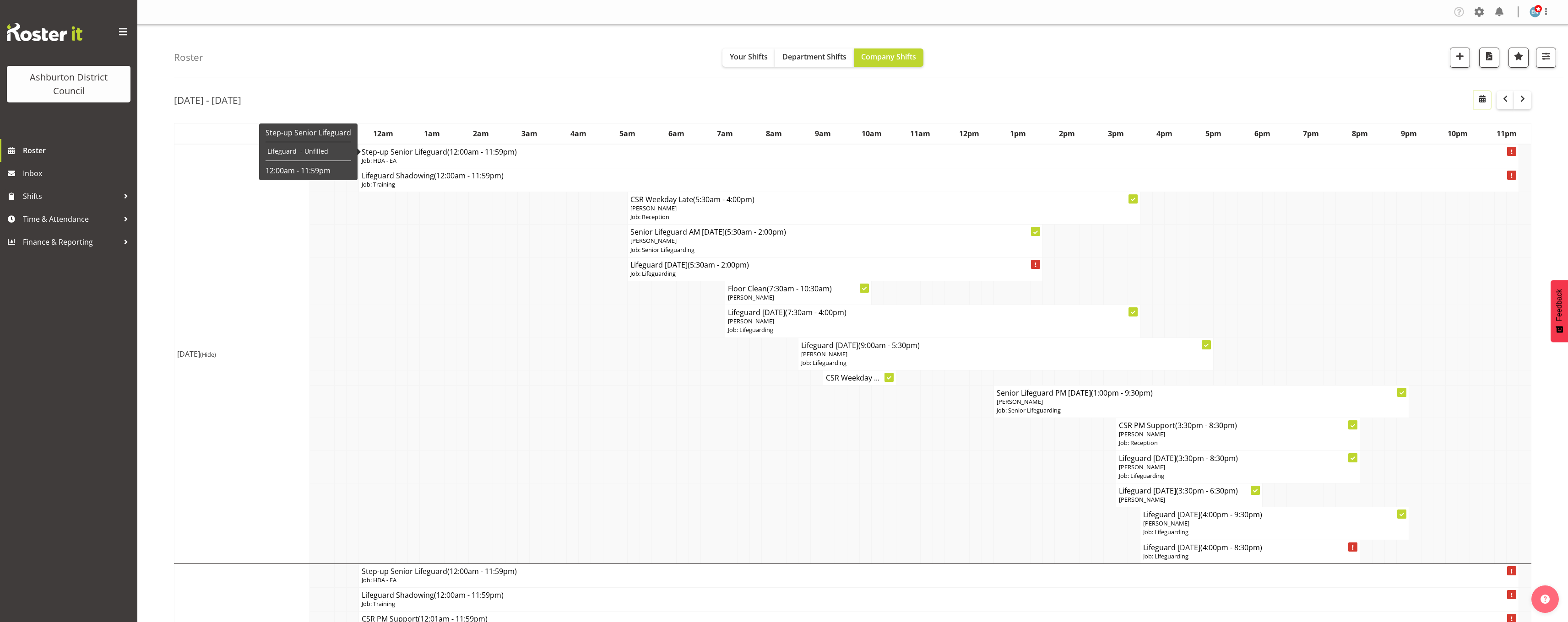
click at [1476, 101] on button "button" at bounding box center [1482, 100] width 17 height 18
select select "7"
select select "2025"
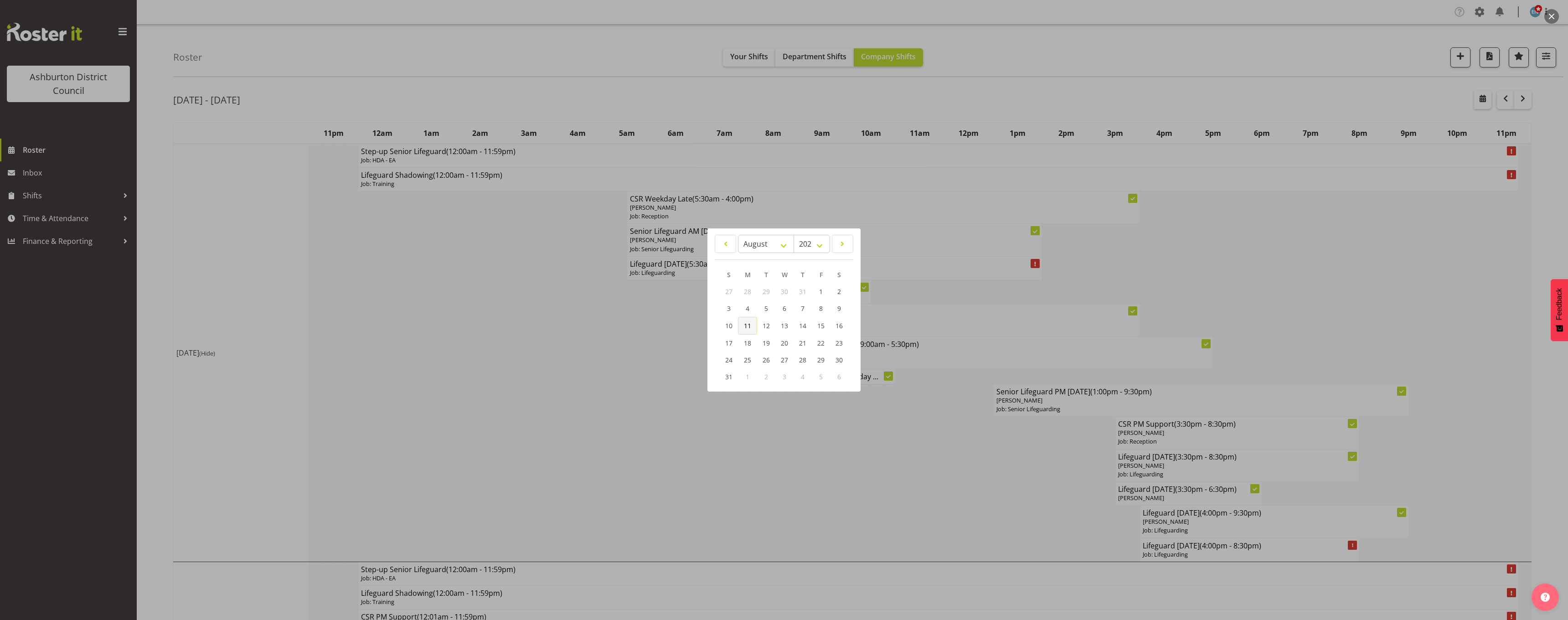
click at [750, 328] on span "11" at bounding box center [747, 326] width 7 height 9
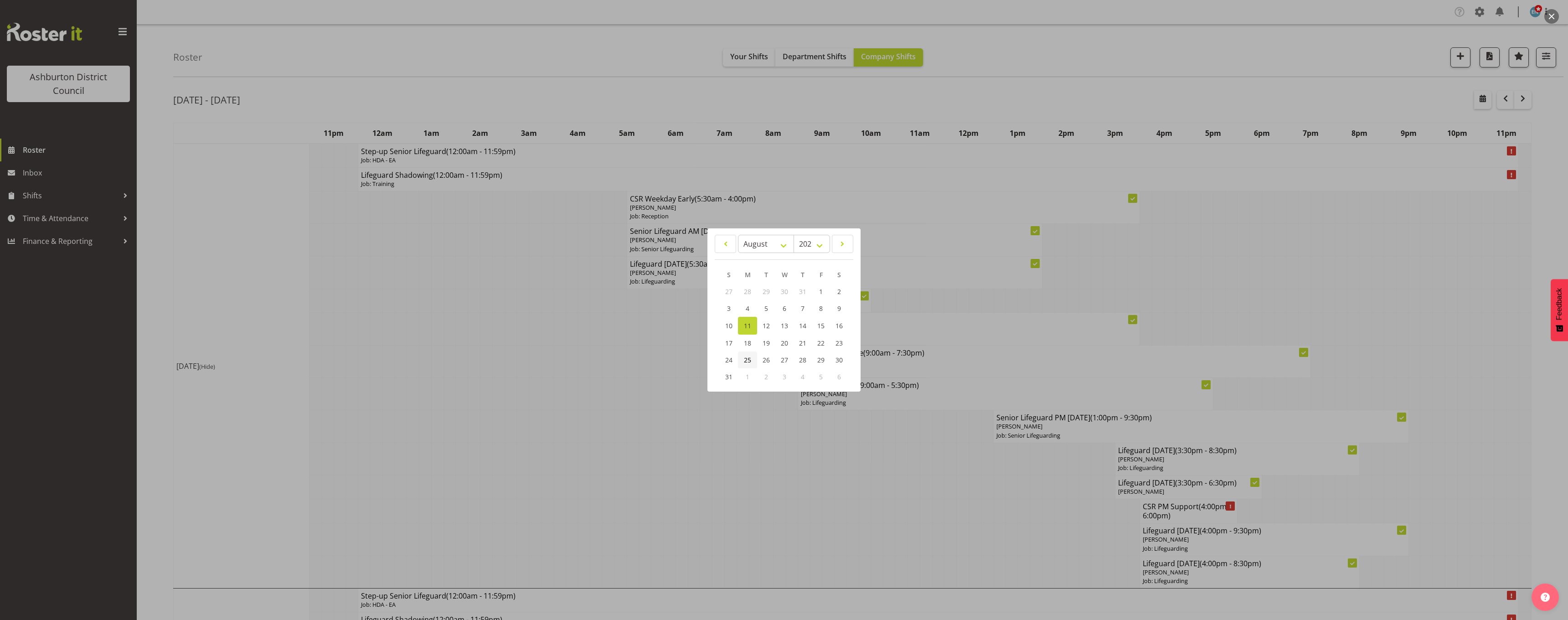
click at [746, 363] on span "25" at bounding box center [747, 360] width 7 height 9
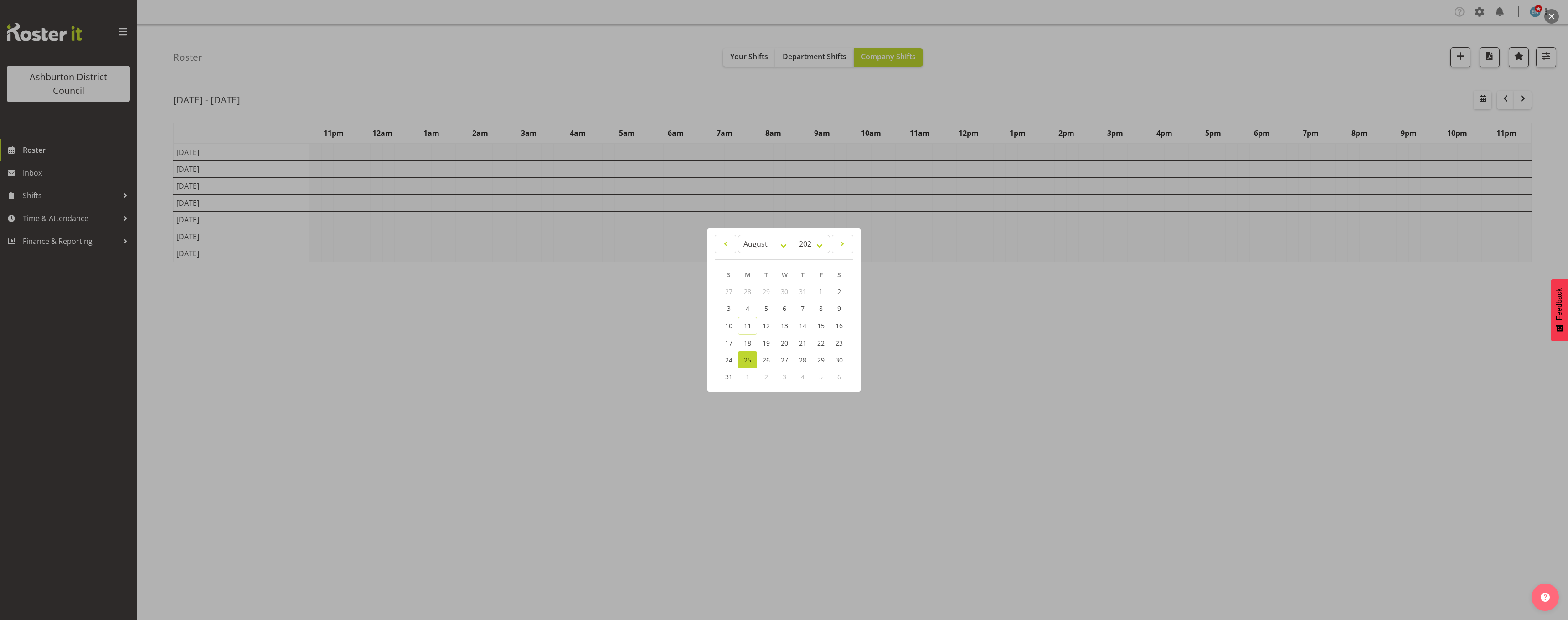
click at [158, 199] on div at bounding box center [784, 310] width 1568 height 620
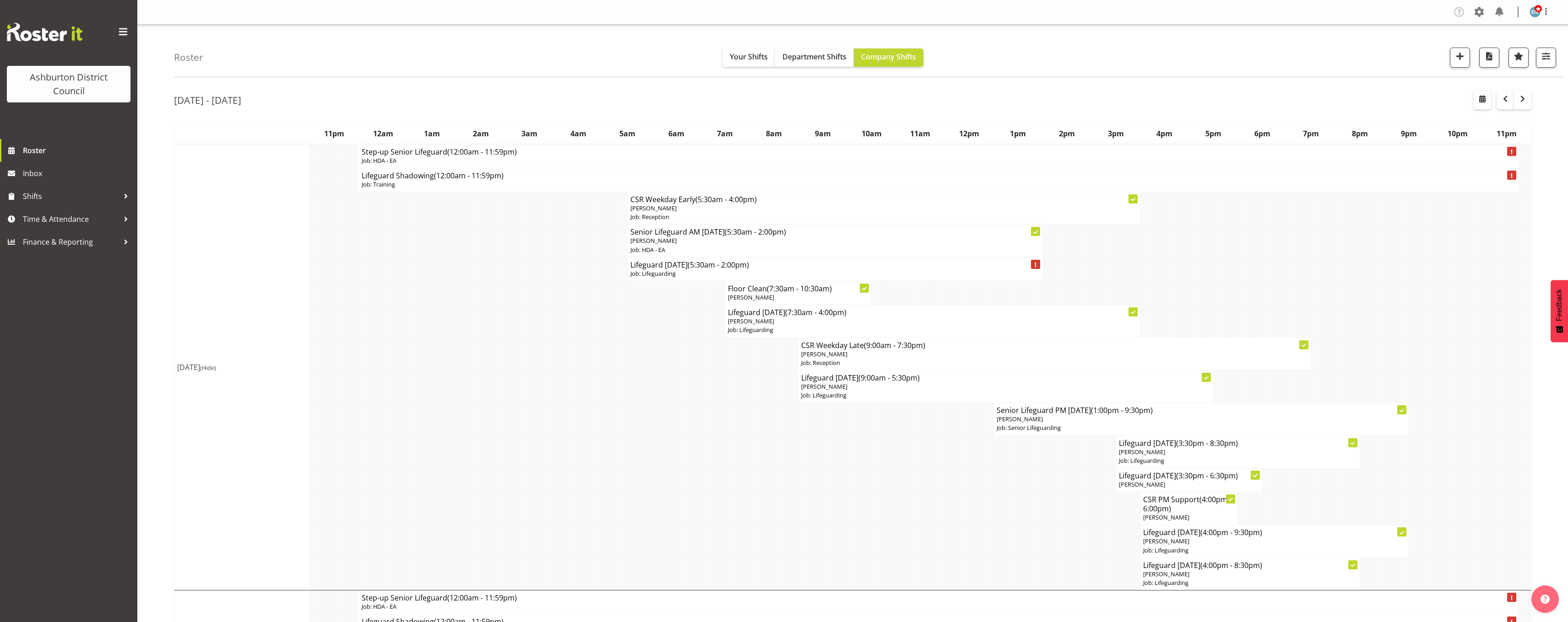
click at [728, 275] on p "Job: Lifeguarding" at bounding box center [834, 274] width 409 height 9
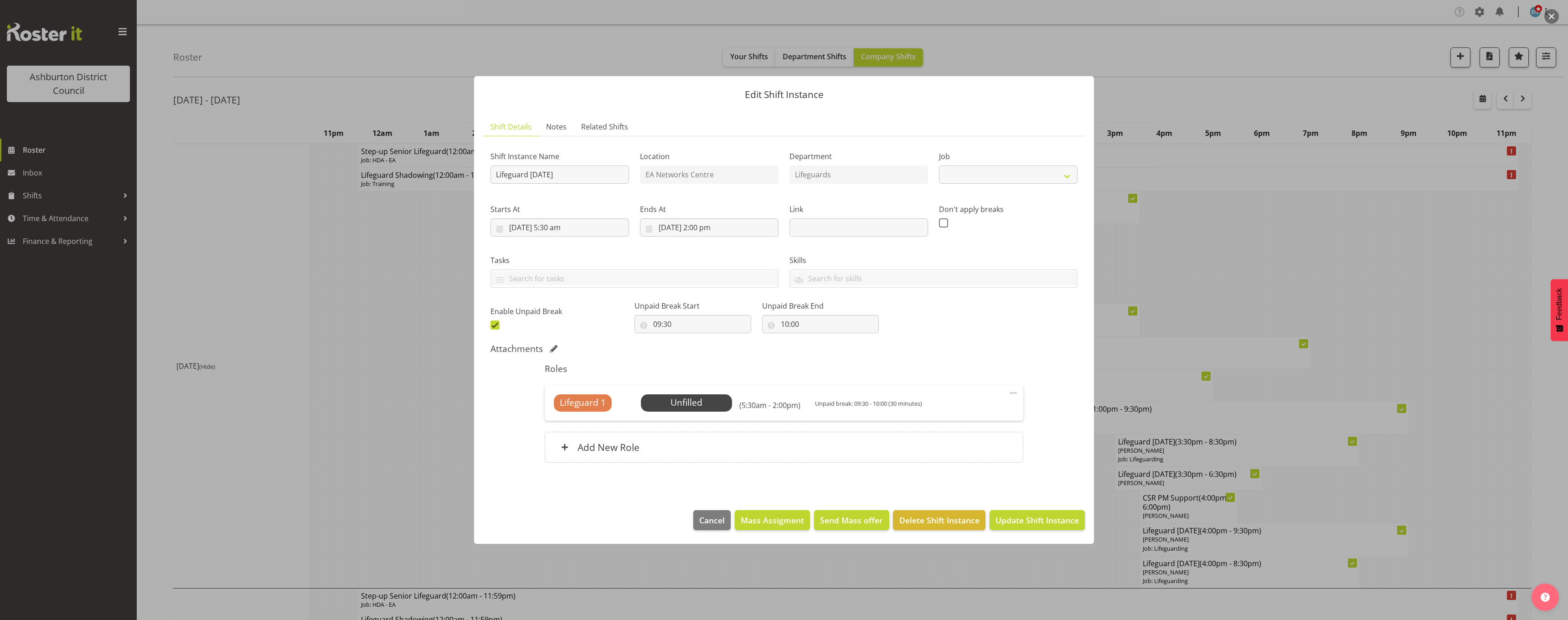
select select "38"
click at [698, 414] on div "Lifeguard 1 Unfilled Select Employee (5:30am - 2:00pm) Unpaid break: 09:30 - 10…" at bounding box center [784, 403] width 478 height 35
click at [698, 405] on span "Select Employee" at bounding box center [687, 403] width 68 height 13
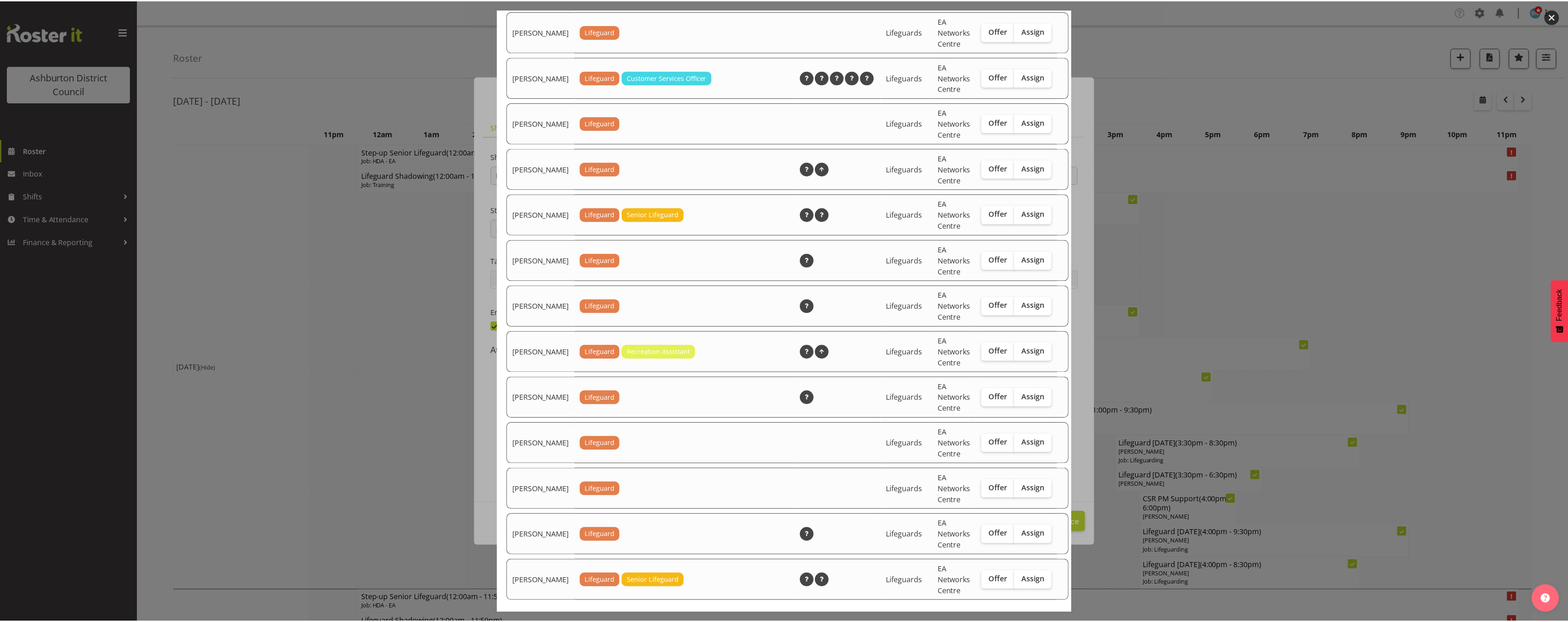
scroll to position [1291, 0]
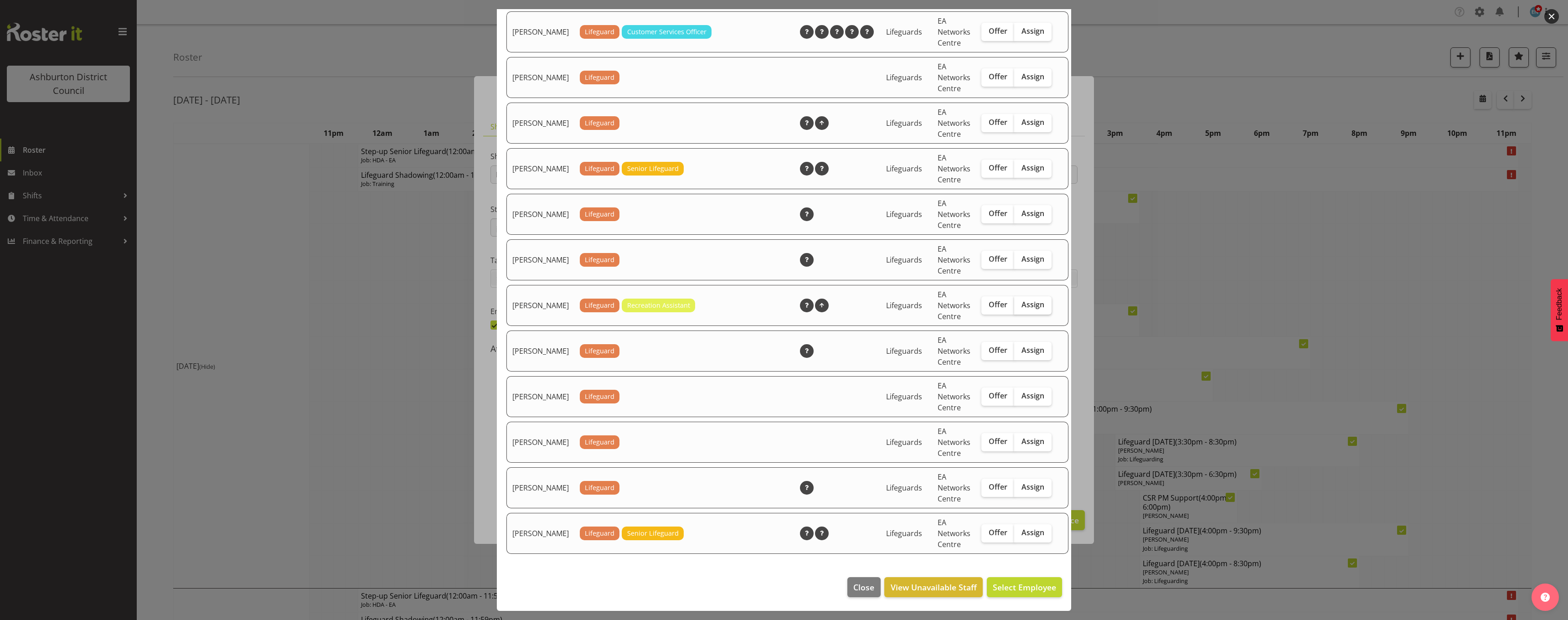
click at [1021, 306] on span "Assign" at bounding box center [1032, 305] width 23 height 9
click at [1018, 306] on input "Assign" at bounding box center [1017, 305] width 6 height 6
checkbox input "true"
click at [1020, 598] on footer "Close View Unavailable Staff Assign [PERSON_NAME]" at bounding box center [784, 590] width 575 height 43
click at [1018, 591] on span "Assign [PERSON_NAME]" at bounding box center [1010, 588] width 92 height 11
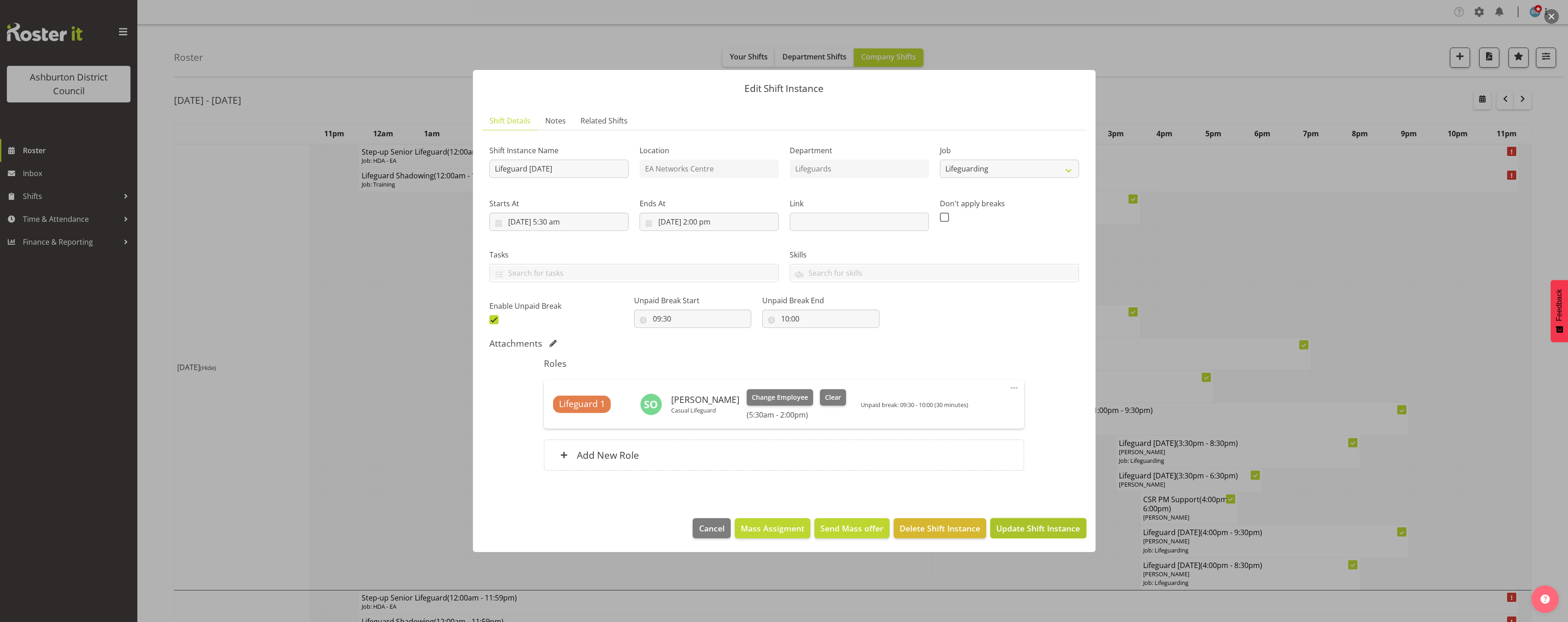
click at [1057, 536] on button "Update Shift Instance" at bounding box center [1038, 528] width 96 height 20
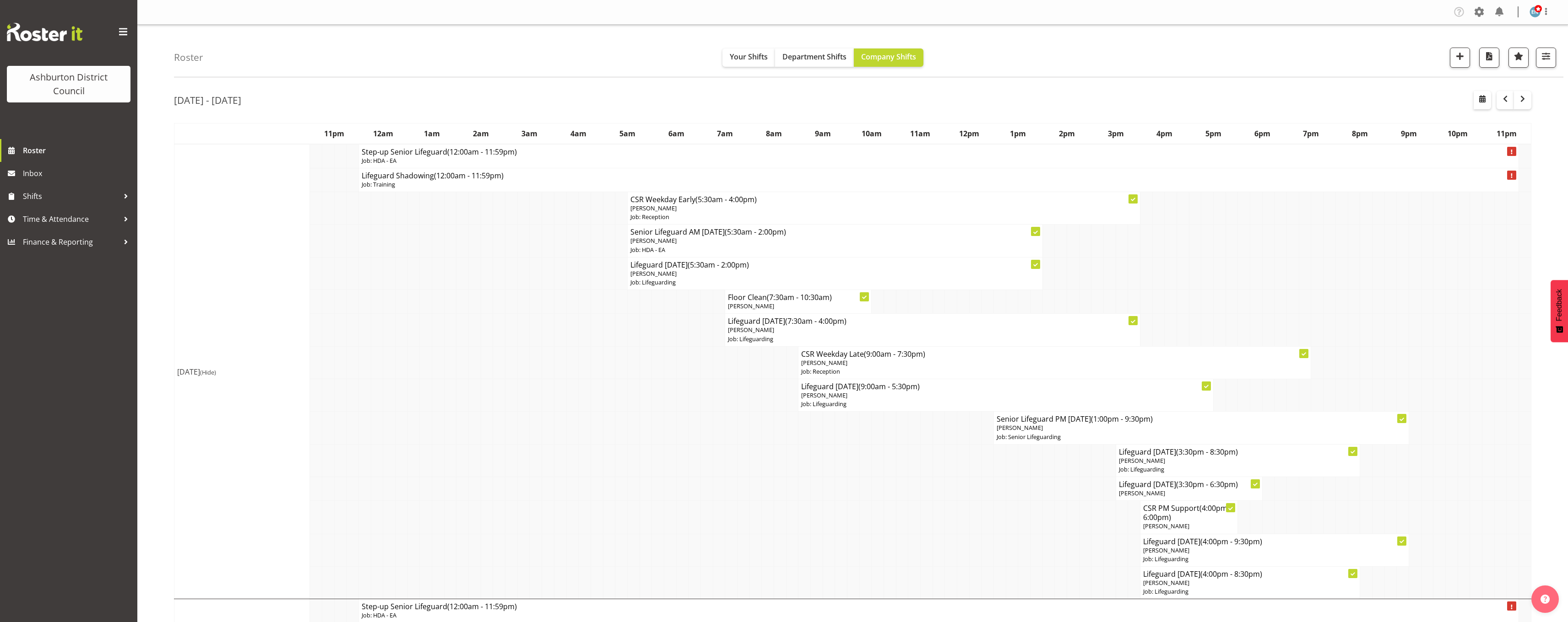
click at [1501, 98] on span "button" at bounding box center [1505, 99] width 11 height 11
click at [1509, 102] on span "button" at bounding box center [1505, 99] width 11 height 11
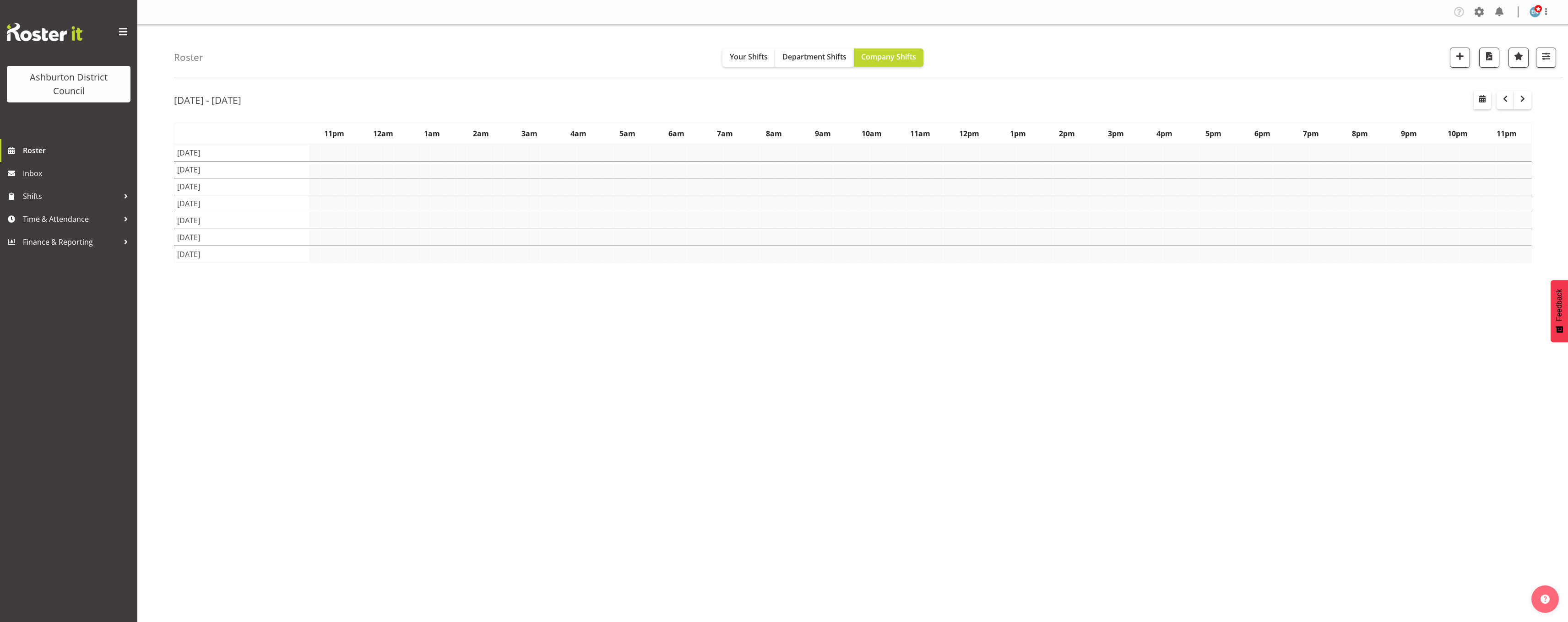
click at [154, 263] on div "Roster Your Shifts Department Shifts Company Shifts 1 Locations [GEOGRAPHIC_DAT…" at bounding box center [853, 237] width 1430 height 425
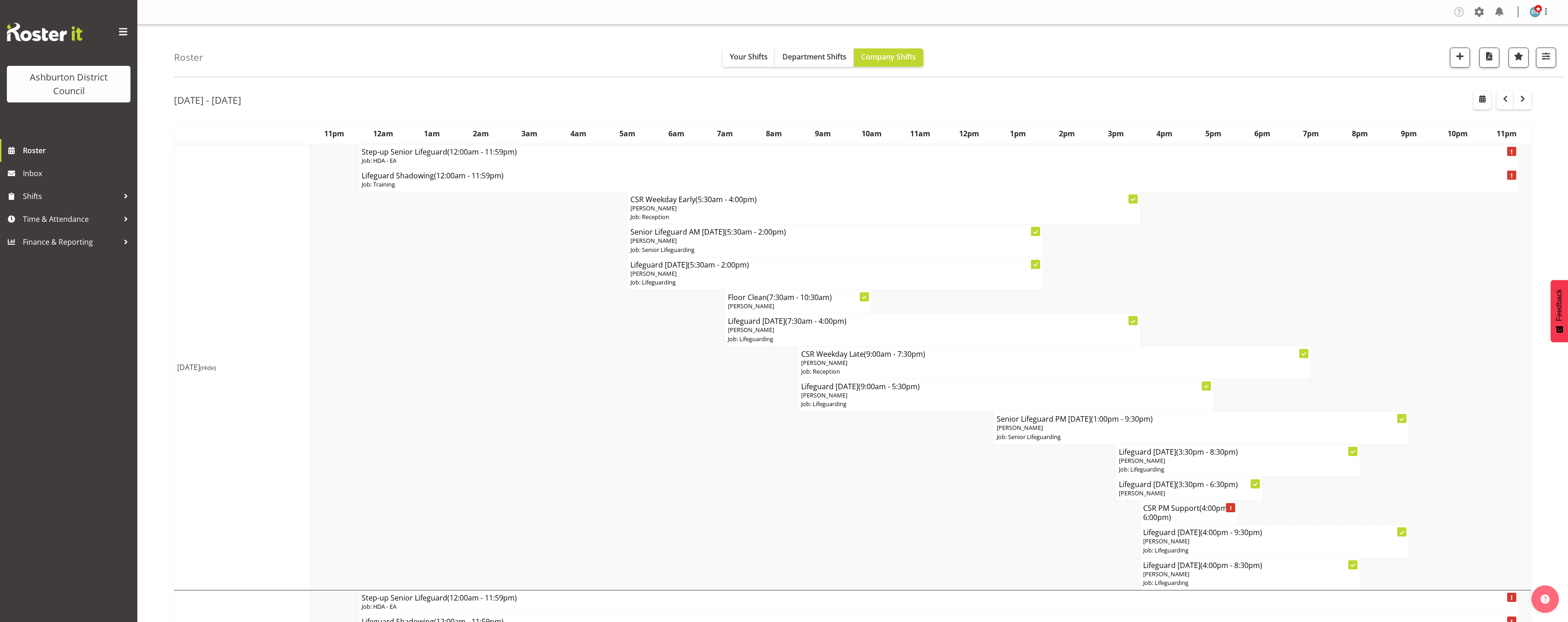
scroll to position [137, 0]
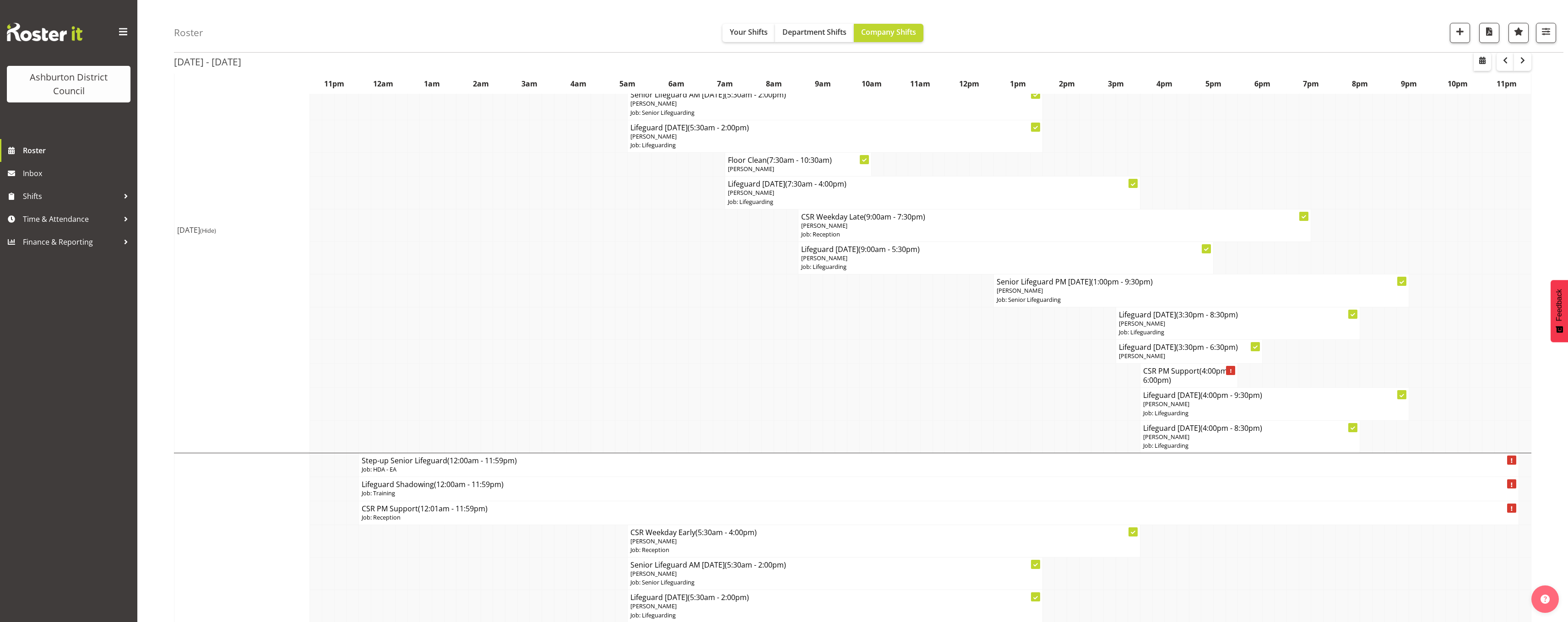
click at [216, 232] on span "(Hide)" at bounding box center [208, 230] width 16 height 8
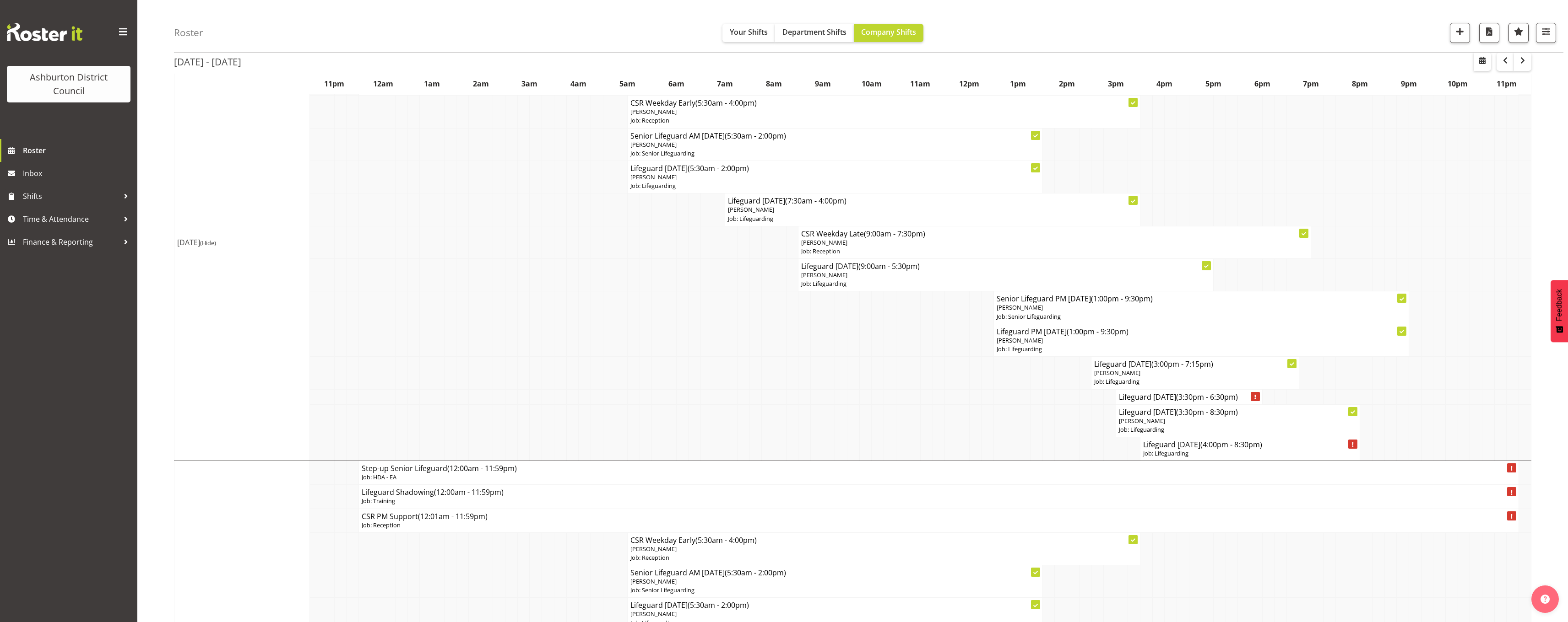
click at [216, 240] on span "(Hide)" at bounding box center [208, 243] width 16 height 8
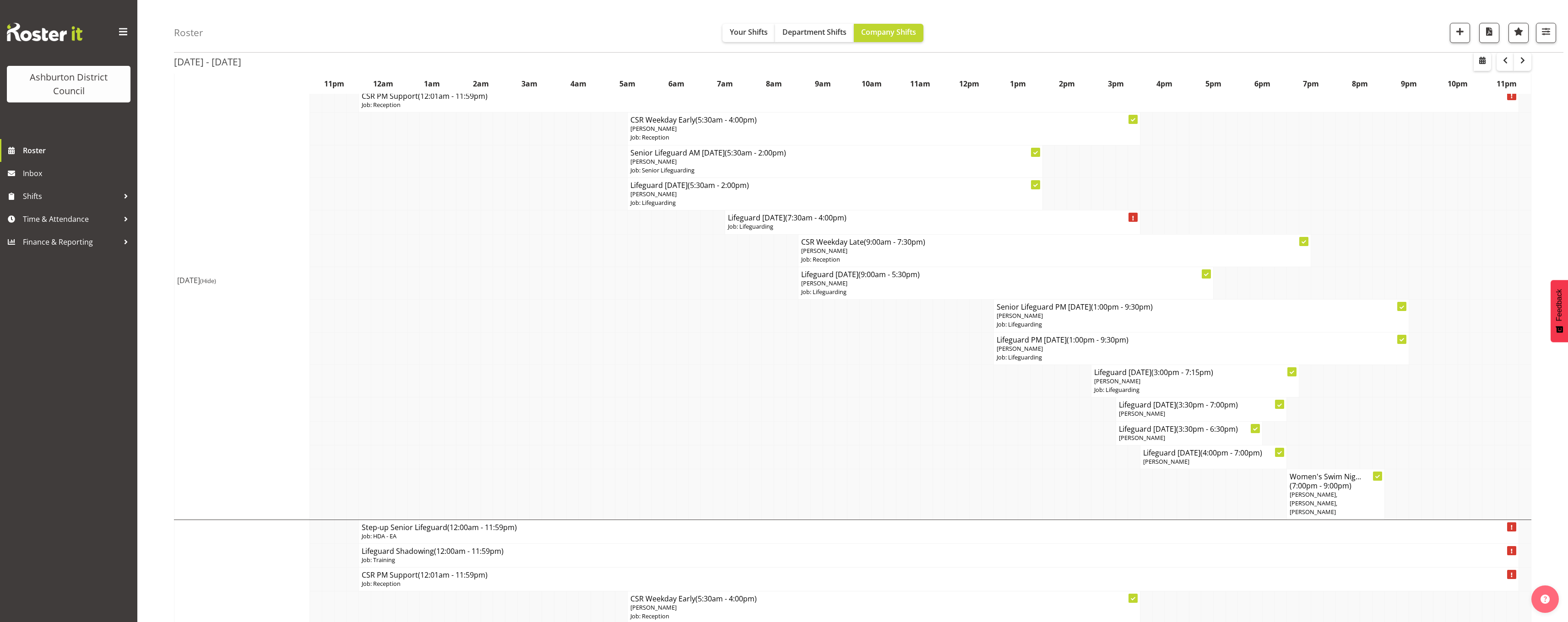
click at [216, 277] on span "(Hide)" at bounding box center [208, 280] width 16 height 8
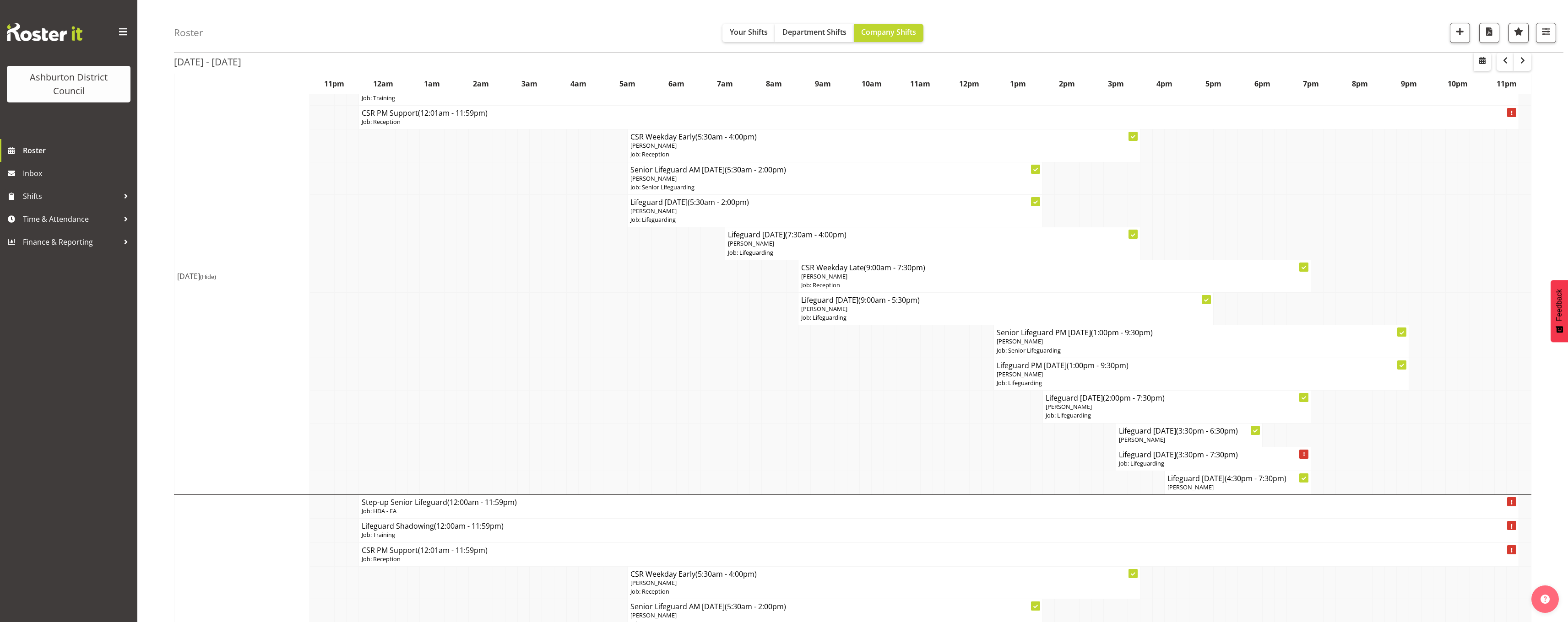
scroll to position [183, 0]
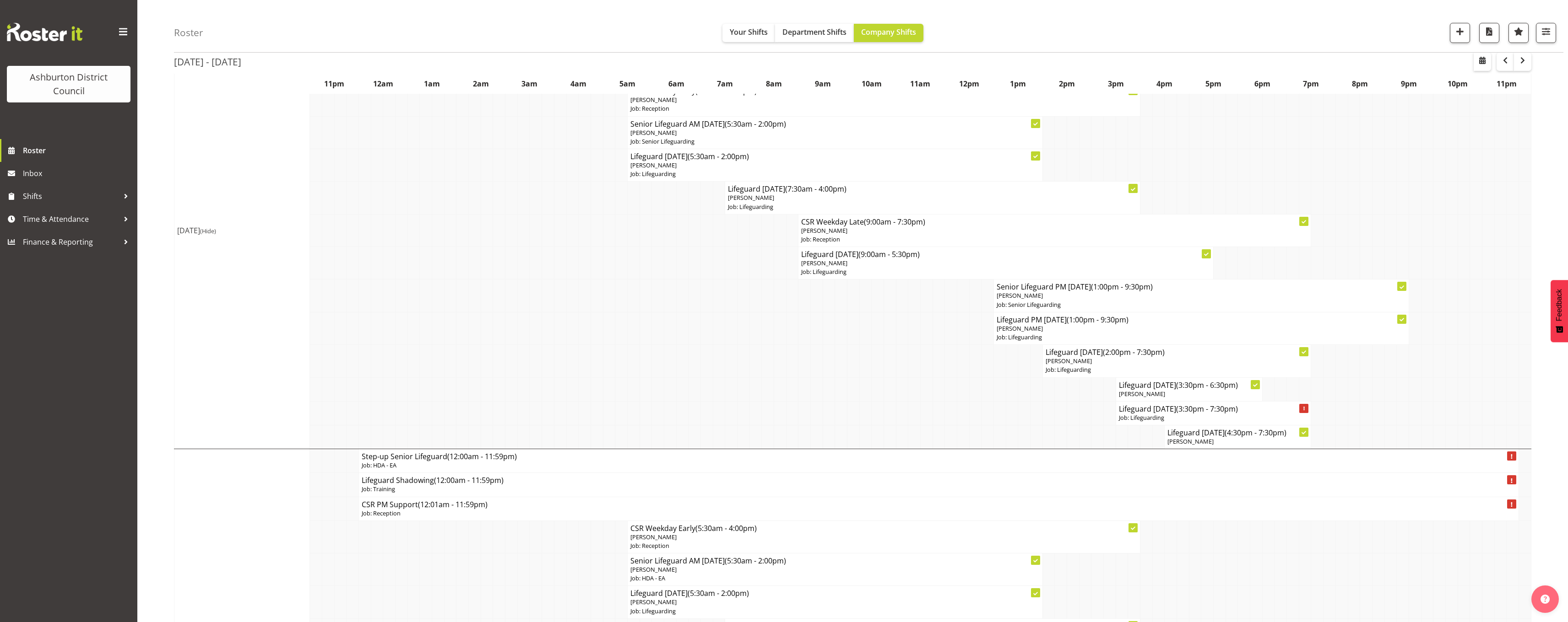
click at [216, 231] on span "(Hide)" at bounding box center [208, 230] width 16 height 8
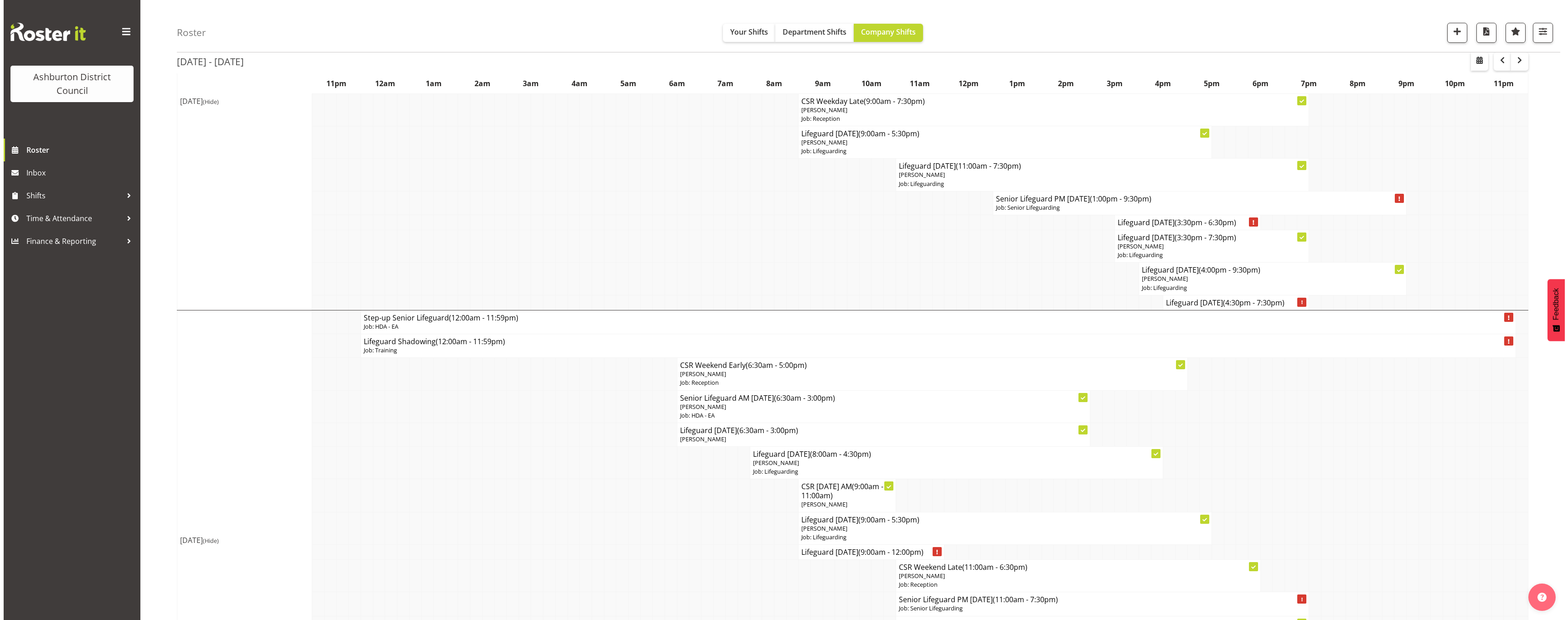
scroll to position [46, 0]
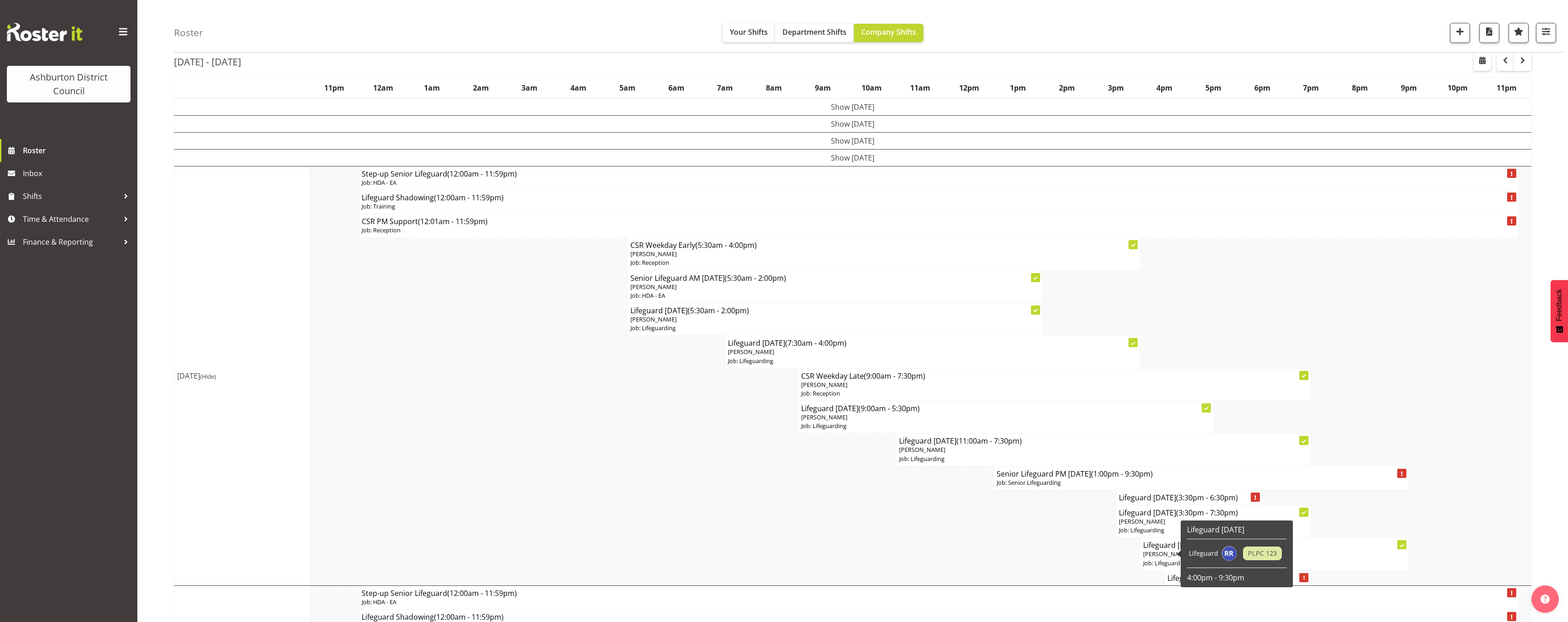
click at [1157, 552] on span "[PERSON_NAME]" at bounding box center [1166, 554] width 46 height 8
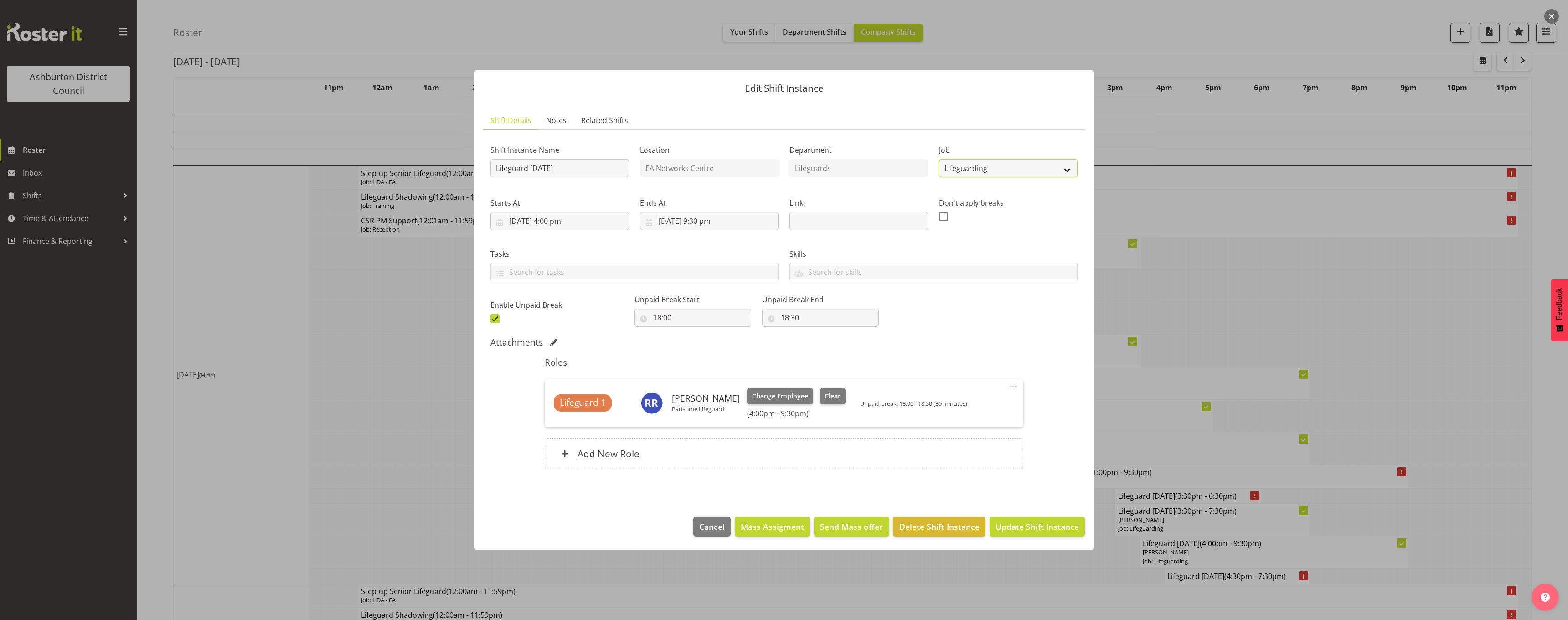
click at [1028, 169] on select "Create new job Casual HDA - CSR HDA - EA Lifeguarding LTS- Alt Duties Ordinary …" at bounding box center [1009, 168] width 139 height 18
select select "34"
click at [939, 159] on select "Create new job Casual HDA - CSR HDA - EA Lifeguarding LTS- Alt Duties Ordinary …" at bounding box center [1009, 168] width 139 height 18
click at [496, 171] on input "Lifeguard [DATE]" at bounding box center [560, 168] width 139 height 18
click at [600, 166] on input "Senior Lifeguard [DATE]" at bounding box center [560, 168] width 139 height 18
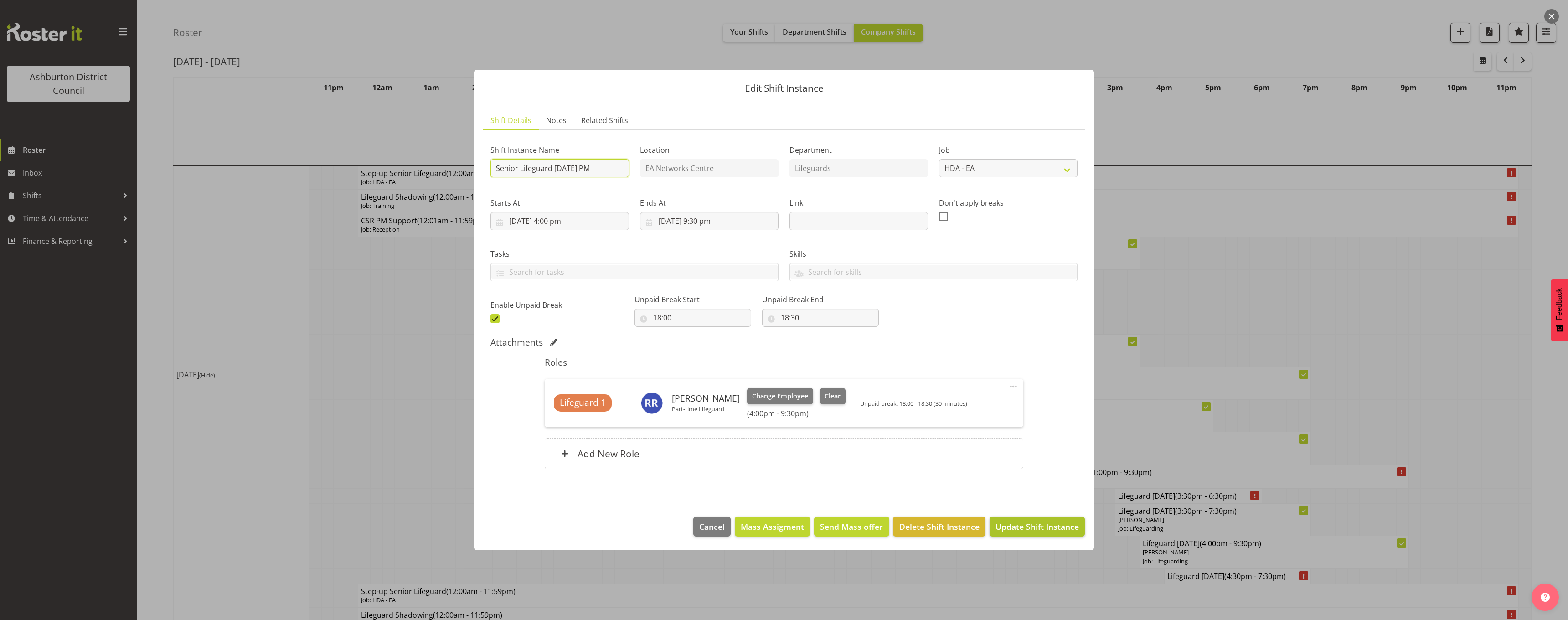
type input "Senior Lifeguard [DATE] PM"
click at [1015, 528] on span "Update Shift Instance" at bounding box center [1037, 526] width 83 height 12
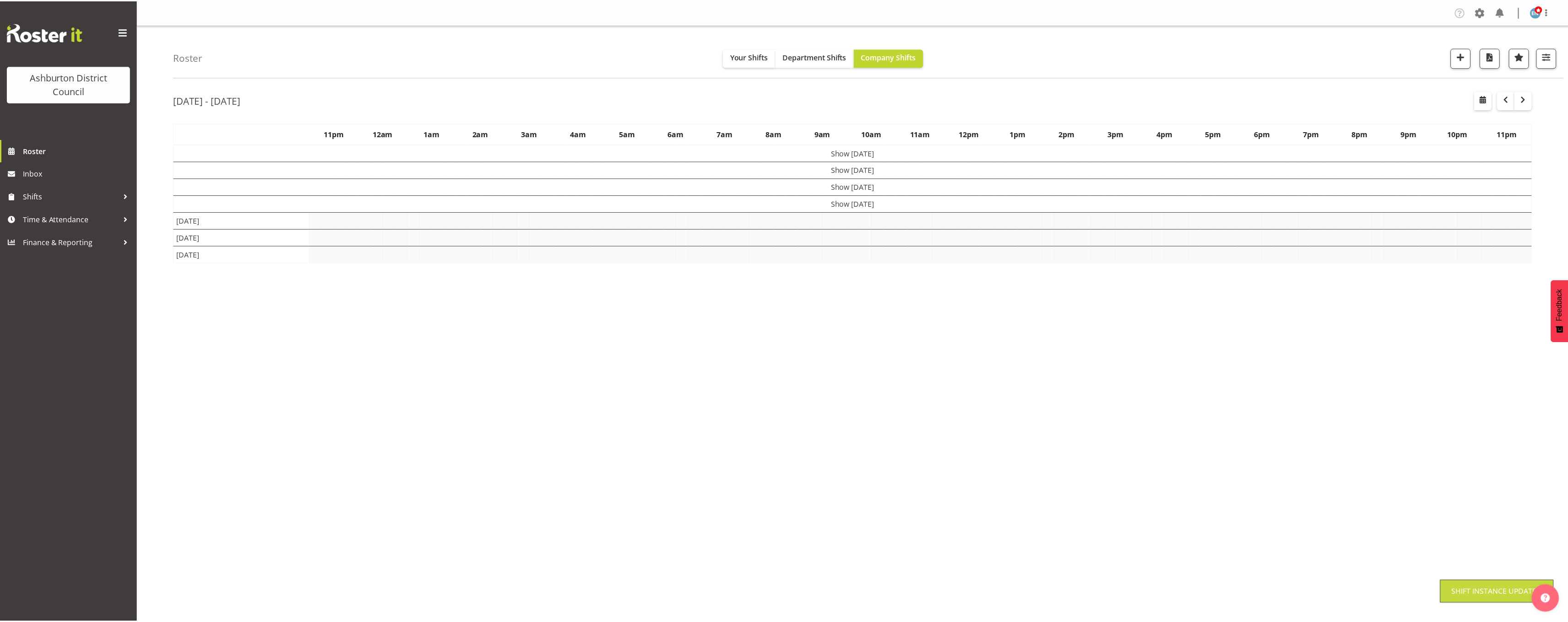
scroll to position [0, 0]
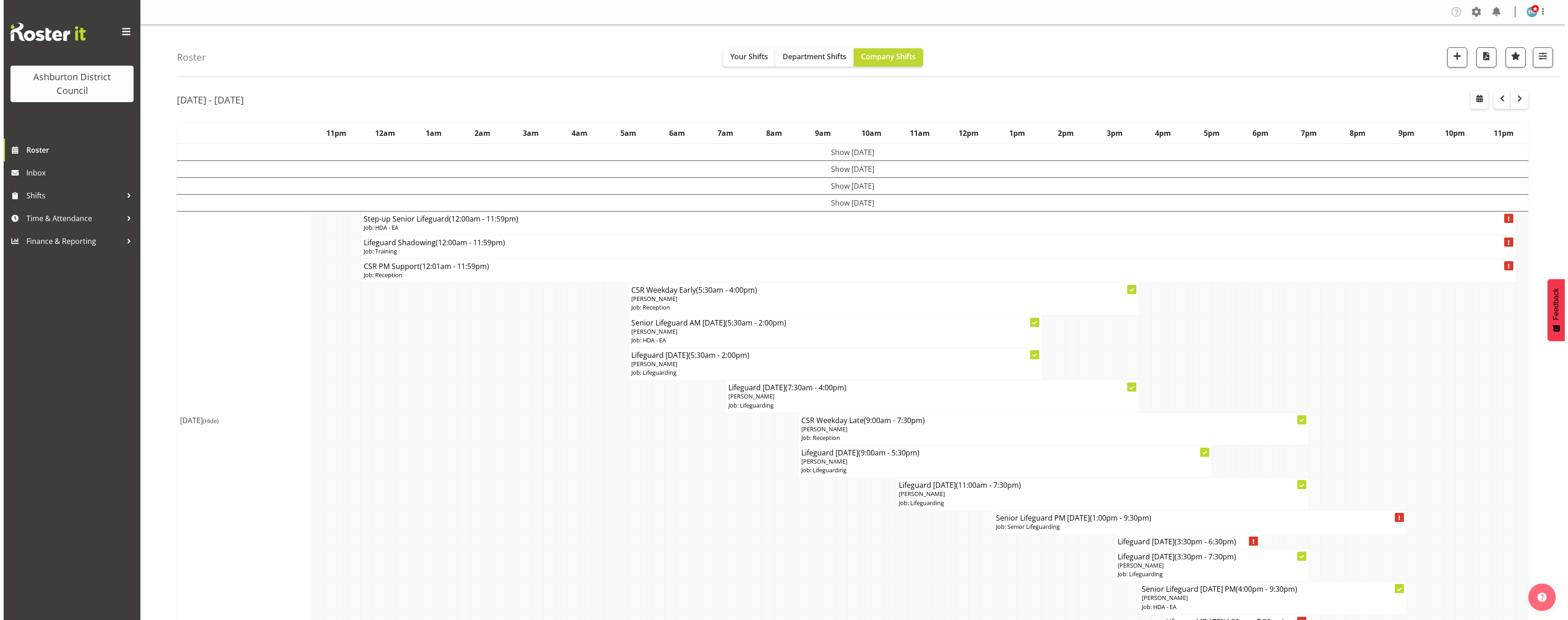
scroll to position [91, 0]
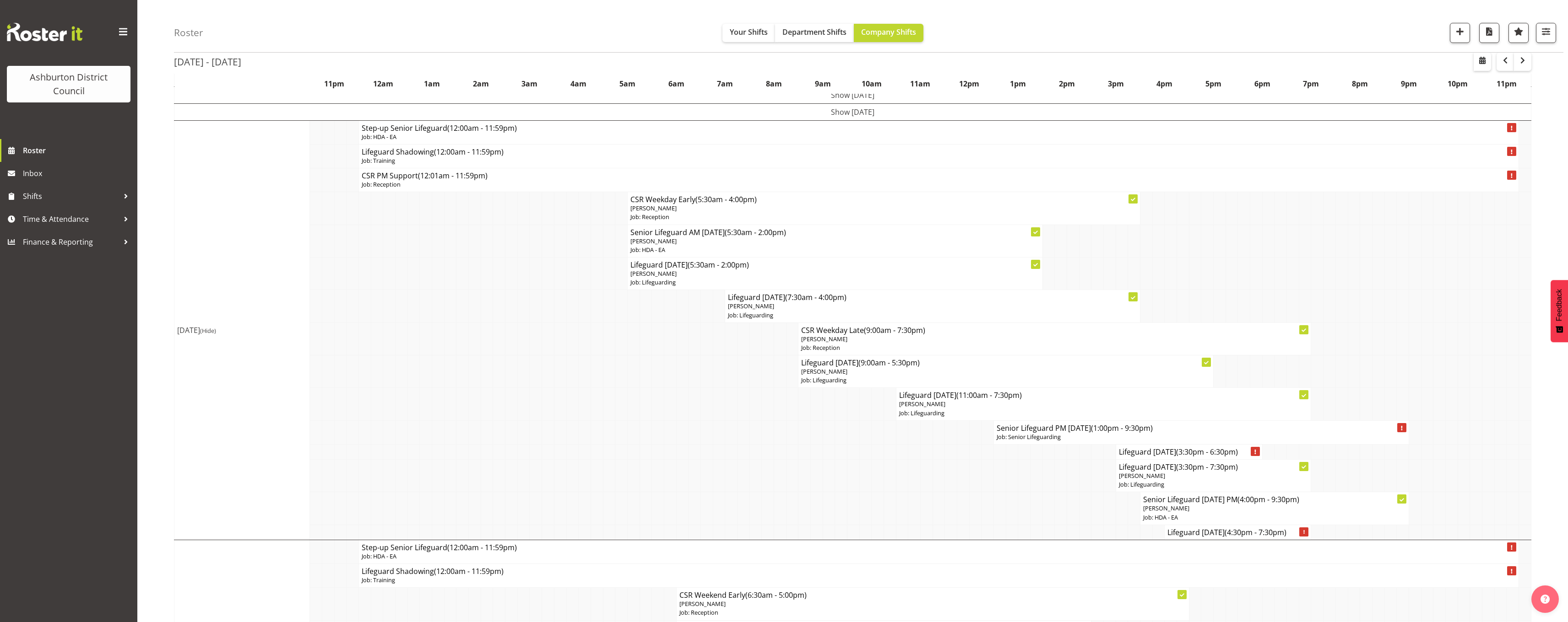
click at [759, 312] on p "Job: Lifeguarding" at bounding box center [932, 315] width 409 height 9
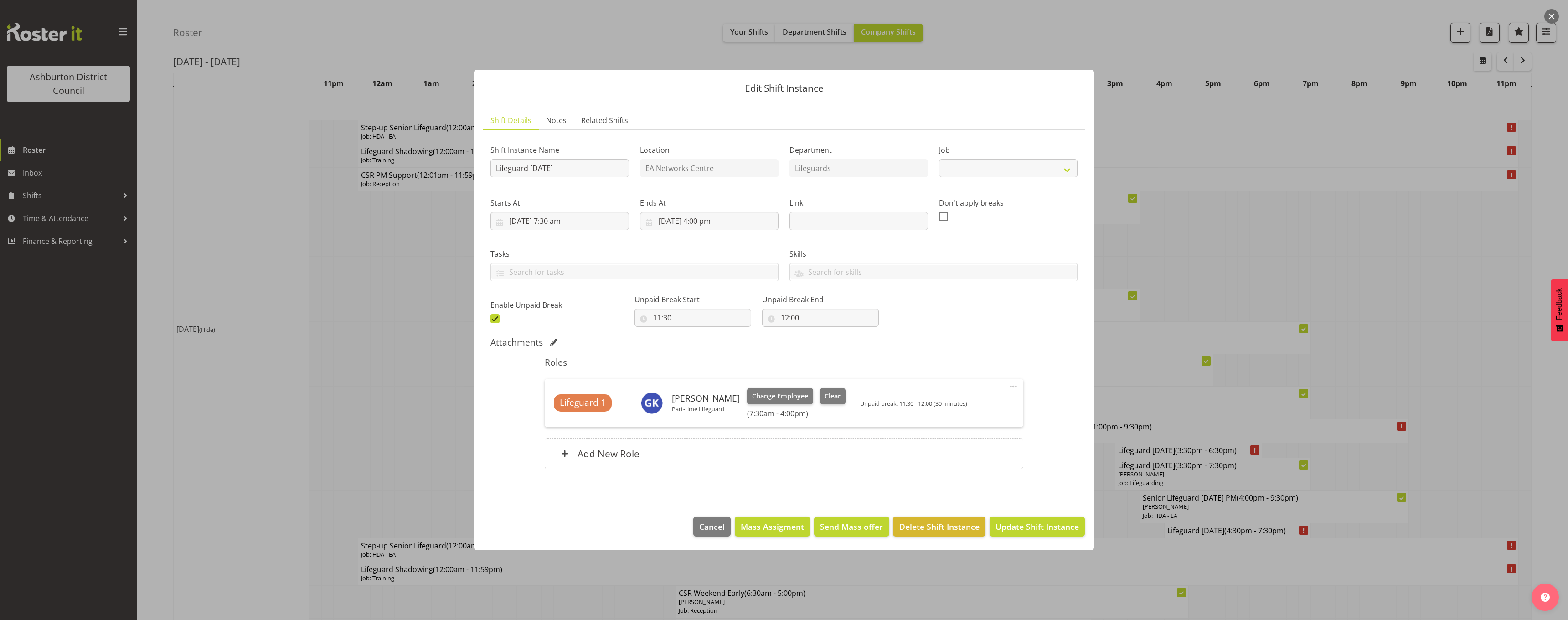
select select "38"
click at [833, 396] on span "Clear" at bounding box center [833, 396] width 16 height 10
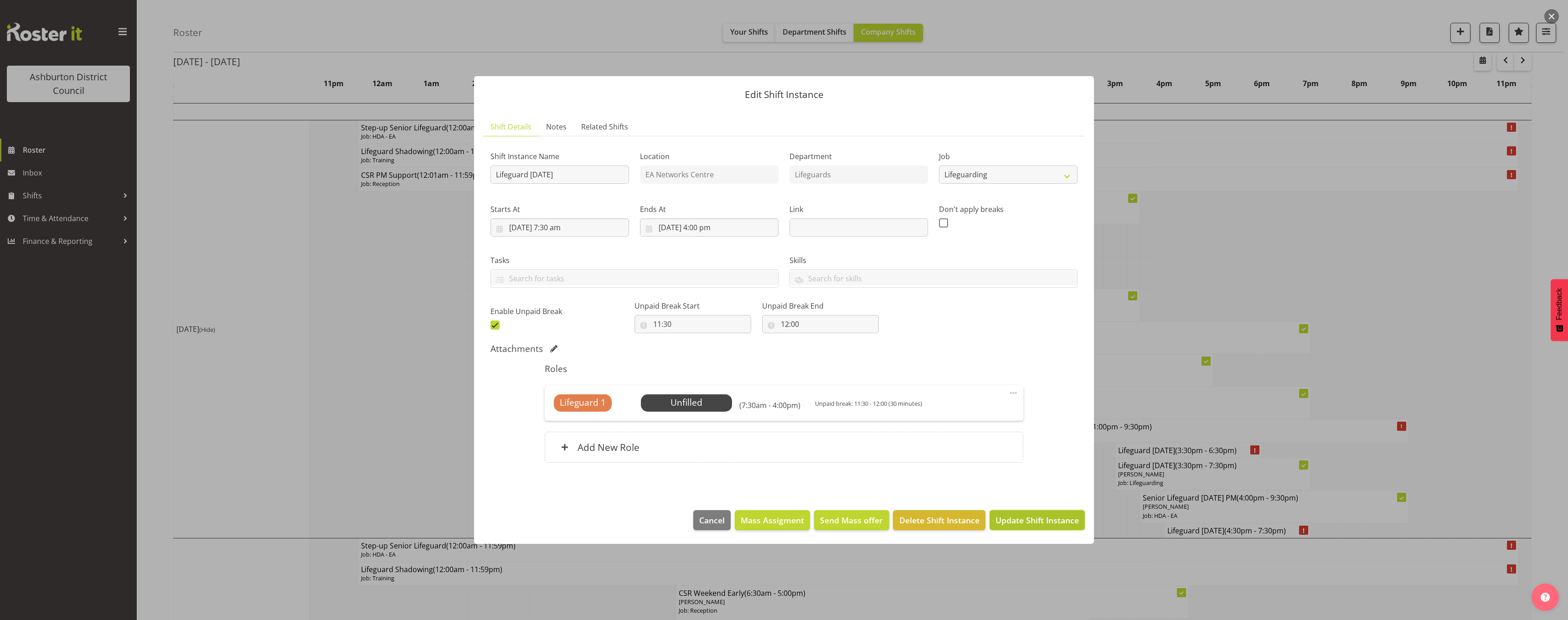
click at [1043, 523] on span "Update Shift Instance" at bounding box center [1037, 520] width 83 height 12
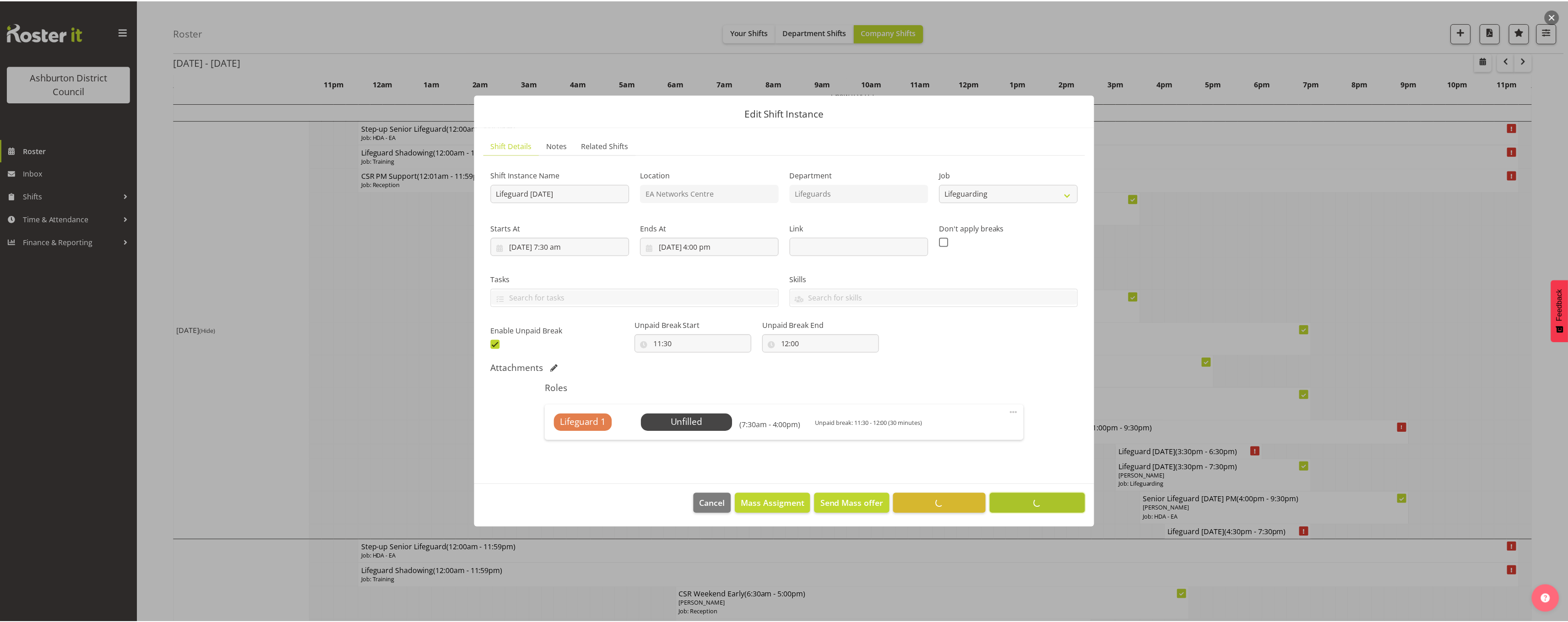
scroll to position [0, 0]
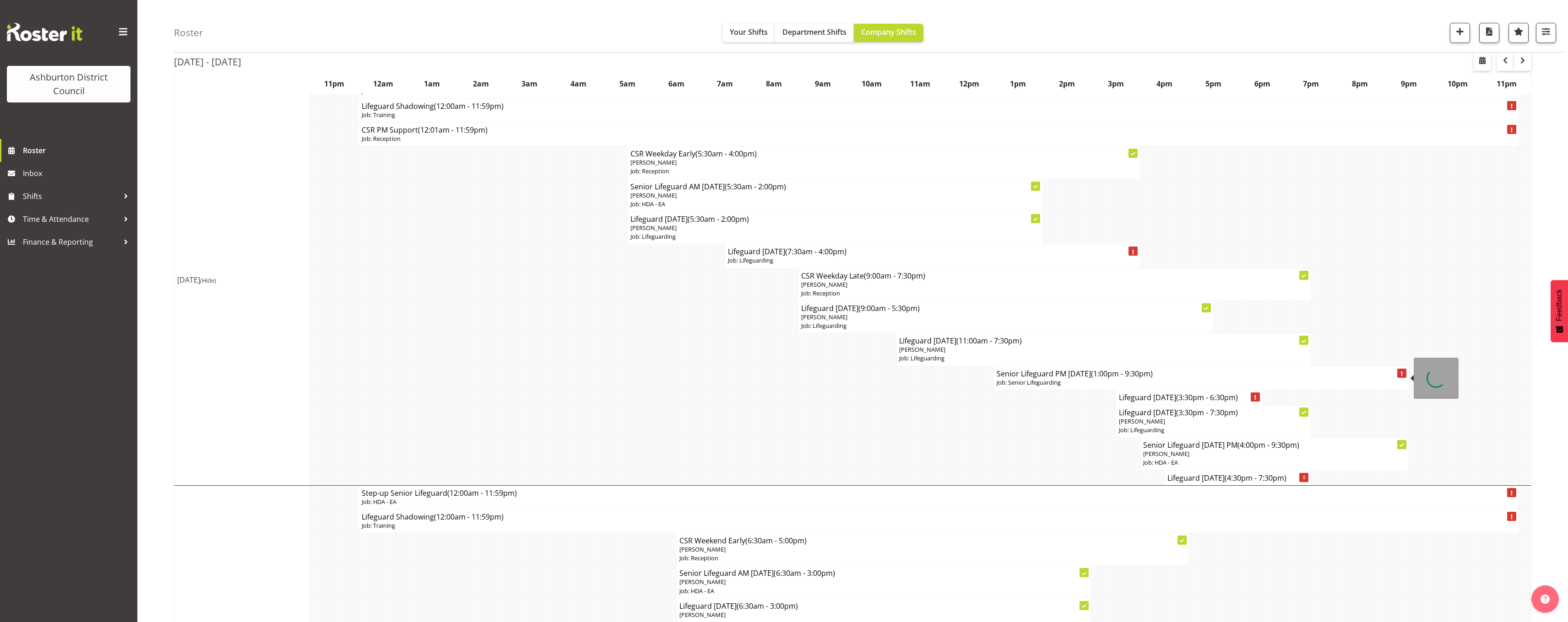
click at [1016, 385] on p "Job: Senior Lifeguarding" at bounding box center [1201, 382] width 409 height 9
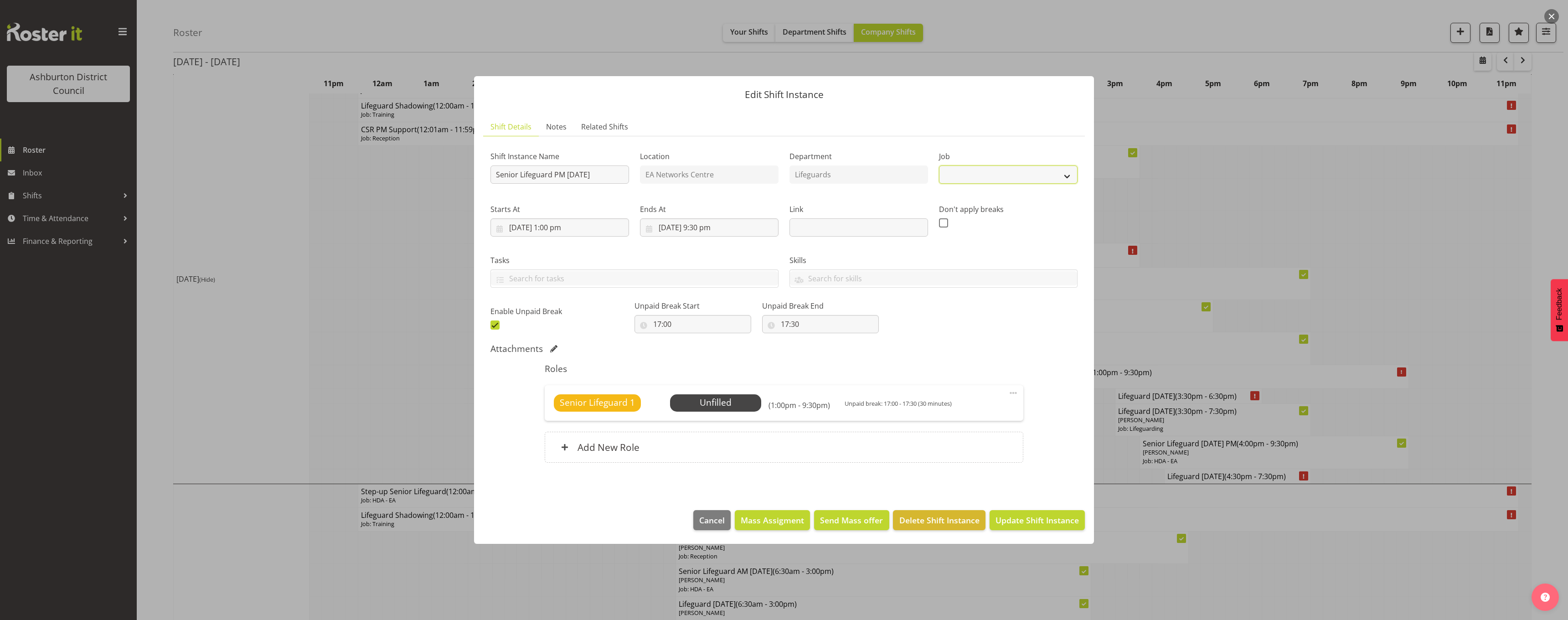
click at [991, 180] on select "Create new job" at bounding box center [1009, 175] width 139 height 18
select select "38"
click at [939, 166] on select "Create new job Casual HDA - CSR HDA - EA Lifeguarding LTS- Alt Duties Ordinary …" at bounding box center [1009, 175] width 139 height 18
click at [1012, 392] on span at bounding box center [1013, 393] width 11 height 11
click at [999, 414] on link "Edit" at bounding box center [975, 413] width 88 height 16
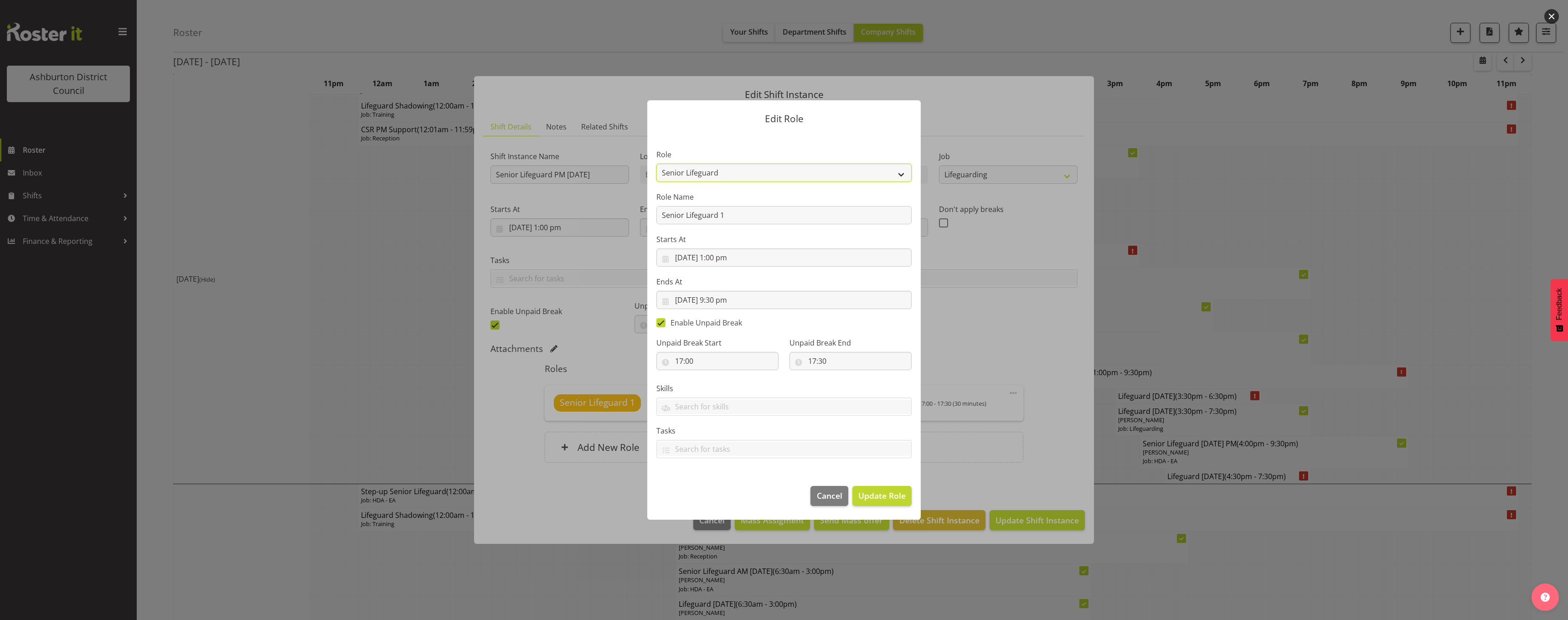
click at [728, 172] on select "AAGM Deputy Director AAGM Director Archivist Childrens Librarian Collections & …" at bounding box center [783, 173] width 255 height 18
select select "64"
click at [656, 164] on select "AAGM Deputy Director AAGM Director Archivist Childrens Librarian Collections & …" at bounding box center [783, 173] width 255 height 18
click at [895, 491] on span "Update Role" at bounding box center [882, 495] width 47 height 12
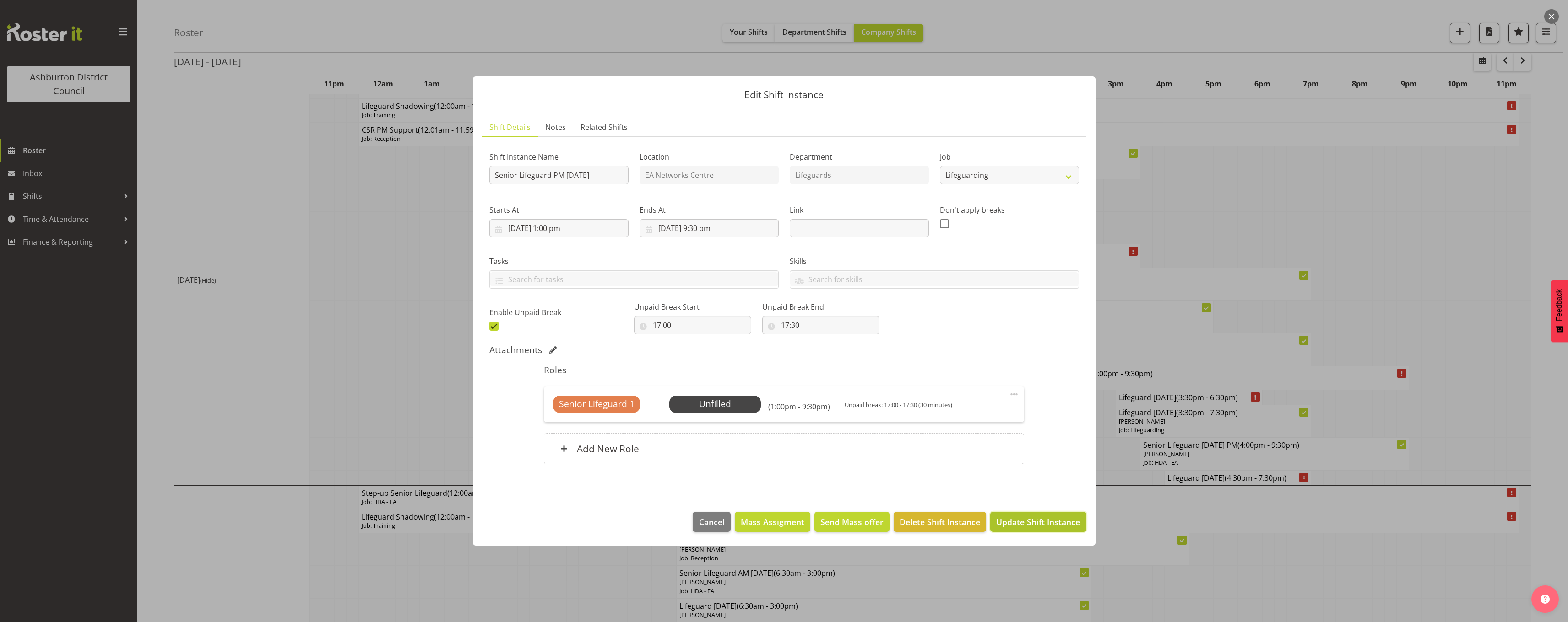
click at [1054, 530] on button "Update Shift Instance" at bounding box center [1038, 522] width 96 height 20
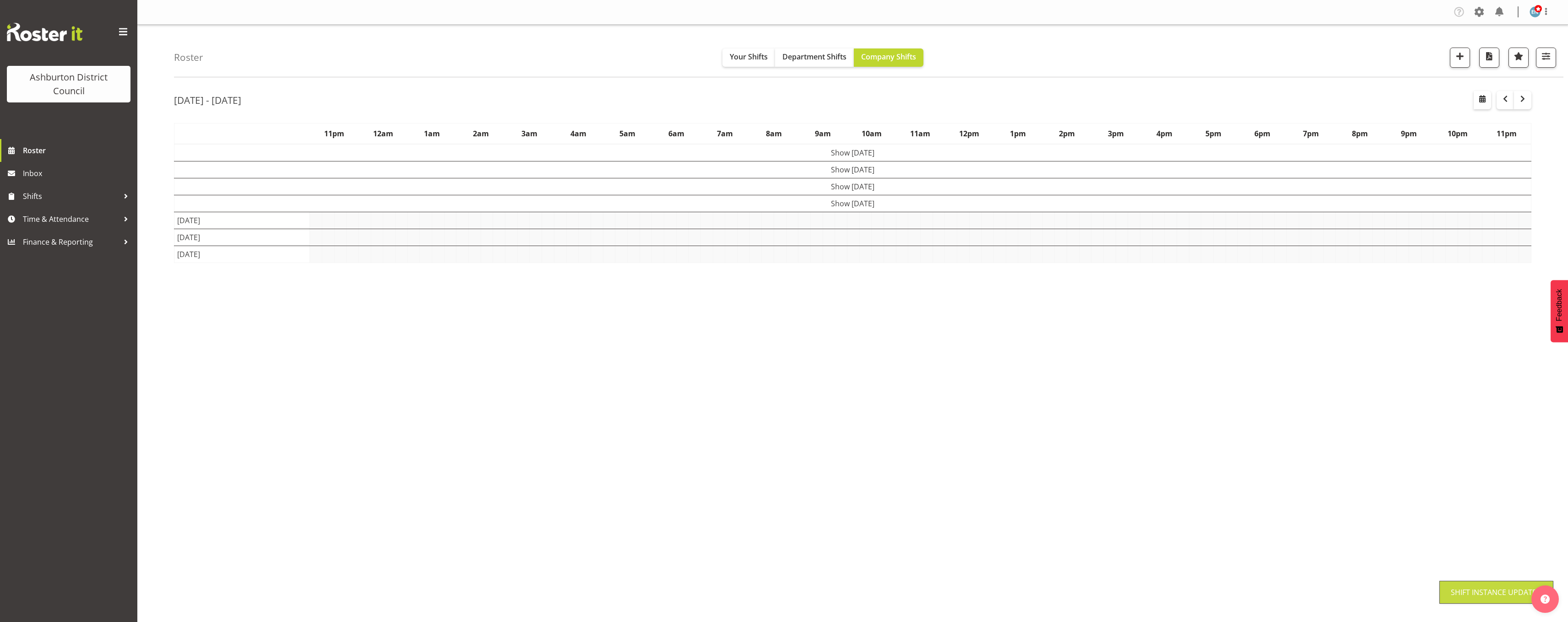
scroll to position [0, 0]
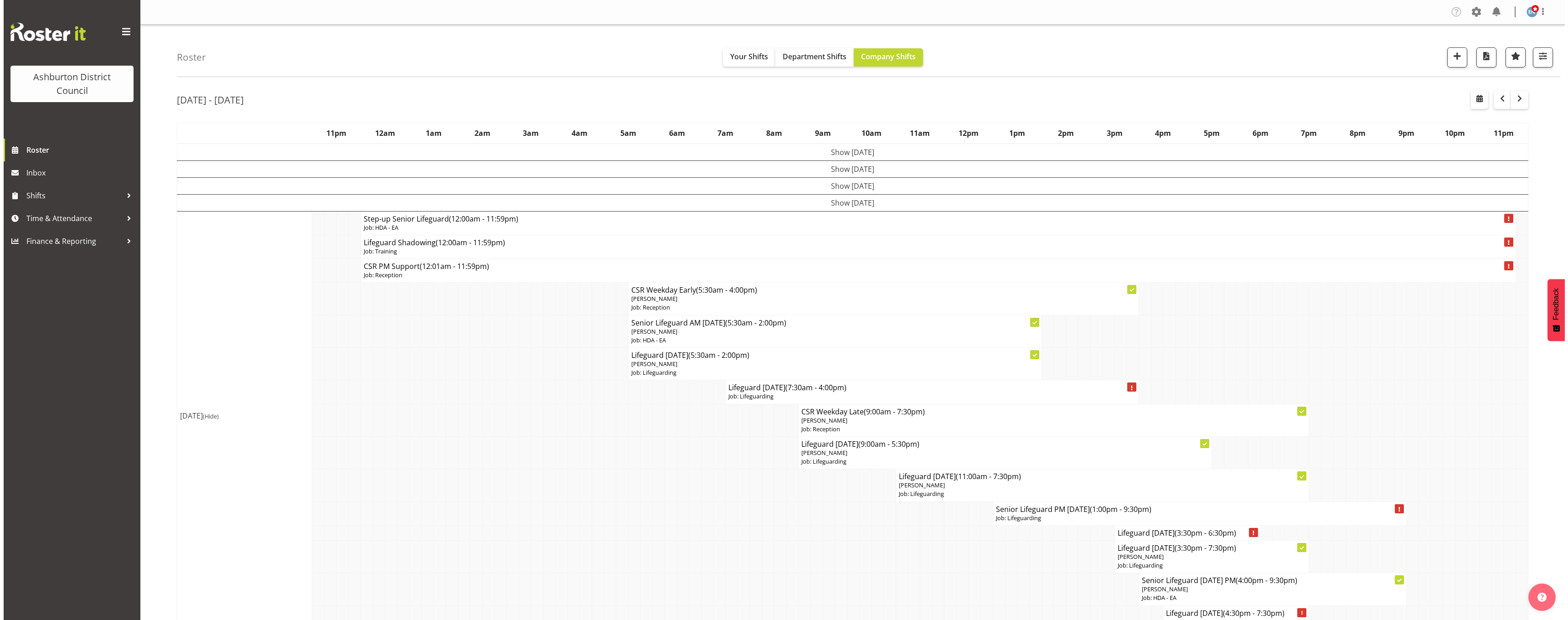
scroll to position [91, 0]
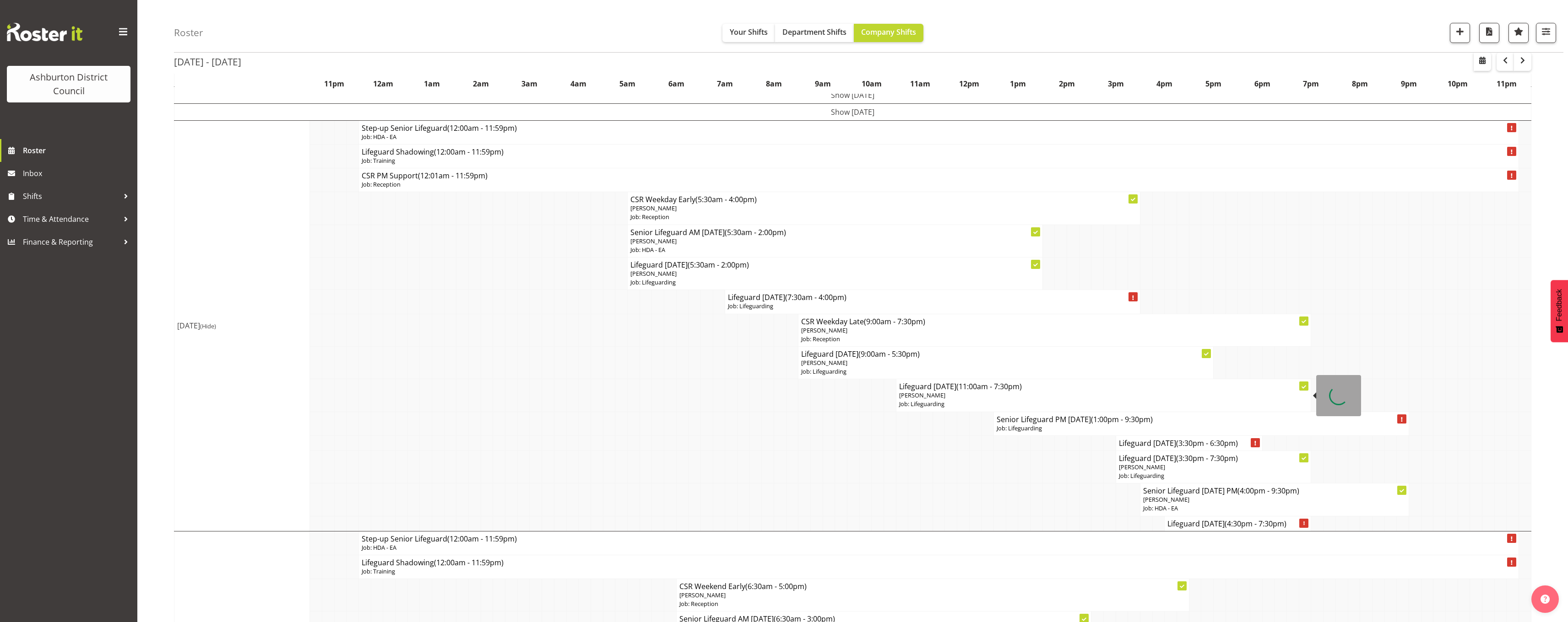
click at [957, 400] on p "Job: Lifeguarding" at bounding box center [1103, 404] width 409 height 9
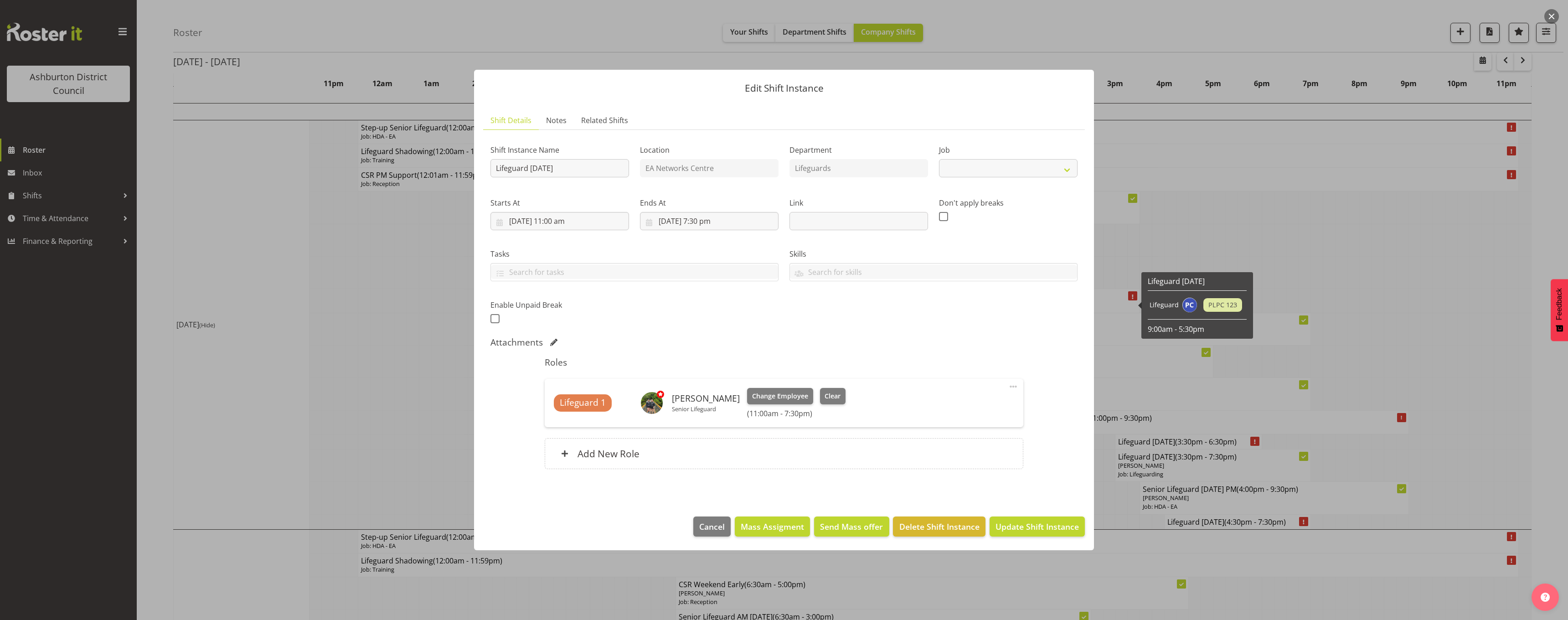
select select "38"
click at [570, 224] on input "[DATE] 11:00 am" at bounding box center [560, 221] width 139 height 18
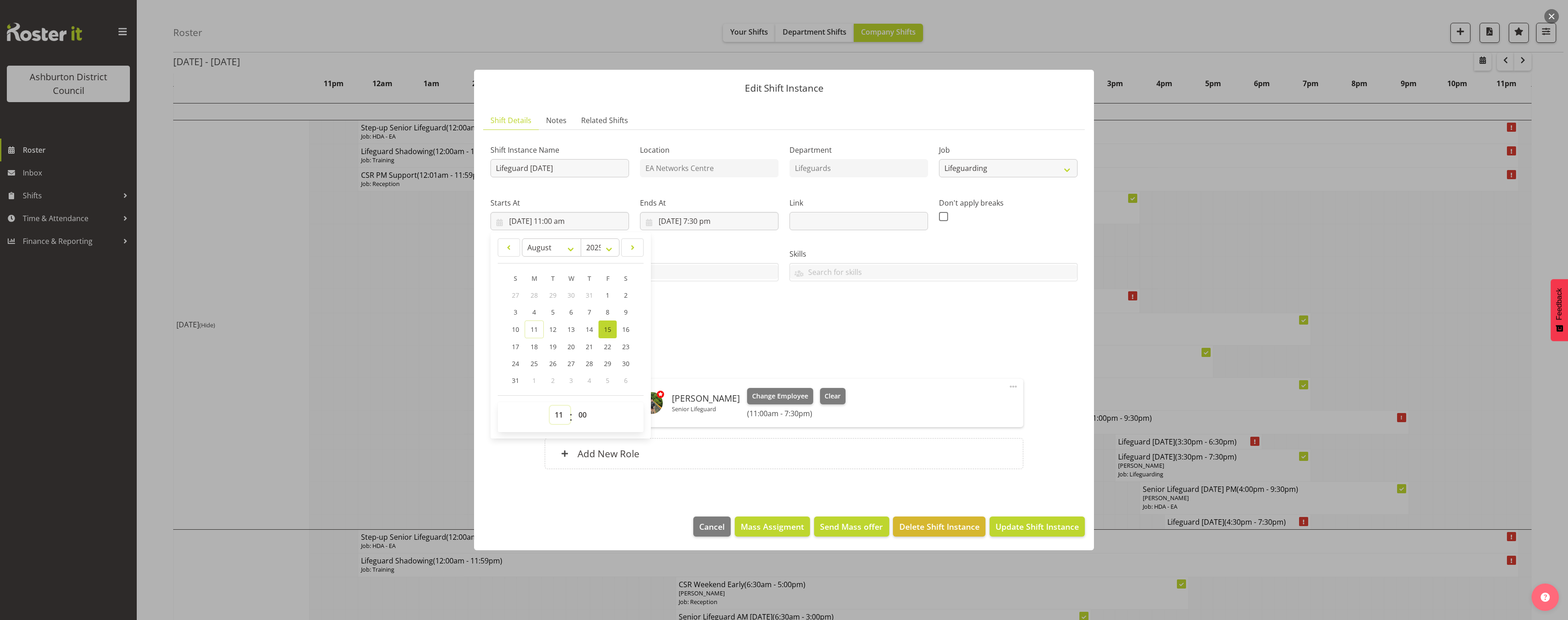
click at [555, 417] on select "00 01 02 03 04 05 06 07 08 09 10 11 12 13 14 15 16 17 18 19 20 21 22 23" at bounding box center [560, 415] width 21 height 18
select select "14"
click at [550, 406] on select "00 01 02 03 04 05 06 07 08 09 10 11 12 13 14 15 16 17 18 19 20 21 22 23" at bounding box center [560, 415] width 21 height 18
type input "[DATE] 2:00 pm"
click at [822, 326] on div "Shift Instance Name Lifeguard [DATE] Location EA Networks Centre Department Lif…" at bounding box center [784, 231] width 598 height 200
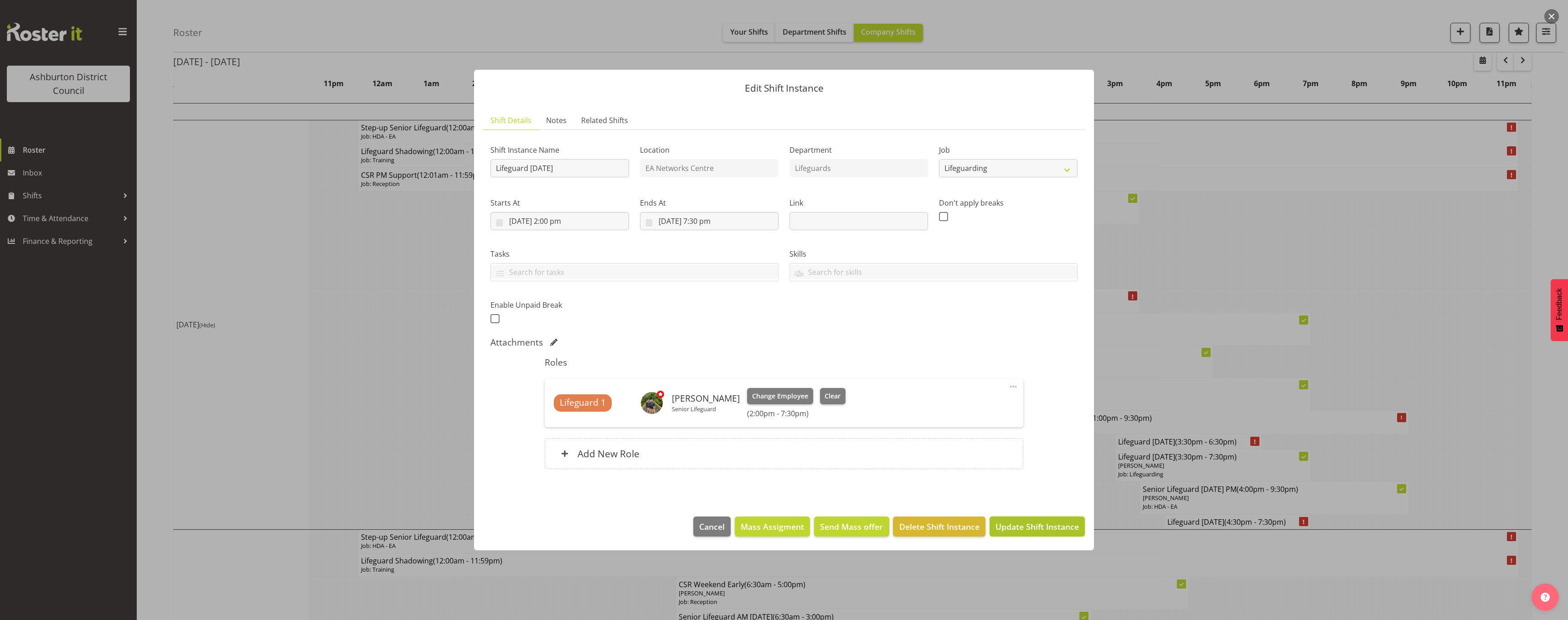
click at [1048, 521] on span "Update Shift Instance" at bounding box center [1037, 526] width 83 height 12
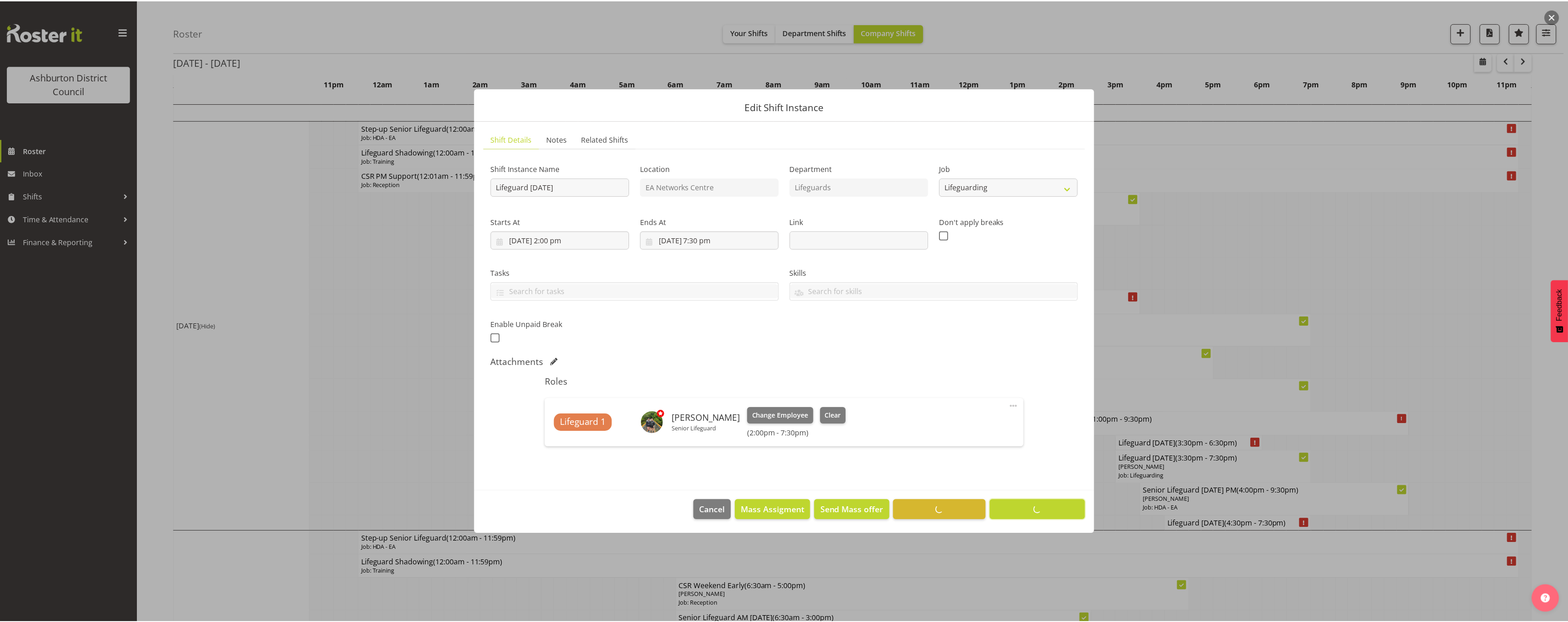
scroll to position [0, 0]
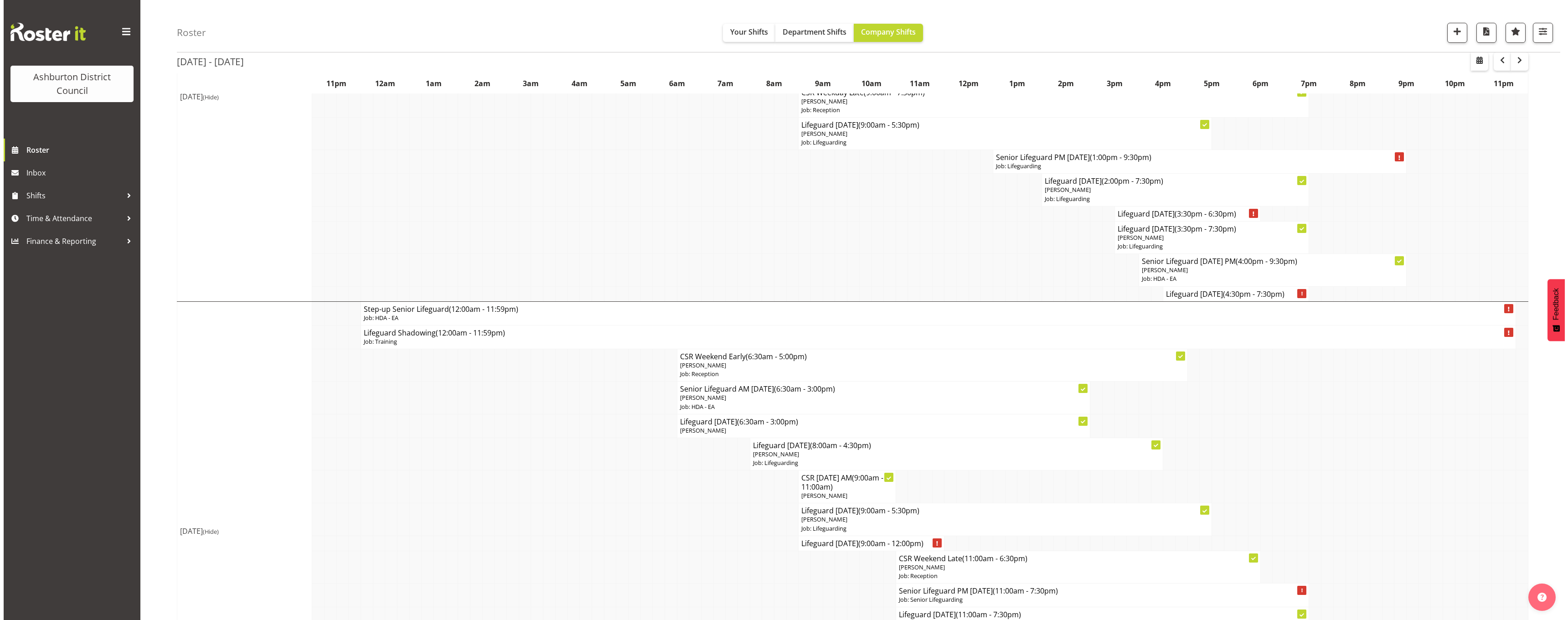
scroll to position [365, 0]
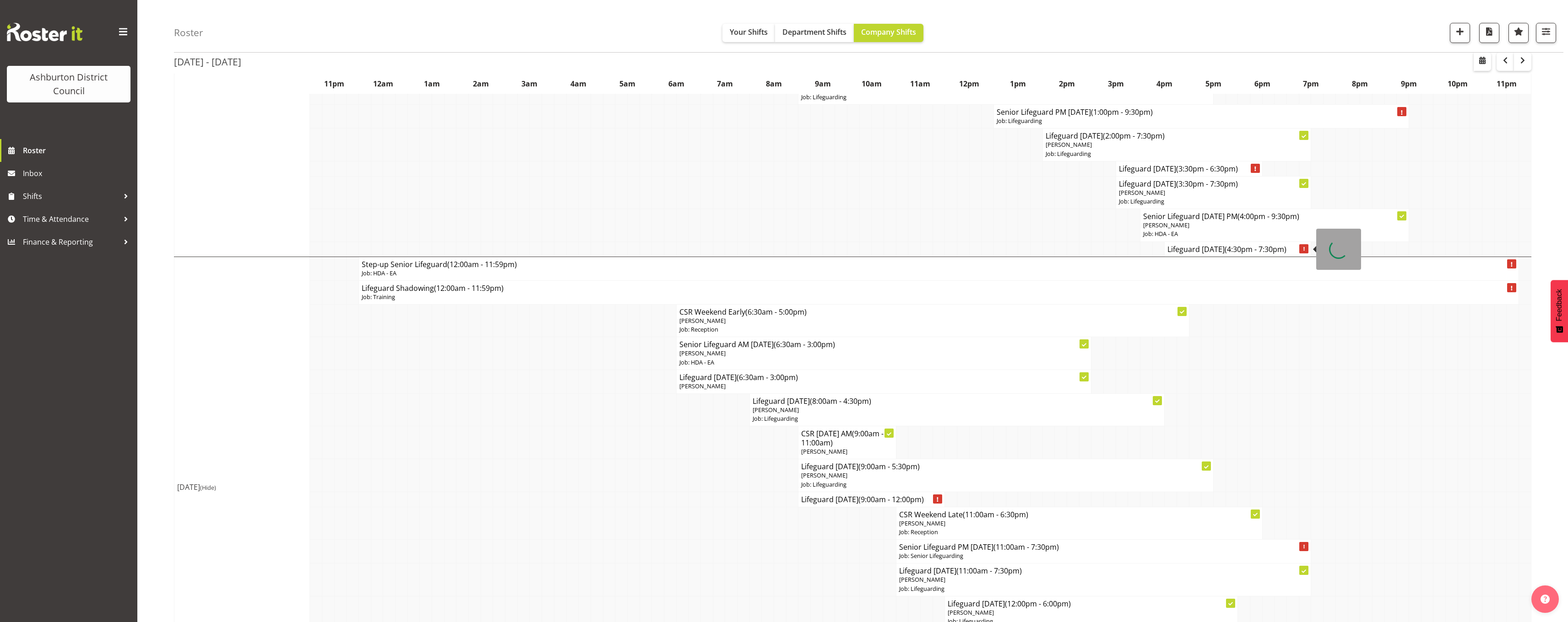
click at [1200, 251] on h4 "Lifeguard [DATE] (4:30pm - 7:30pm)" at bounding box center [1238, 249] width 141 height 9
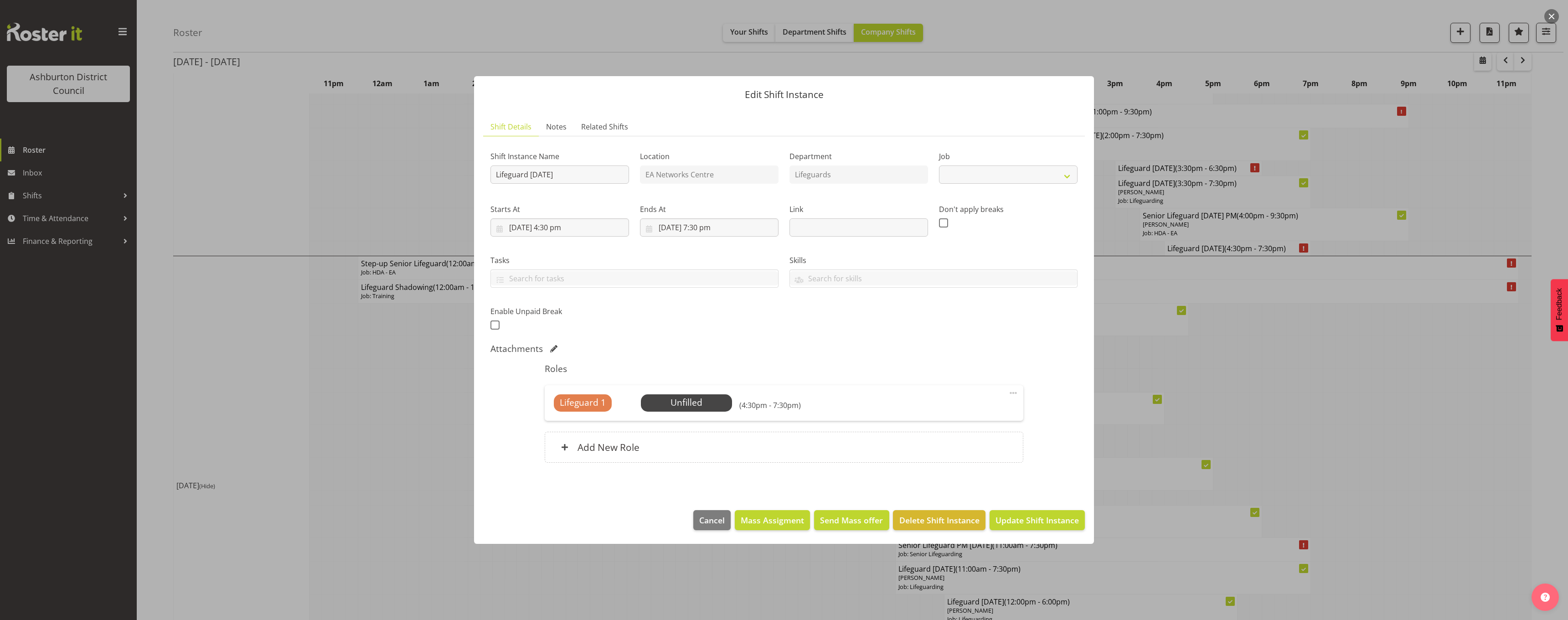
select select "38"
click at [699, 399] on span "Select Employee" at bounding box center [687, 403] width 68 height 13
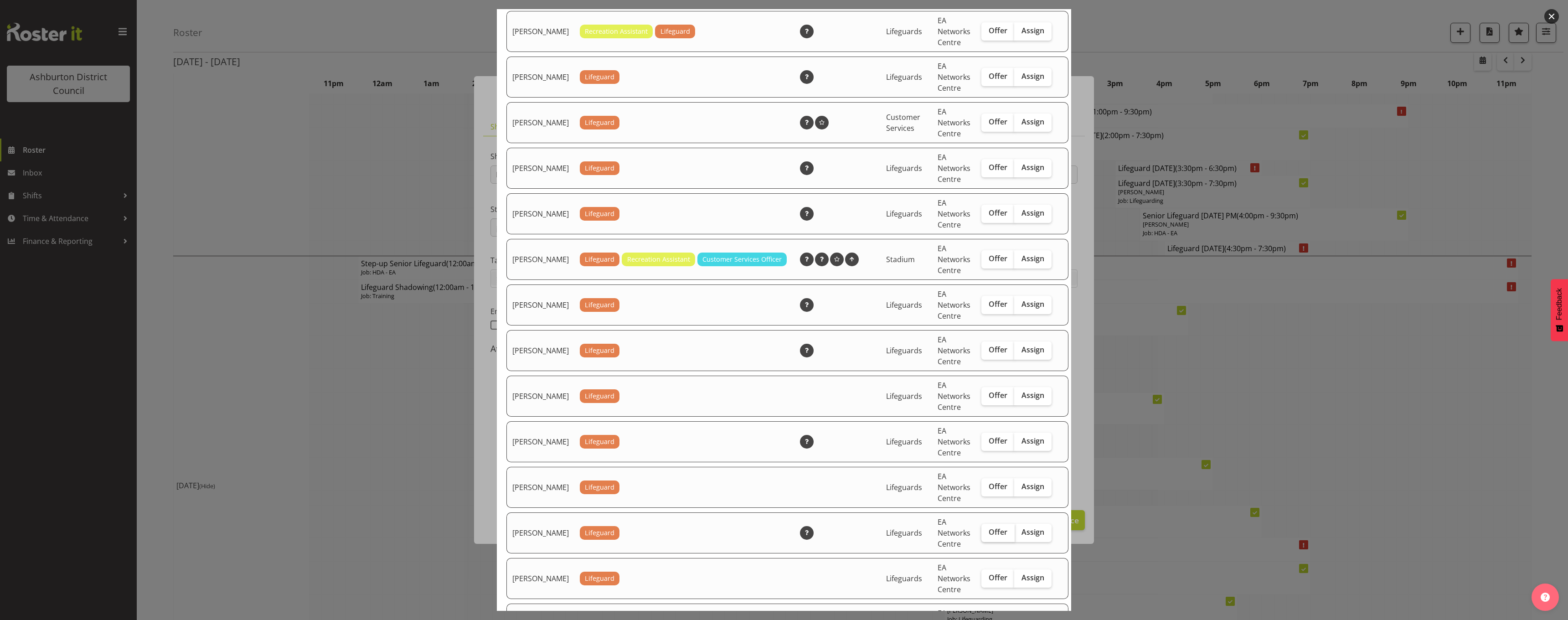
scroll to position [775, 0]
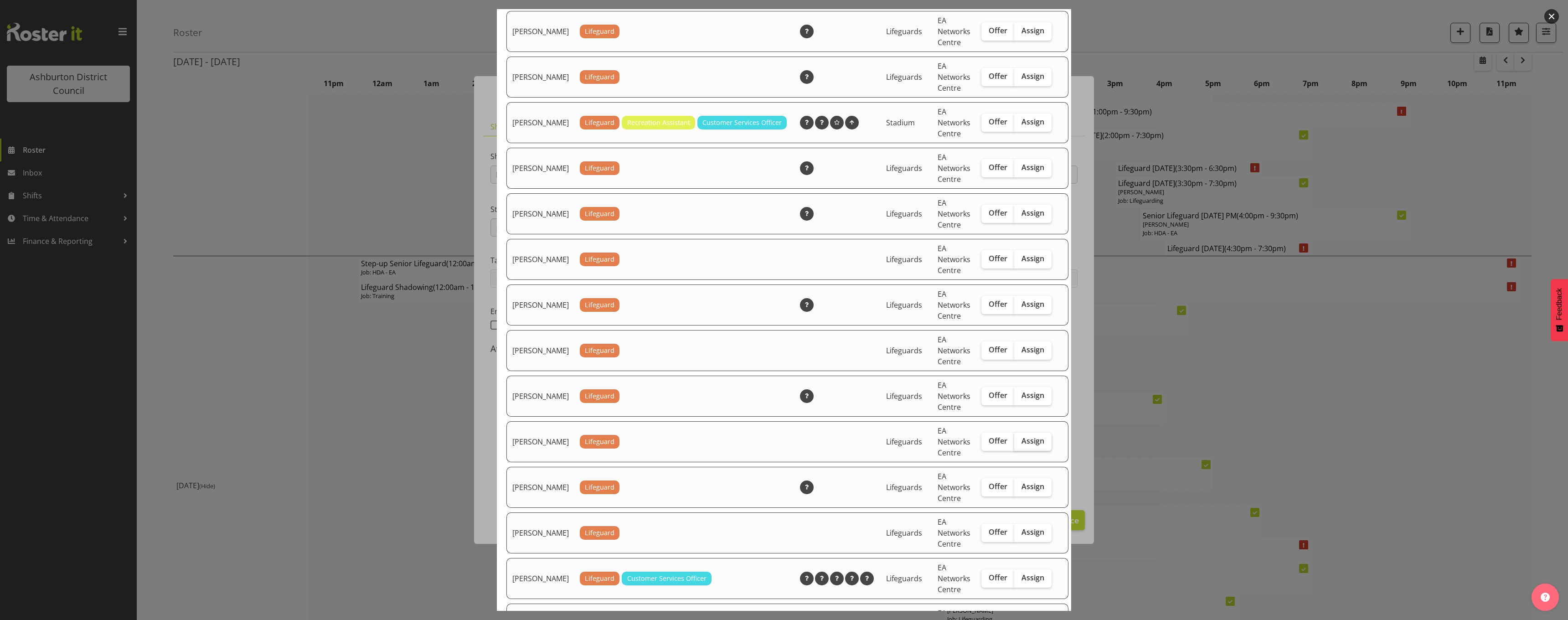
click at [1021, 446] on span "Assign" at bounding box center [1032, 441] width 23 height 9
click at [1014, 444] on input "Assign" at bounding box center [1017, 442] width 6 height 6
checkbox input "true"
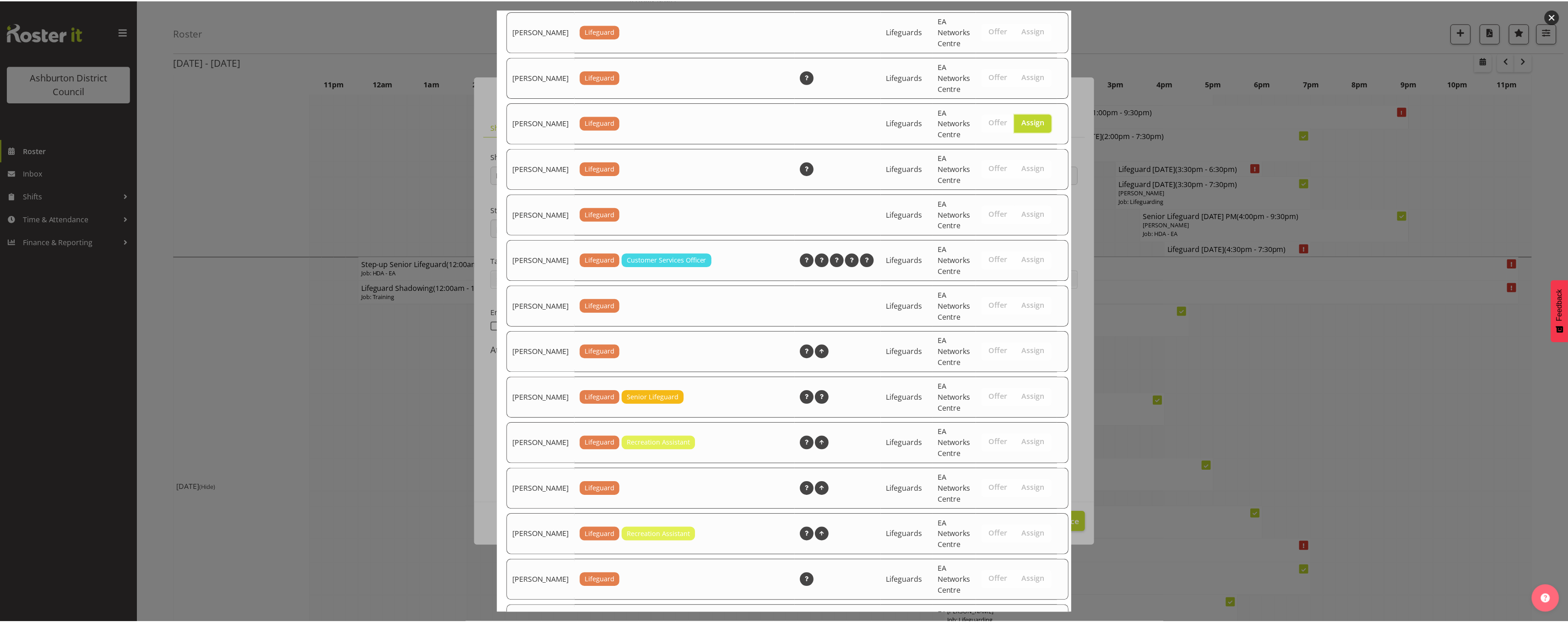
scroll to position [1291, 0]
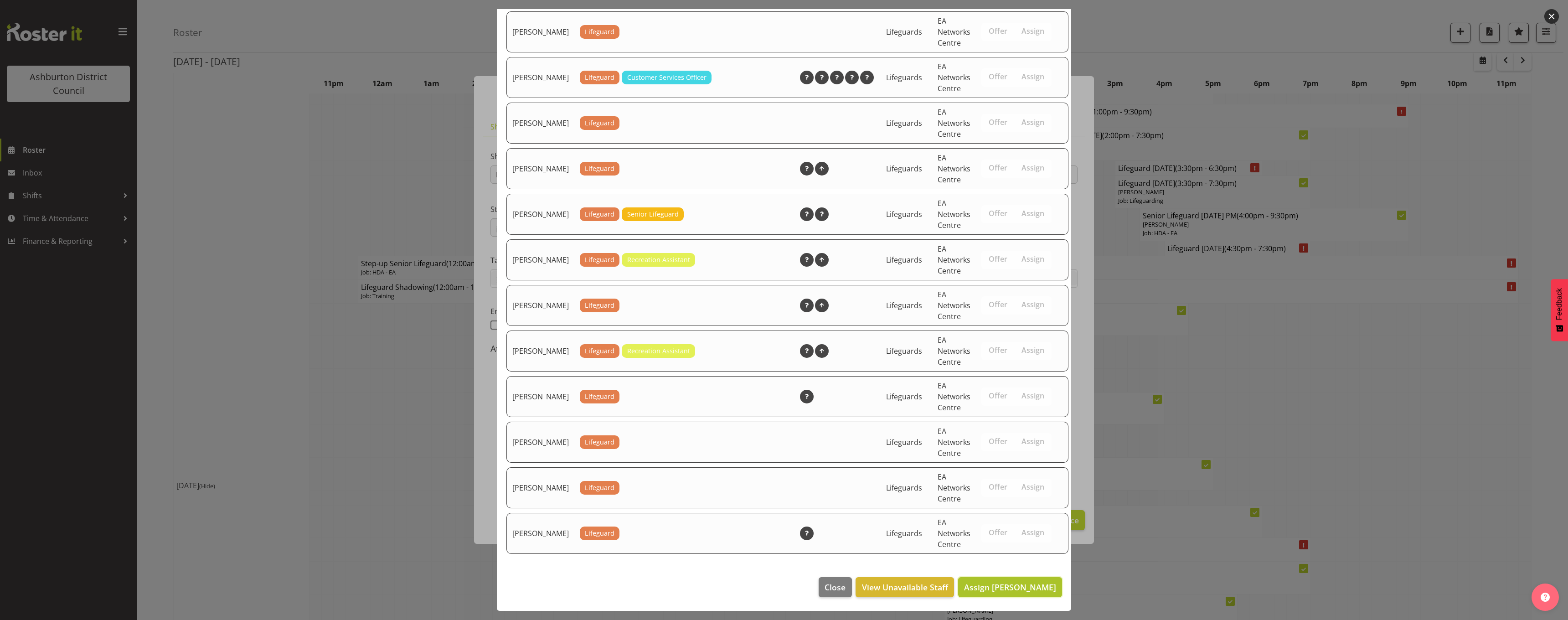
click at [1024, 591] on span "Assign [PERSON_NAME]" at bounding box center [1010, 588] width 92 height 11
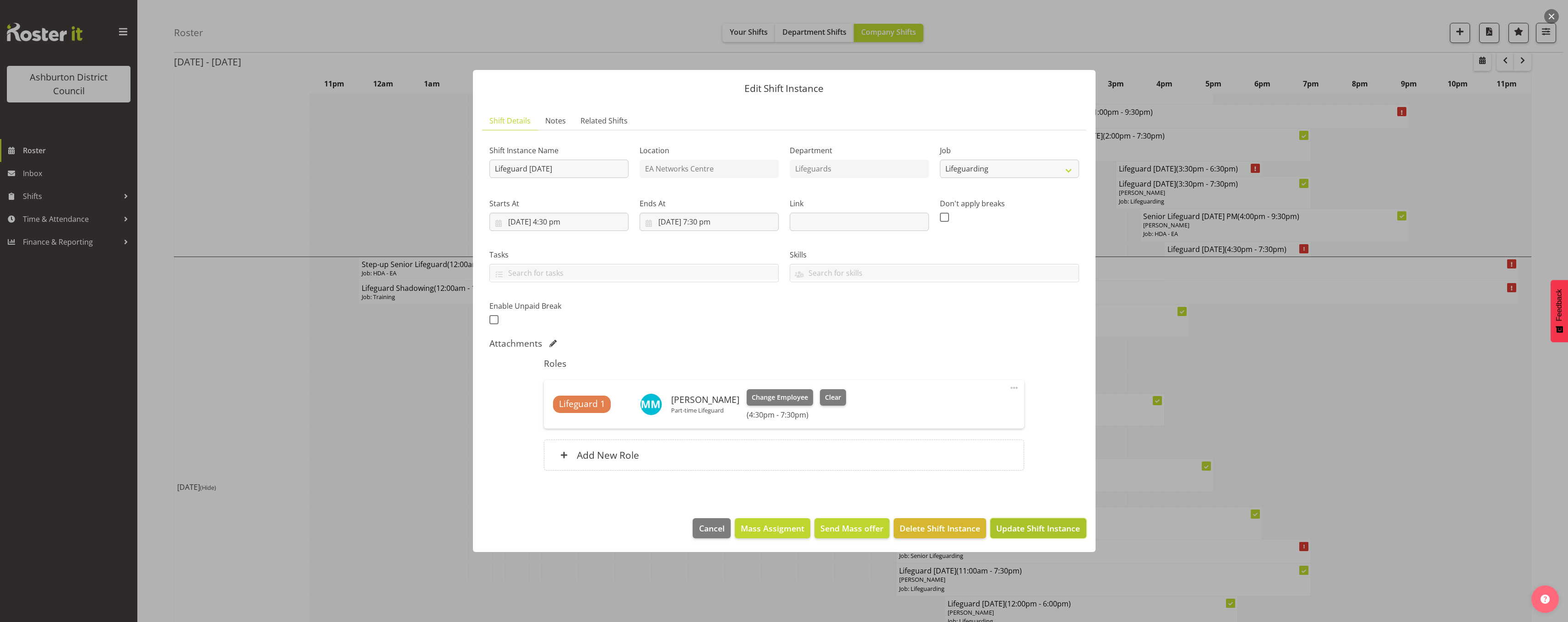
click at [1046, 531] on span "Update Shift Instance" at bounding box center [1037, 528] width 84 height 12
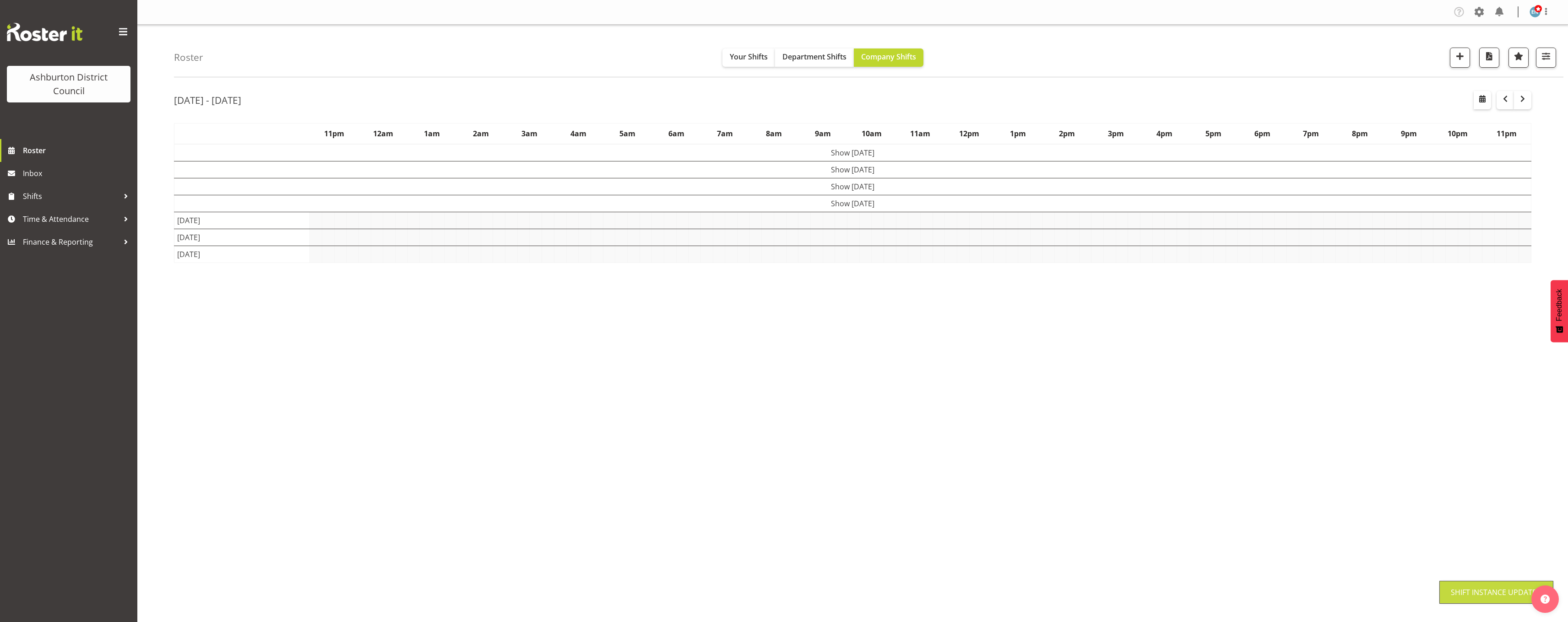
scroll to position [0, 0]
click at [1539, 360] on div "[DATE] - [DATE] [DATE] - [DATE] [DATE] Day Week Fortnight Month calendar Month …" at bounding box center [871, 267] width 1394 height 366
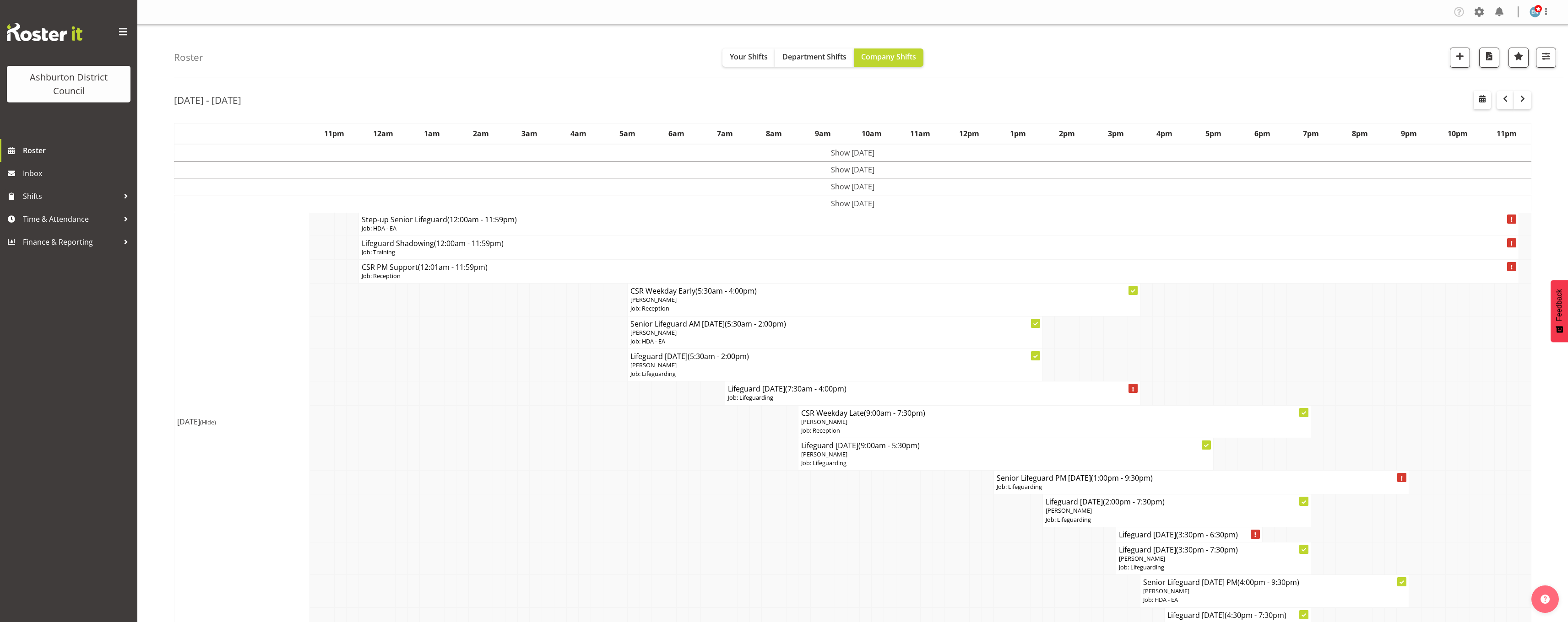
scroll to position [137, 0]
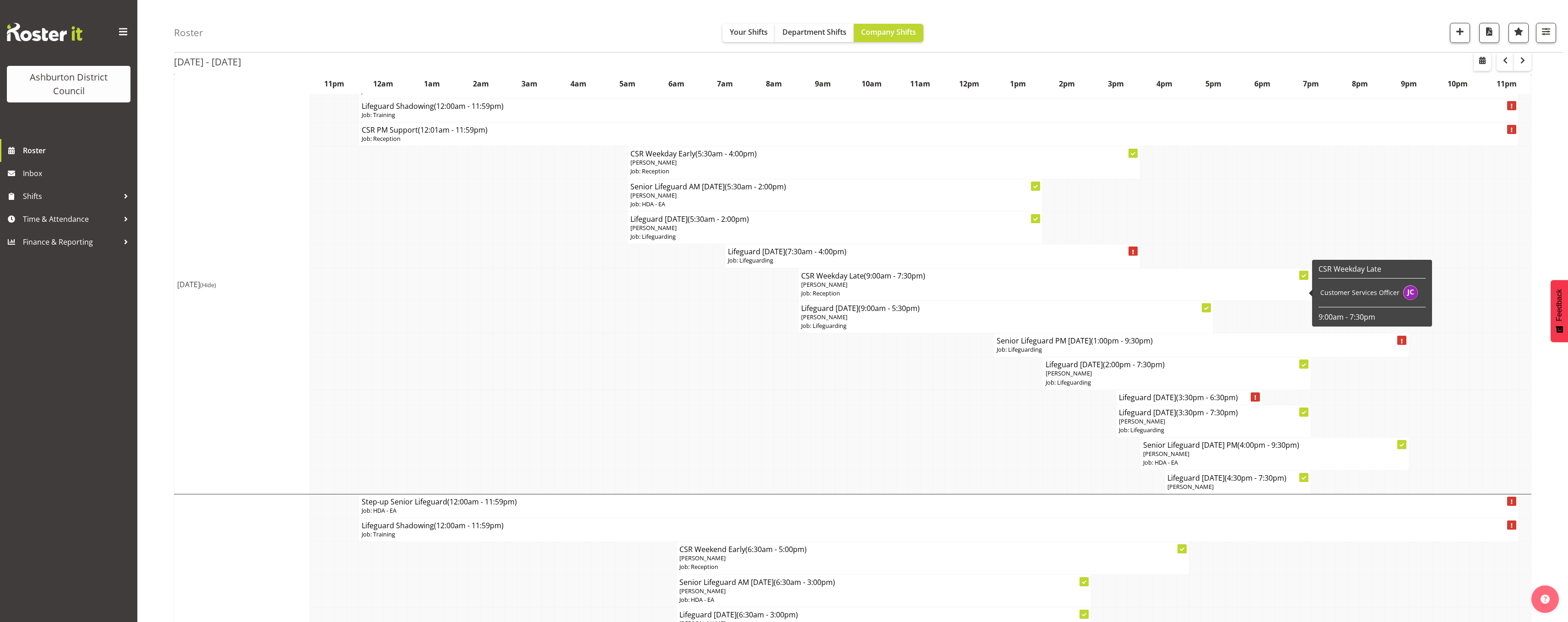
click at [216, 284] on span "(Hide)" at bounding box center [208, 285] width 16 height 8
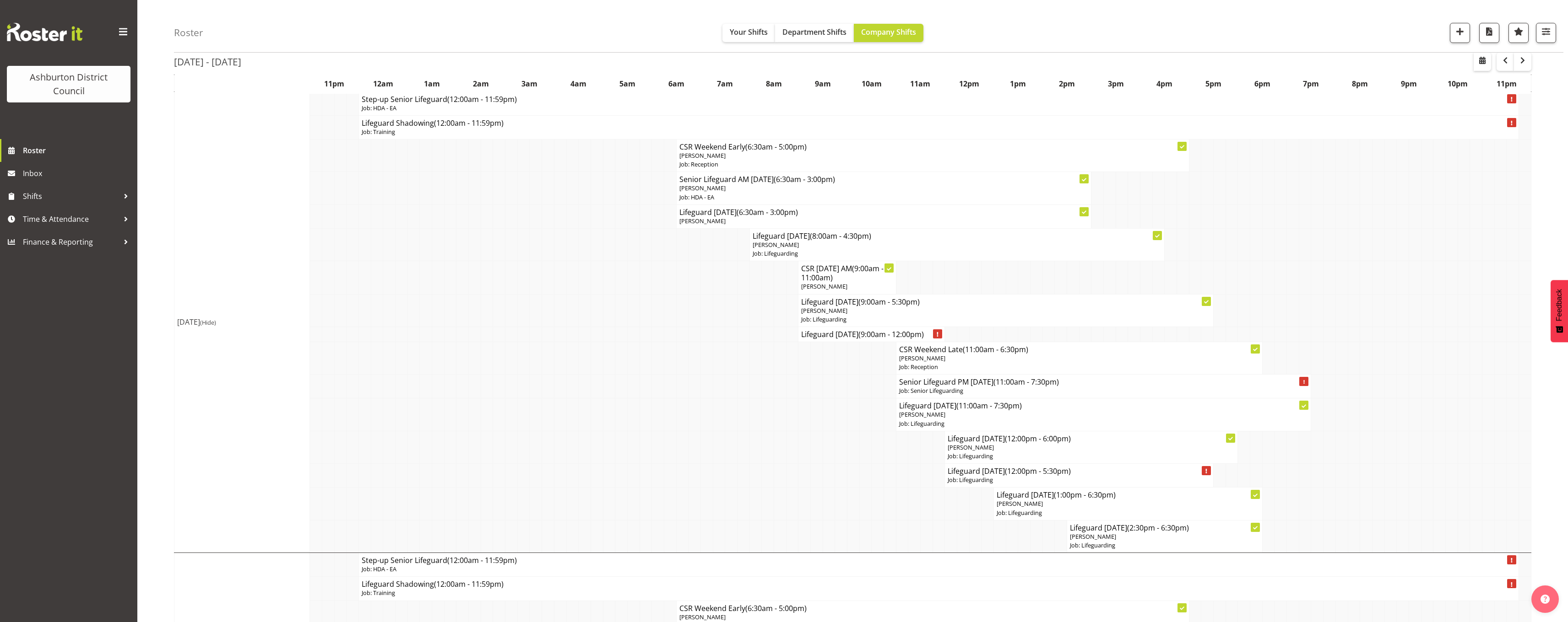
click at [146, 335] on div "Roster Your Shifts Department Shifts Company Shifts 1 Locations [GEOGRAPHIC_DAT…" at bounding box center [853, 431] width 1430 height 1086
click at [842, 307] on span "[PERSON_NAME]" at bounding box center [824, 310] width 46 height 8
select select
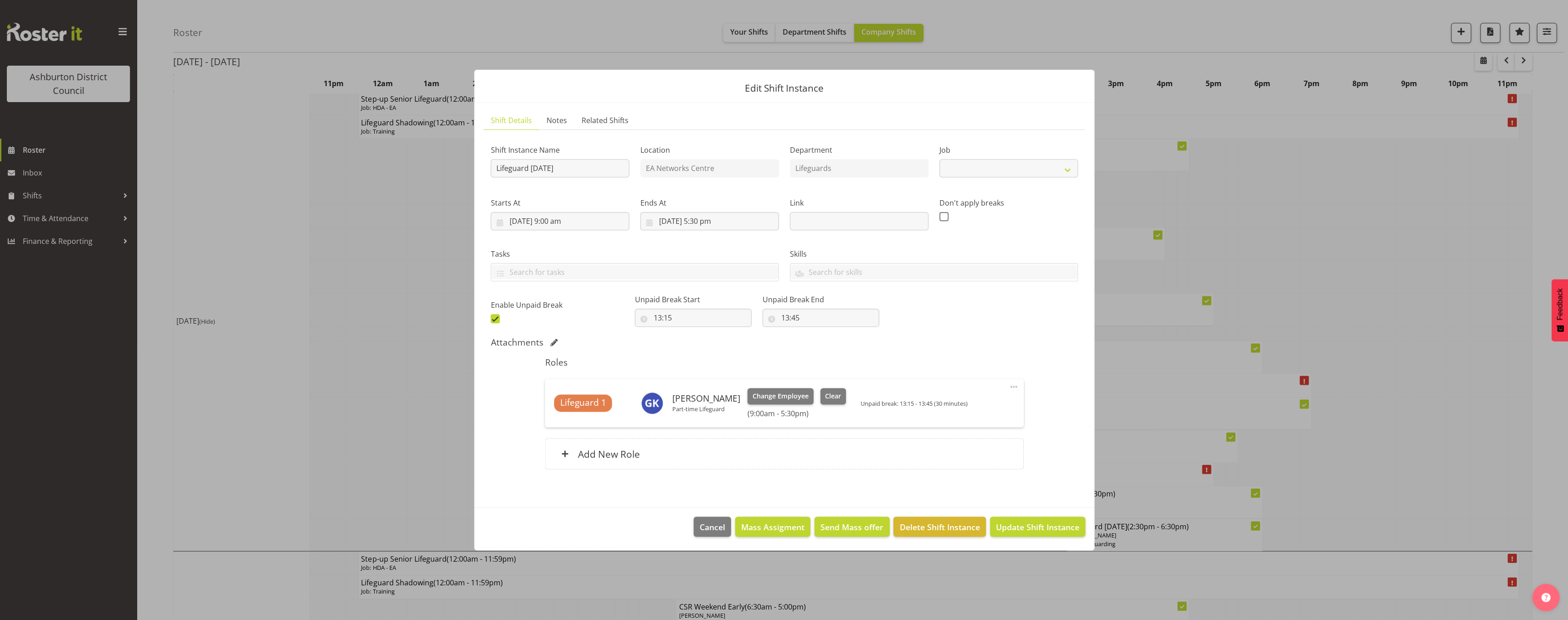
click at [163, 298] on div at bounding box center [784, 310] width 1568 height 620
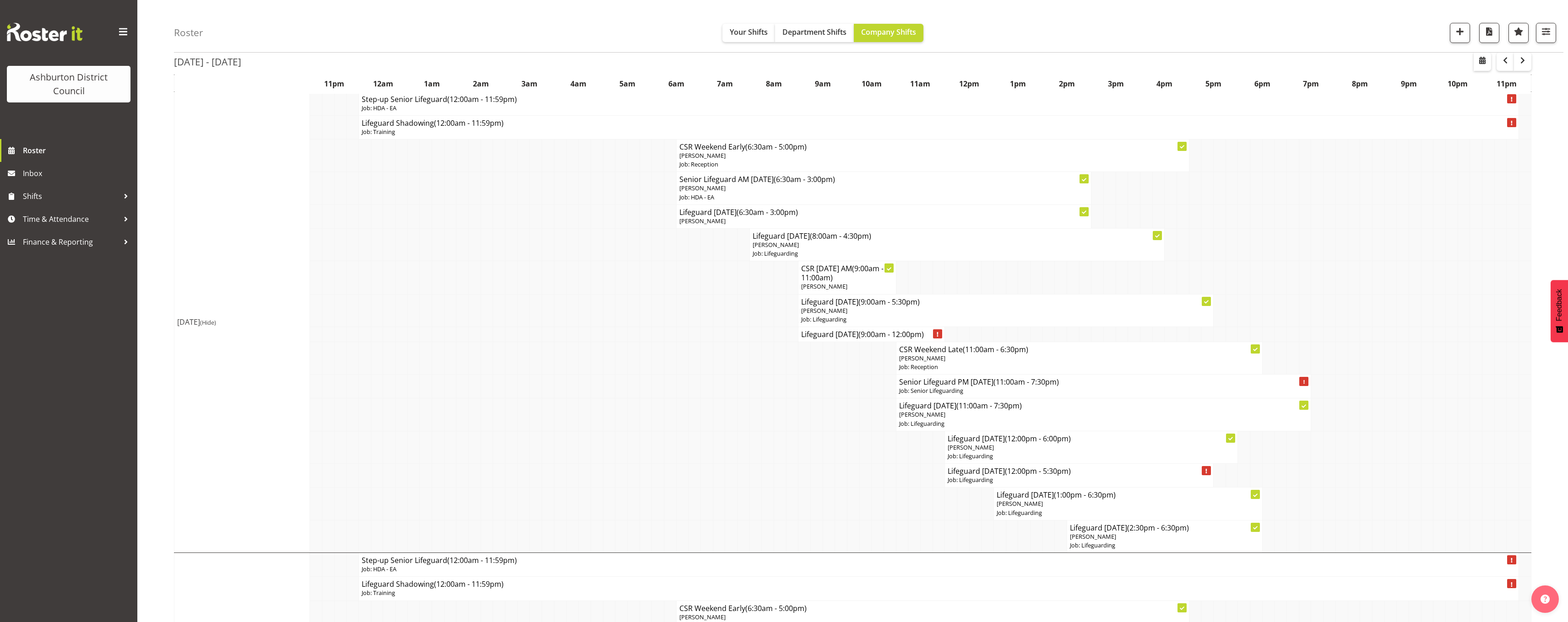
click at [163, 299] on div "Roster Your Shifts Department Shifts Company Shifts 1 Locations [GEOGRAPHIC_DAT…" at bounding box center [853, 431] width 1430 height 1086
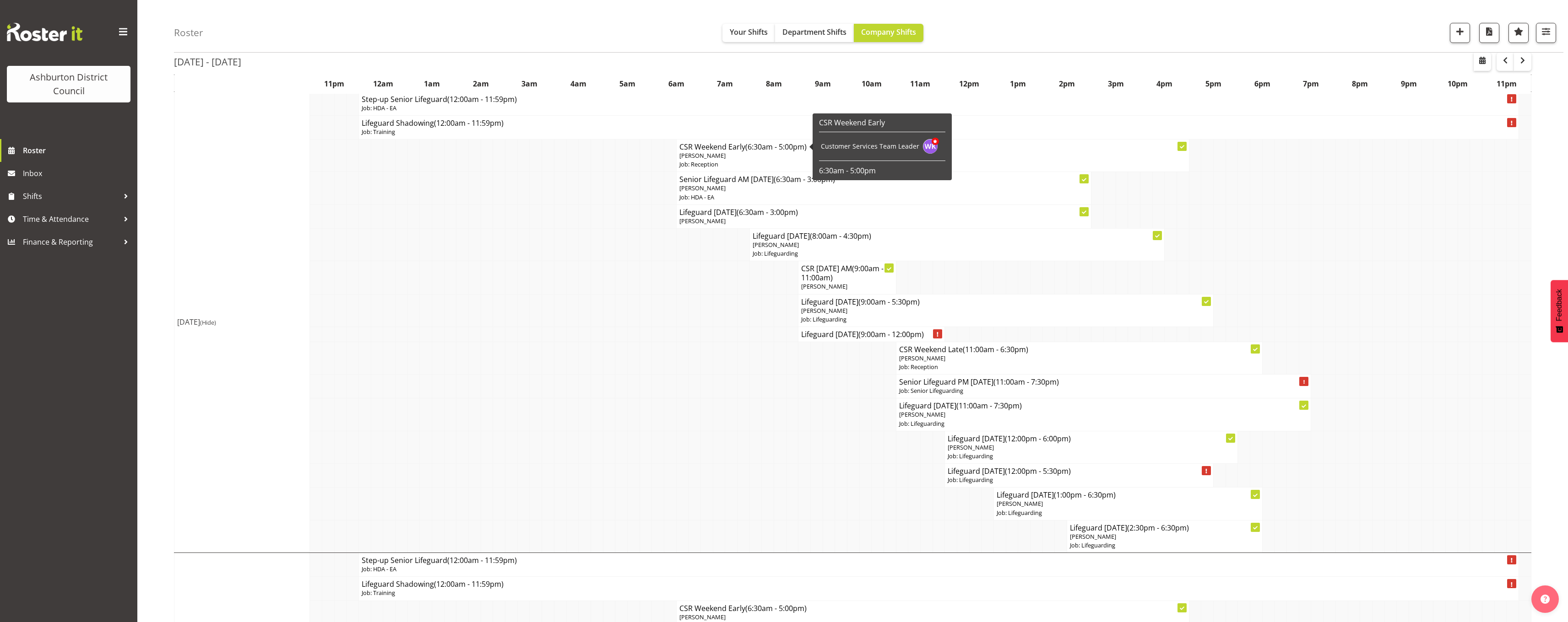
click at [1550, 197] on div "[DATE] - [DATE] [DATE] - [DATE] [DATE] Day Week Fortnight Month calendar Month …" at bounding box center [871, 460] width 1394 height 1026
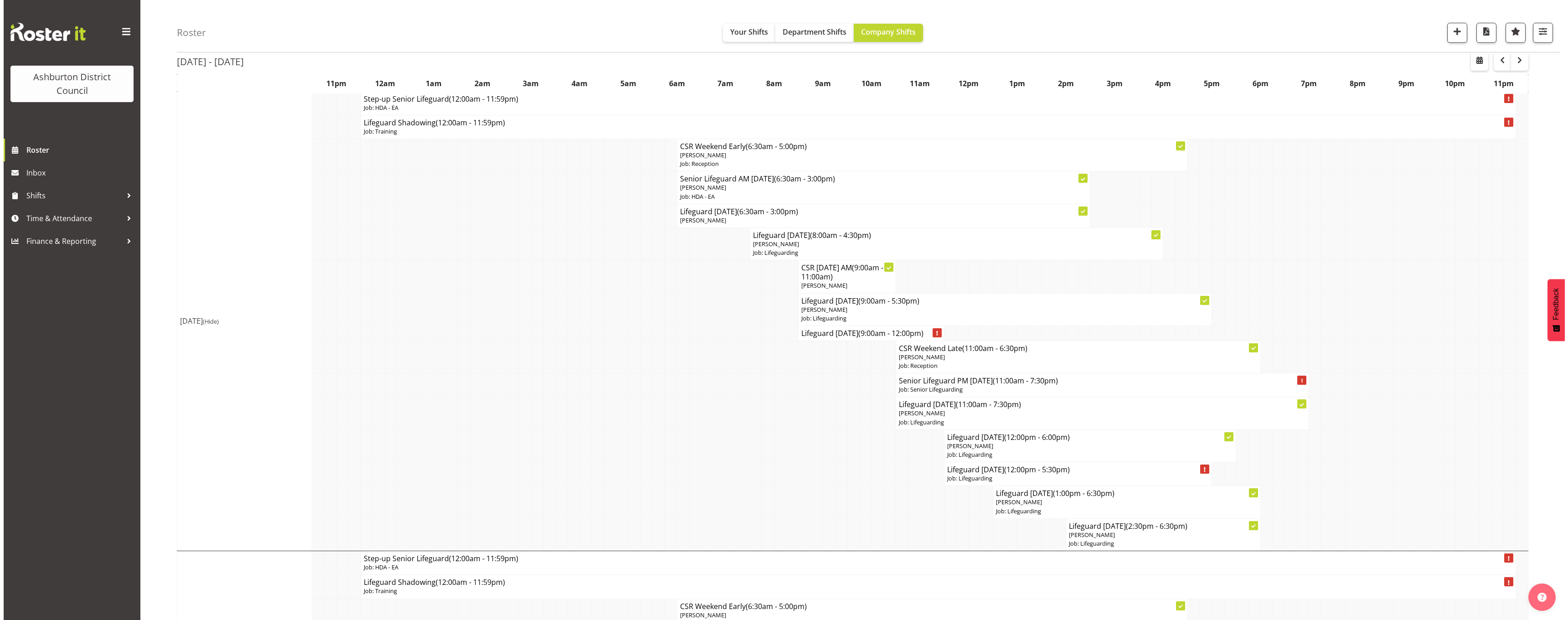
scroll to position [183, 0]
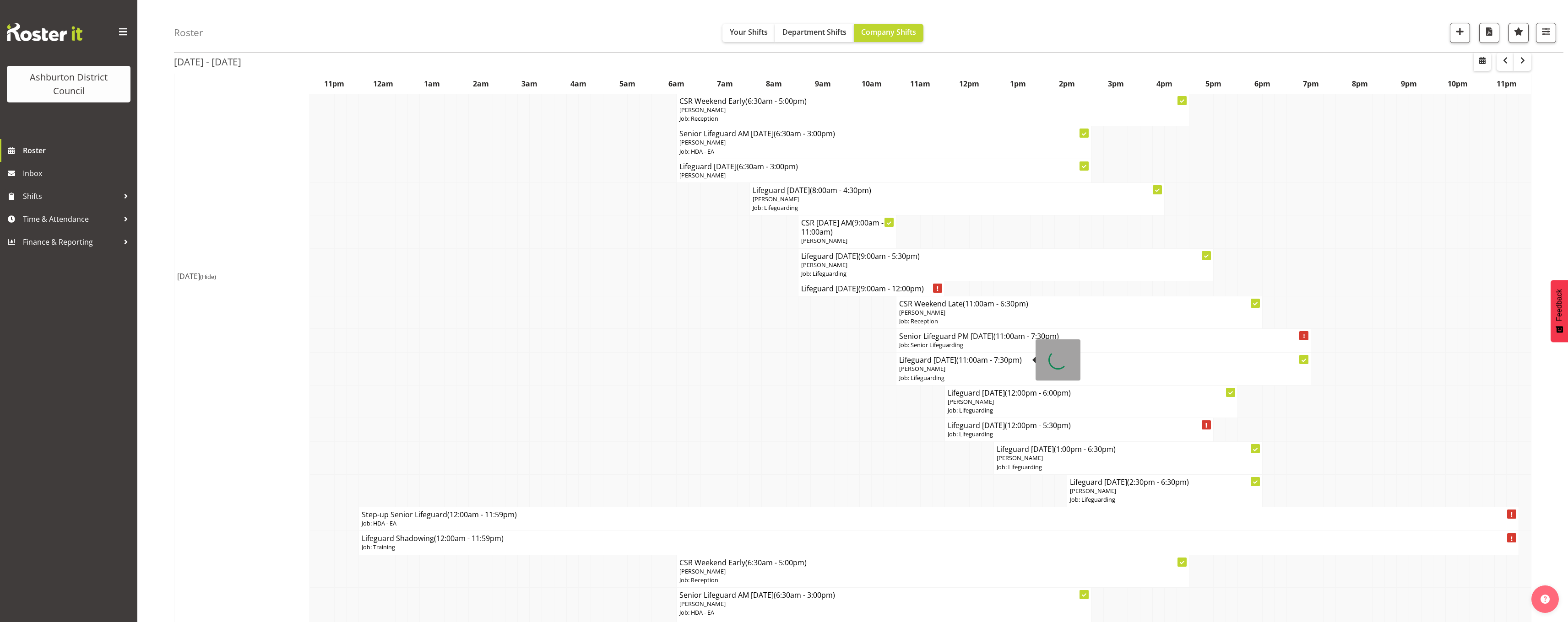
click at [968, 374] on p "Job: Lifeguarding" at bounding box center [1103, 378] width 409 height 9
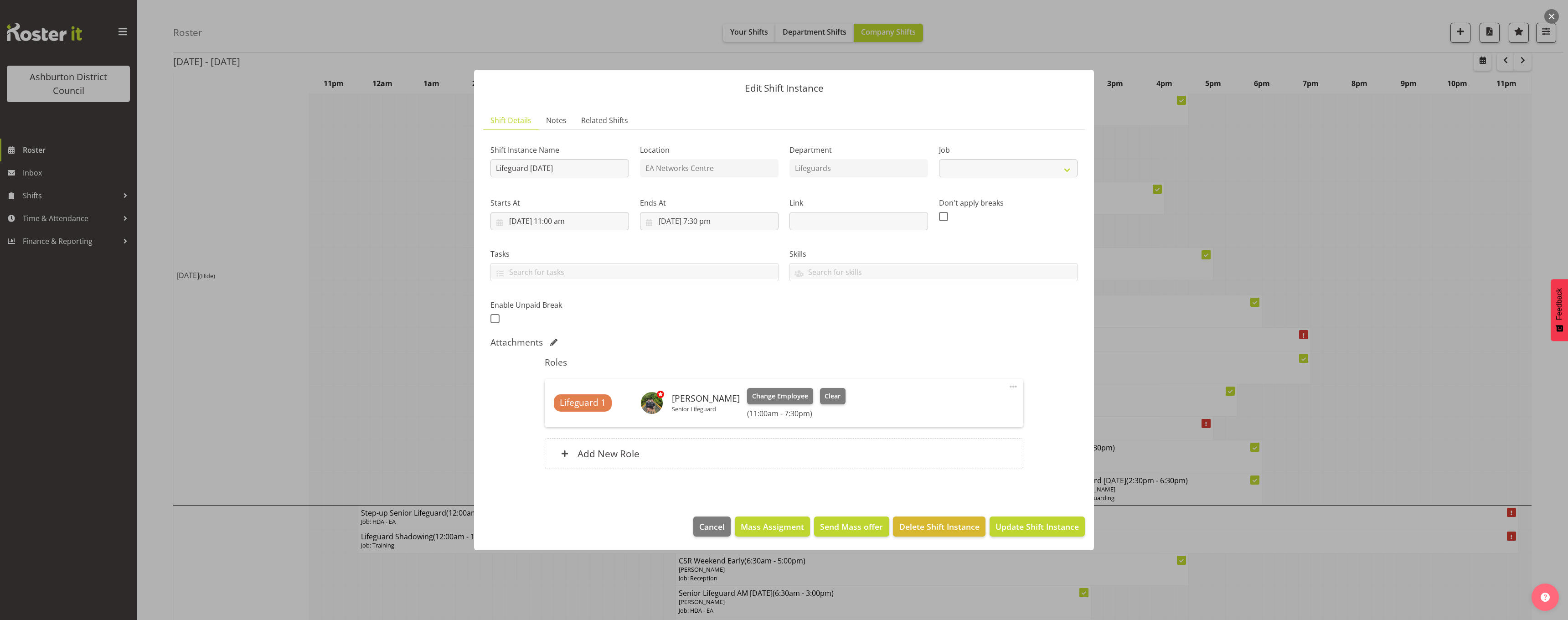
select select "38"
click at [565, 223] on input "[DATE] 11:00 am" at bounding box center [560, 221] width 139 height 18
click at [555, 417] on select "00 01 02 03 04 05 06 07 08 09 10 11 12 13 14 15 16 17 18 19 20 21 22 23" at bounding box center [560, 415] width 21 height 18
select select "12"
click at [550, 406] on select "00 01 02 03 04 05 06 07 08 09 10 11 12 13 14 15 16 17 18 19 20 21 22 23" at bounding box center [560, 415] width 21 height 18
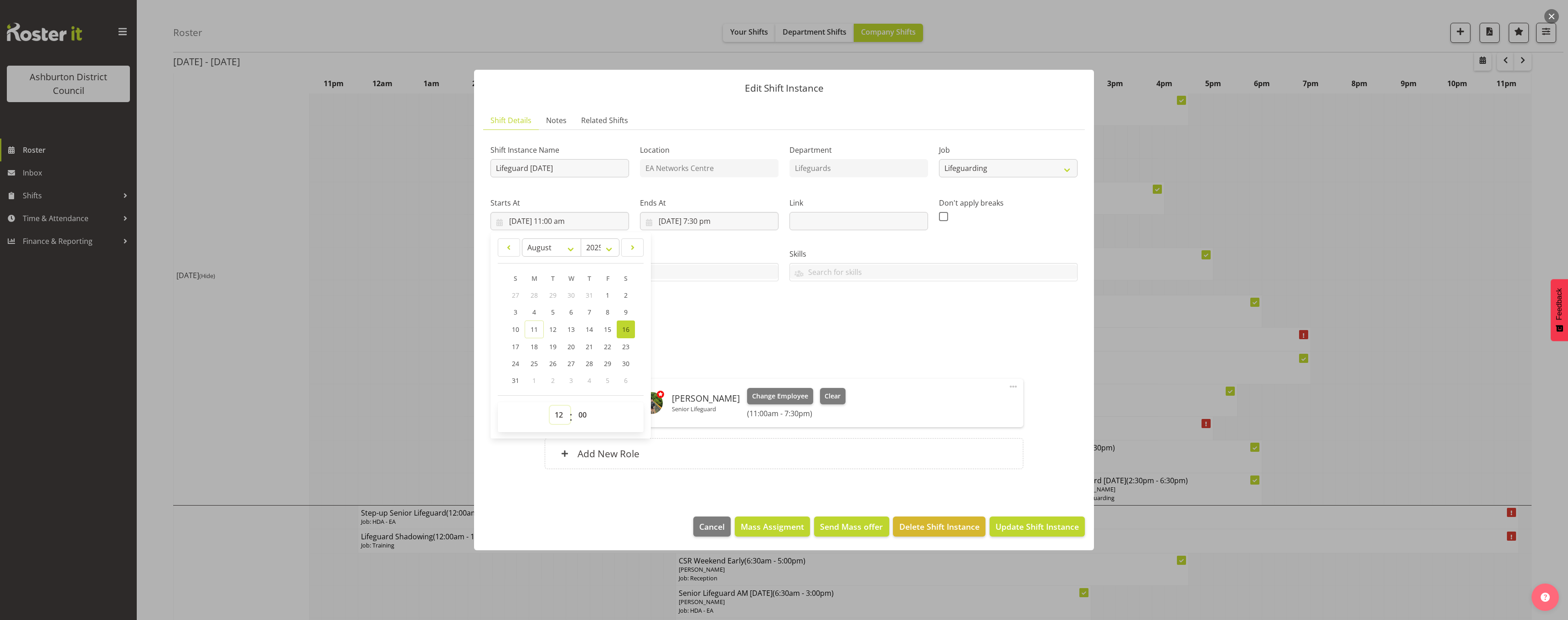
type input "[DATE] 12:00 pm"
click at [710, 217] on input "[DATE] 7:30 pm" at bounding box center [709, 221] width 139 height 18
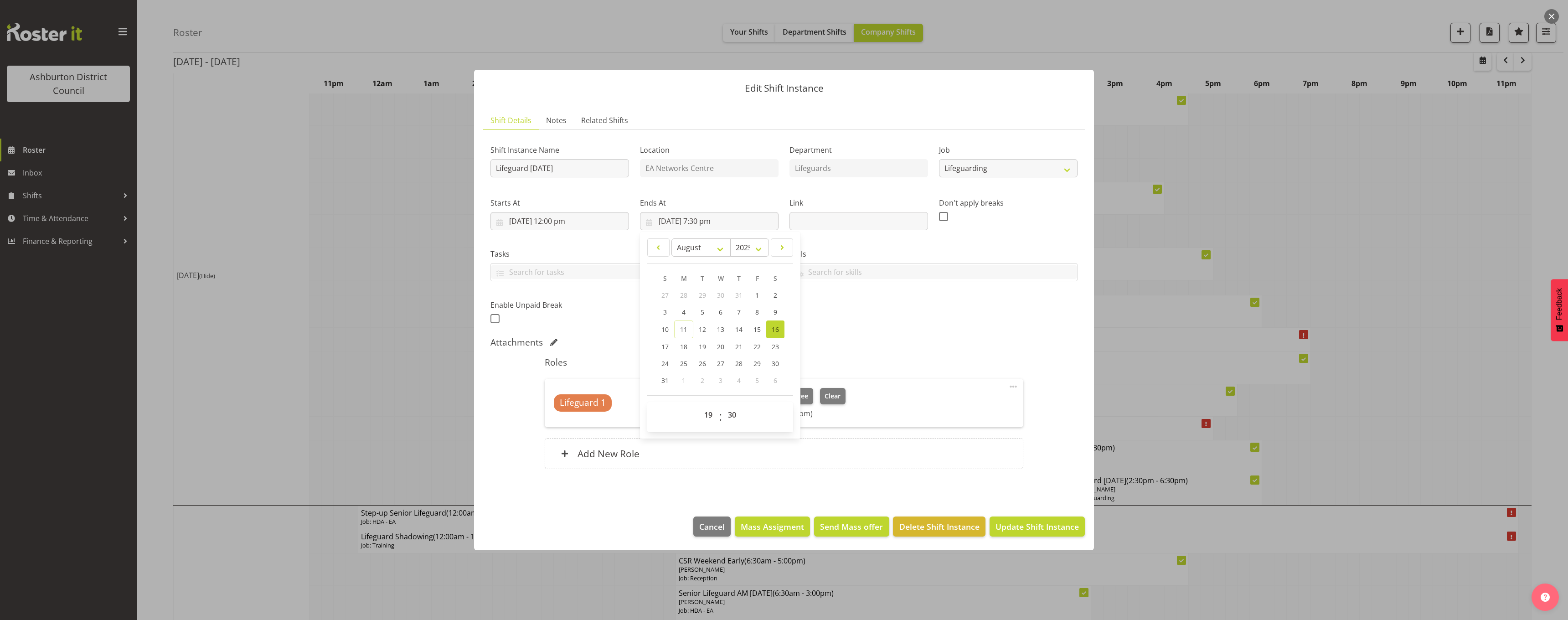
click at [866, 339] on div "Attachments" at bounding box center [784, 342] width 587 height 11
click at [710, 219] on input "[DATE] 7:30 pm" at bounding box center [709, 221] width 139 height 18
click at [708, 426] on span "00 01 02 03 04 05 06 07 08 09 10 11 12 13 14 15 16 17 18 19 20 21 22 23" at bounding box center [710, 417] width 21 height 23
drag, startPoint x: 709, startPoint y: 411, endPoint x: 709, endPoint y: 407, distance: 4.0
click at [709, 411] on select "00 01 02 03 04 05 06 07 08 09 10 11 12 13 14 15 16 17 18 19 20 21 22 23" at bounding box center [710, 415] width 21 height 18
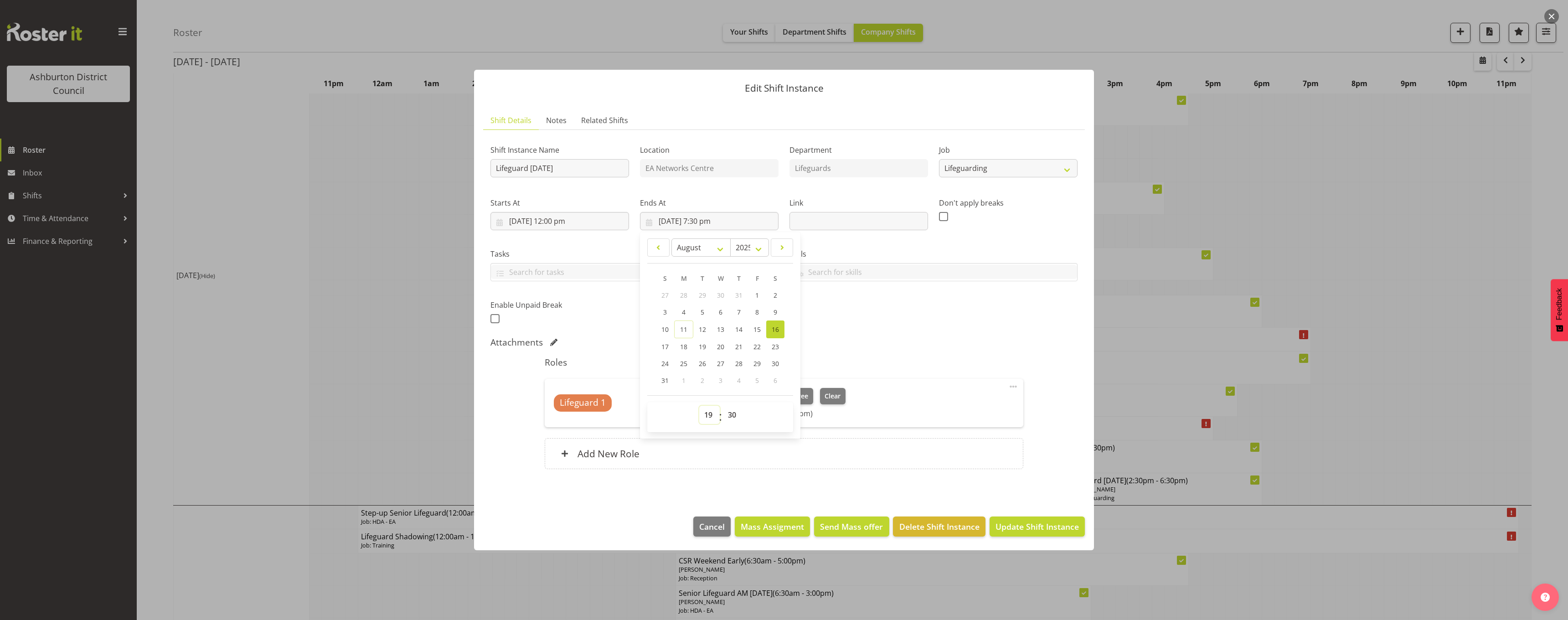
select select "17"
click at [699, 406] on select "00 01 02 03 04 05 06 07 08 09 10 11 12 13 14 15 16 17 18 19 20 21 22 23" at bounding box center [710, 415] width 21 height 18
type input "[DATE] 5:30 pm"
click at [897, 357] on h5 "Roles" at bounding box center [784, 362] width 478 height 11
click at [1035, 523] on span "Update Shift Instance" at bounding box center [1037, 526] width 83 height 12
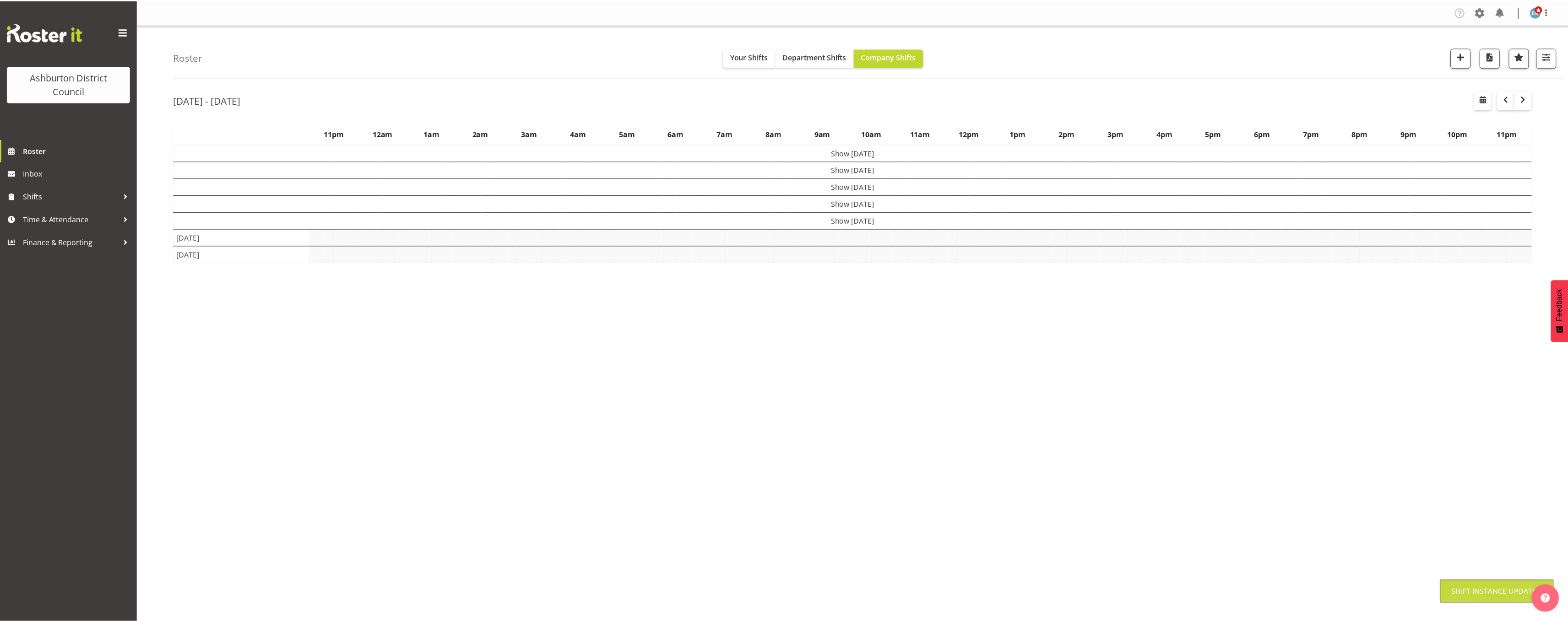
scroll to position [0, 0]
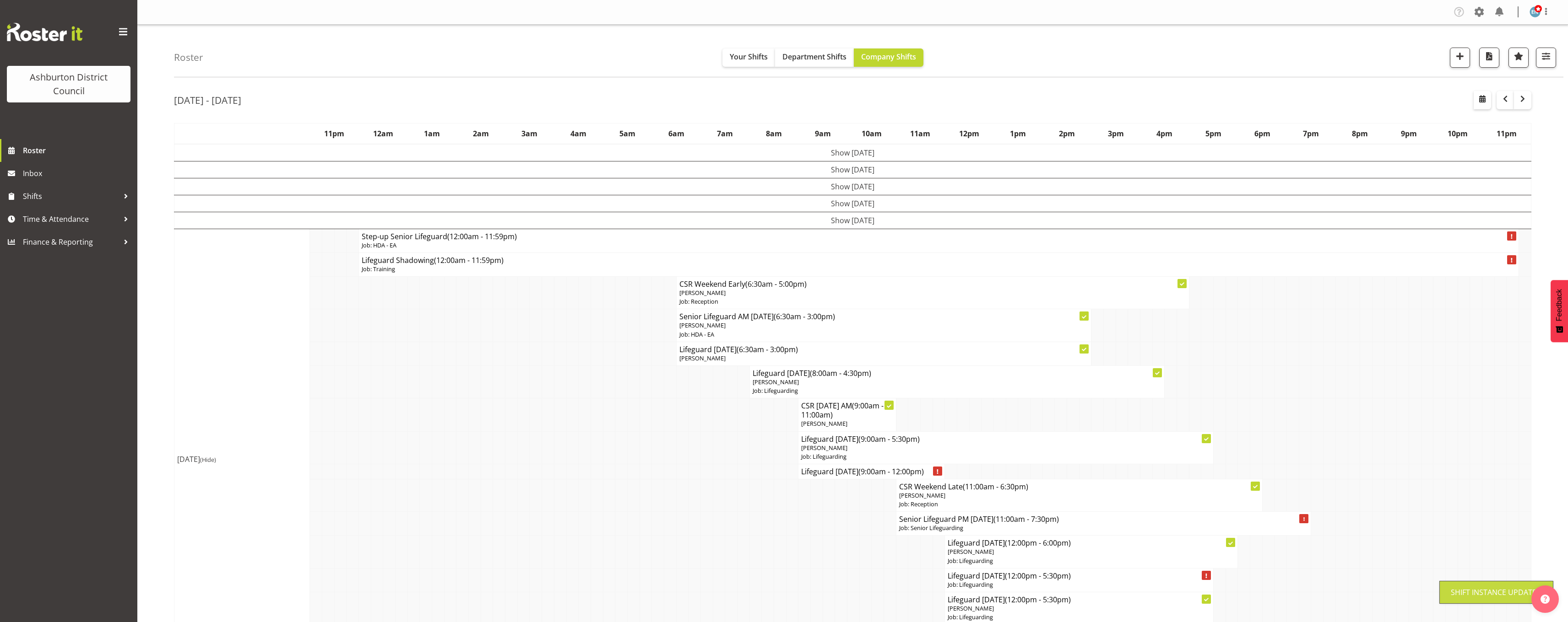
click at [1538, 294] on div "[DATE] - [DATE] [DATE] - [DATE] [DATE] Day Week Fortnight Month calendar Month …" at bounding box center [871, 598] width 1394 height 1026
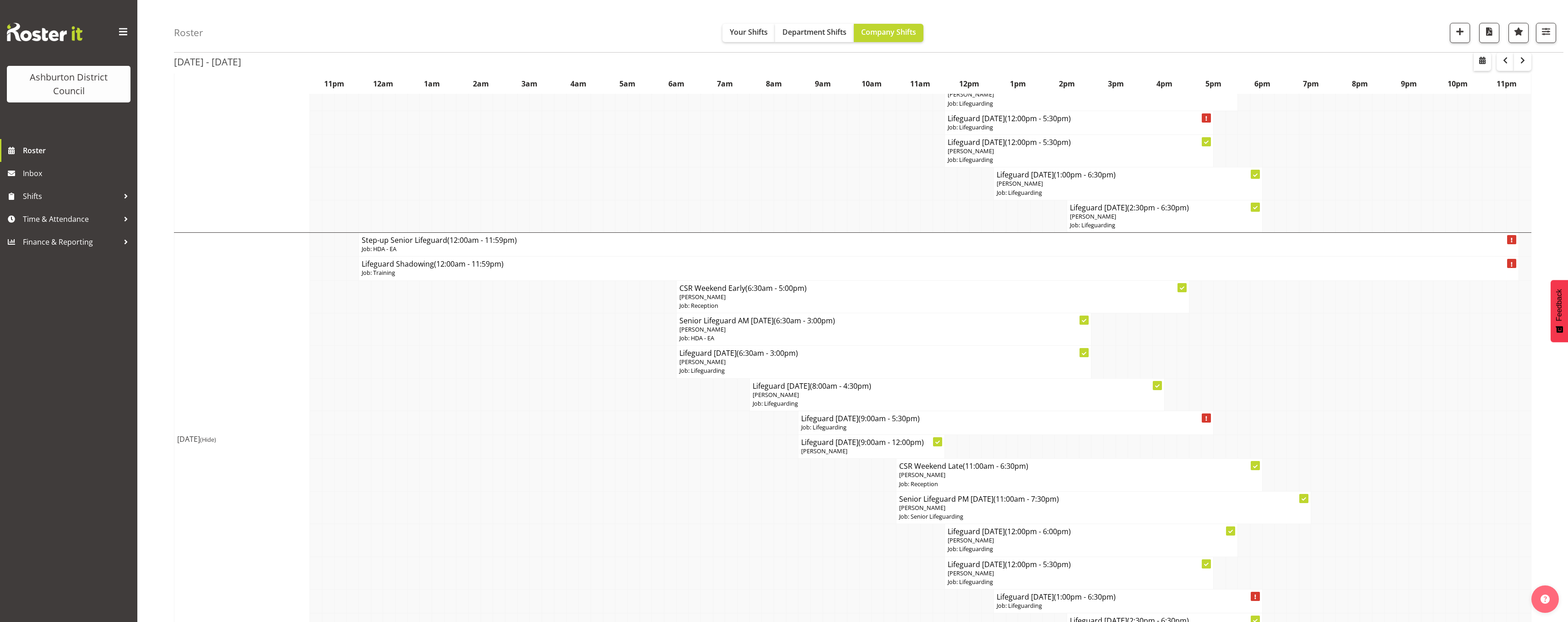
scroll to position [488, 0]
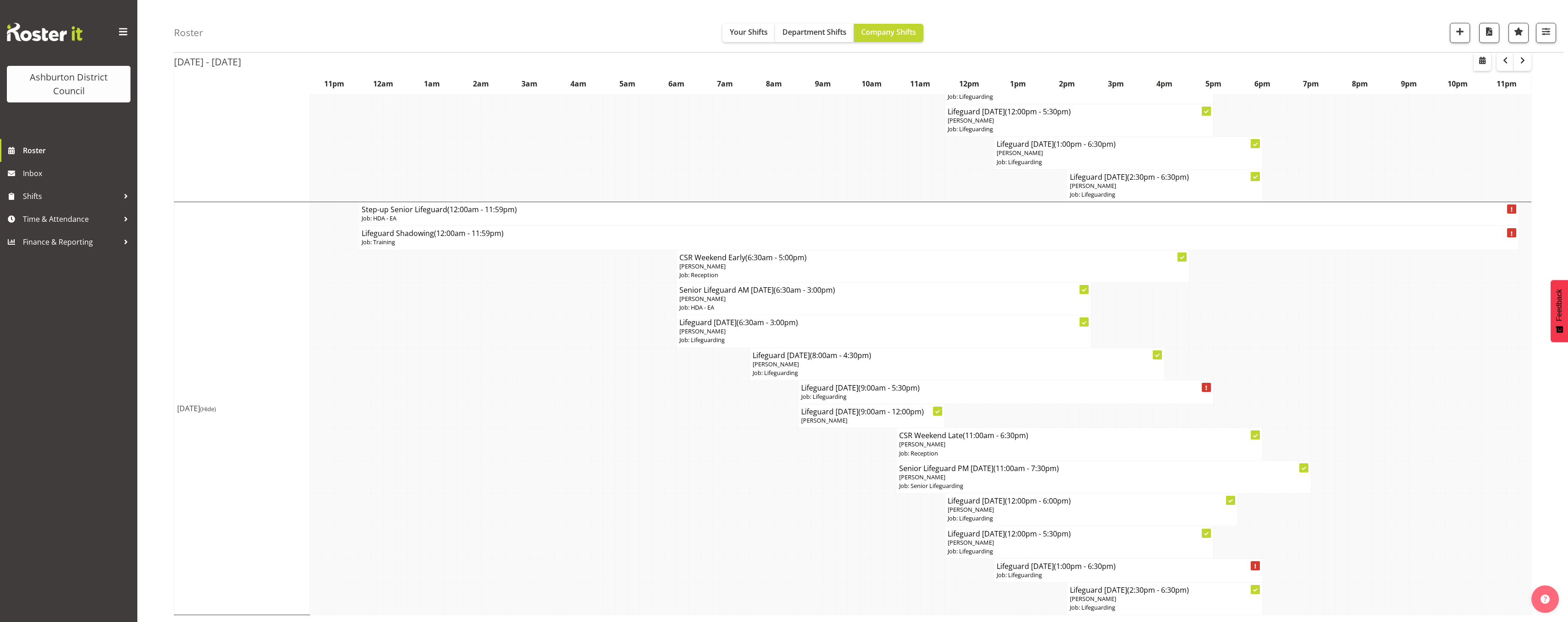
click at [150, 169] on div "Roster Your Shifts Department Shifts Company Shifts 1 Locations [GEOGRAPHIC_DAT…" at bounding box center [853, 79] width 1430 height 1086
click at [156, 357] on div "Roster Your Shifts Department Shifts Company Shifts 1 Locations [GEOGRAPHIC_DAT…" at bounding box center [853, 79] width 1430 height 1086
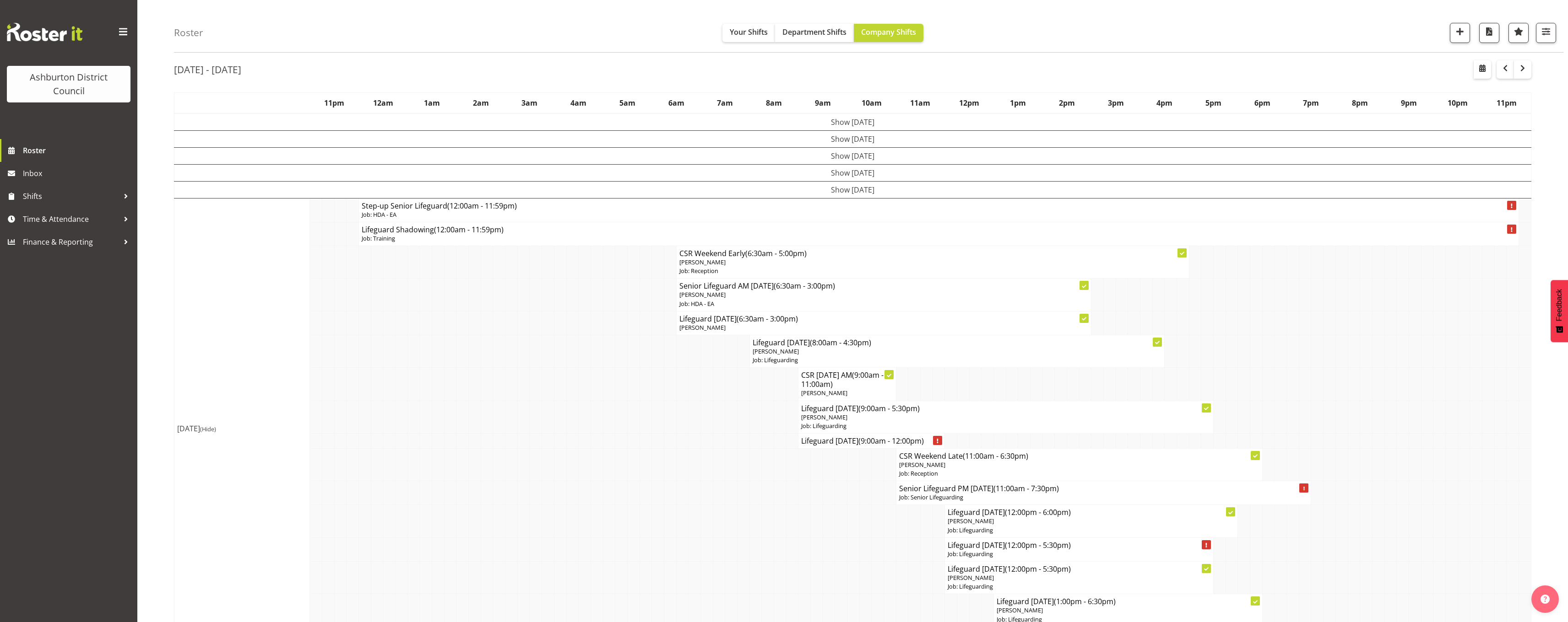
scroll to position [168, 0]
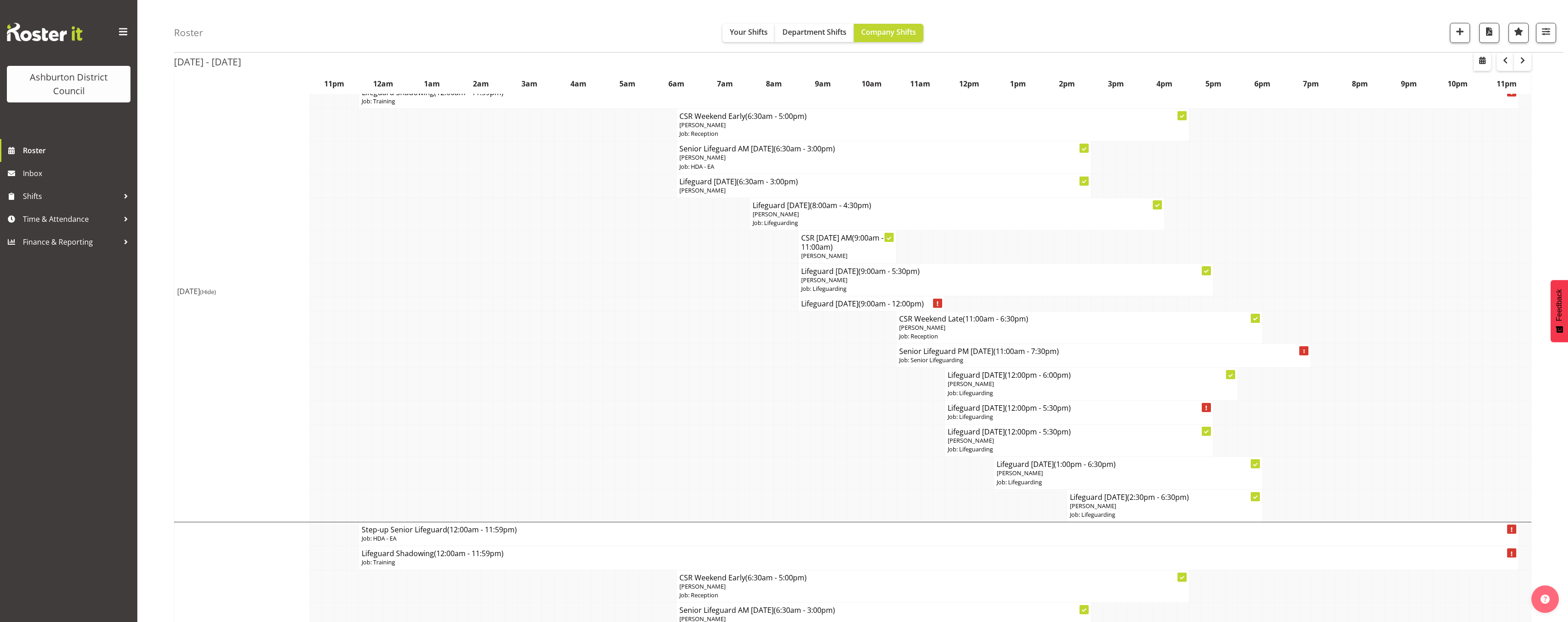
click at [153, 145] on div "Roster Your Shifts Department Shifts Company Shifts 1 Locations [GEOGRAPHIC_DAT…" at bounding box center [853, 400] width 1430 height 1086
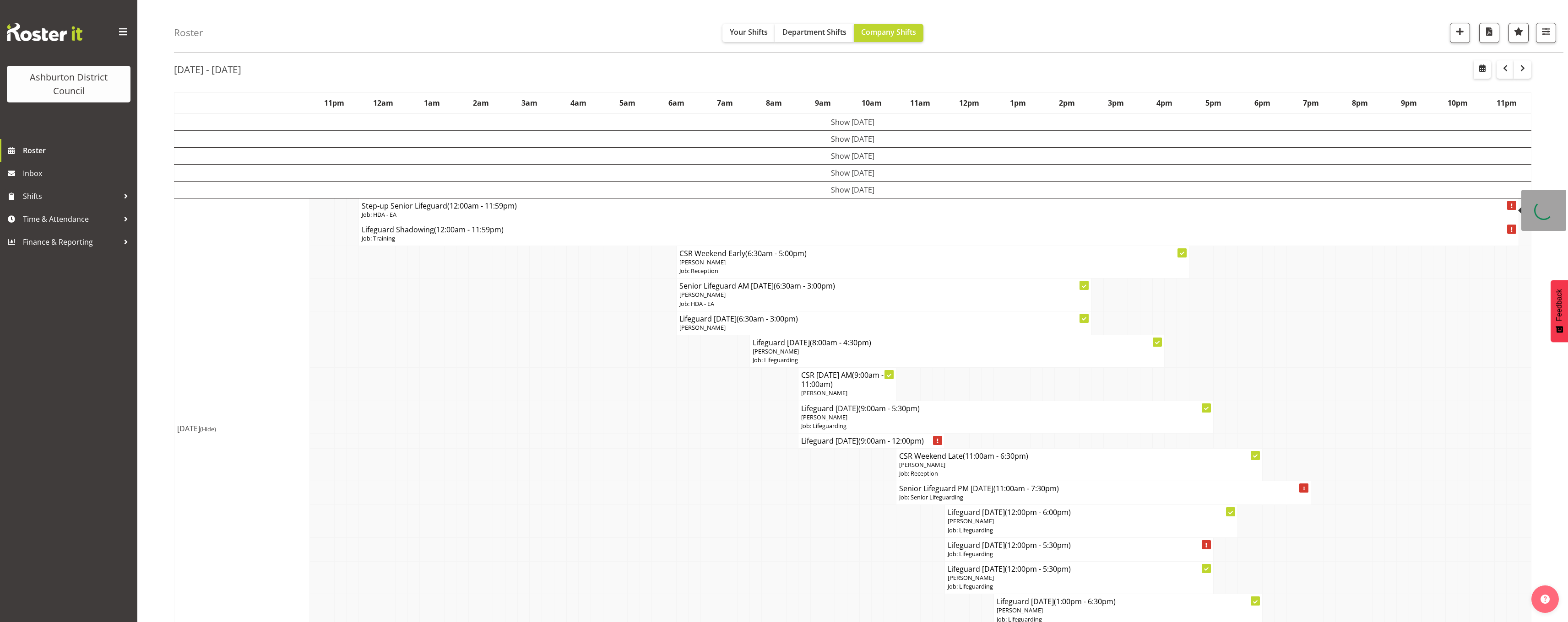
click at [438, 211] on p "Job: HDA - EA" at bounding box center [939, 214] width 1154 height 9
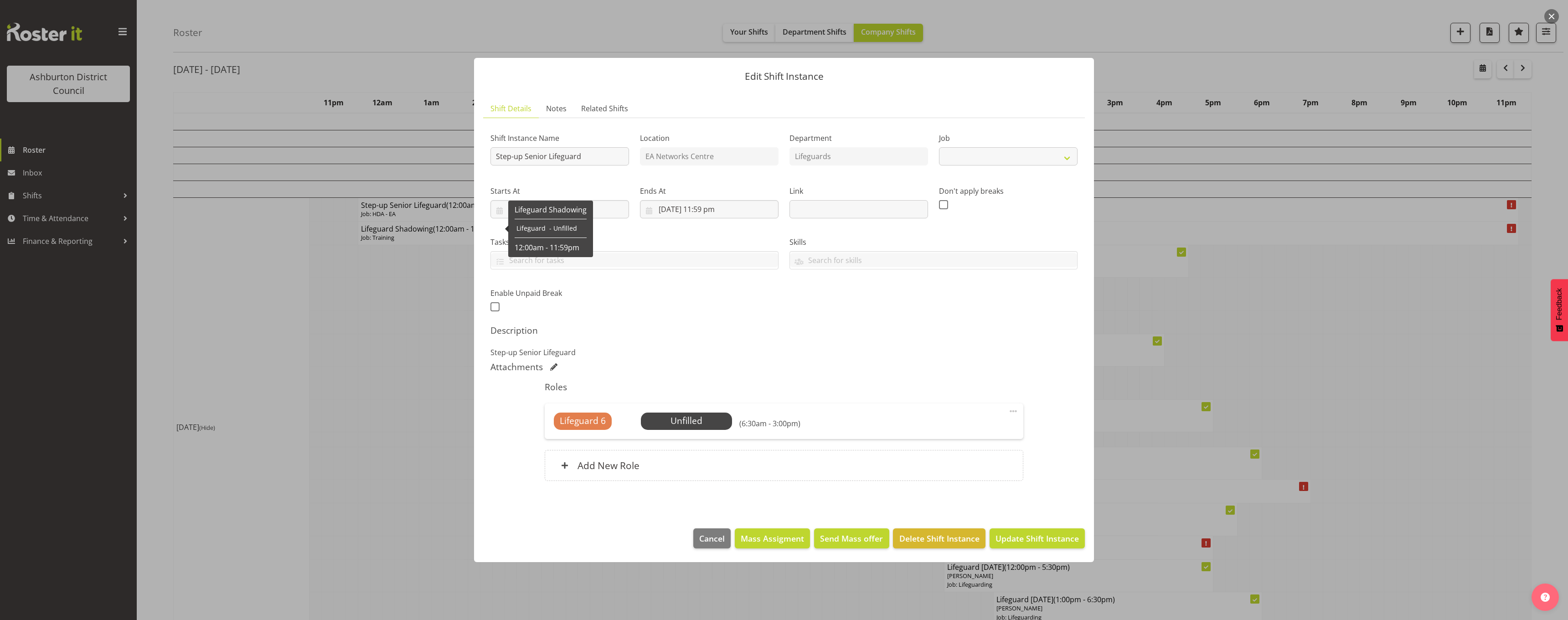
select select "34"
click at [399, 457] on div at bounding box center [784, 310] width 1568 height 620
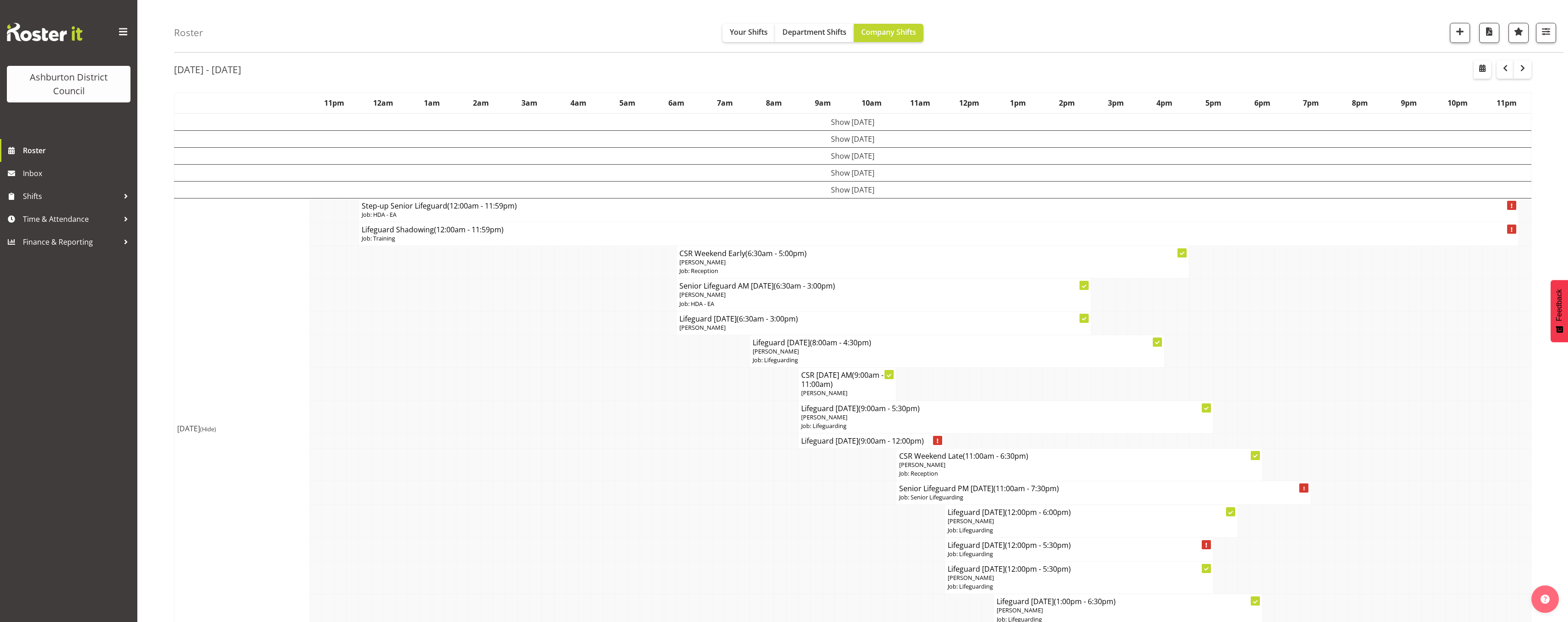
scroll to position [122, 0]
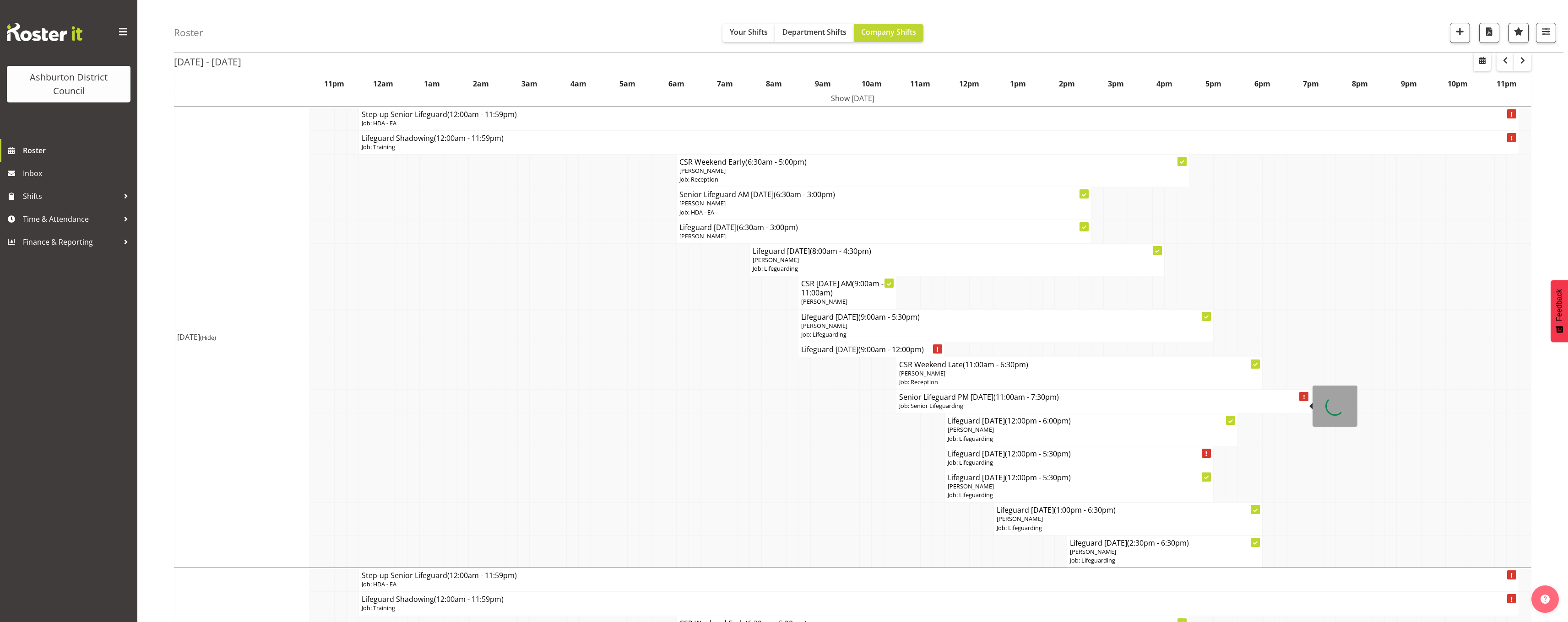
click at [1010, 395] on span "(11:00am - 7:30pm)" at bounding box center [1026, 397] width 65 height 10
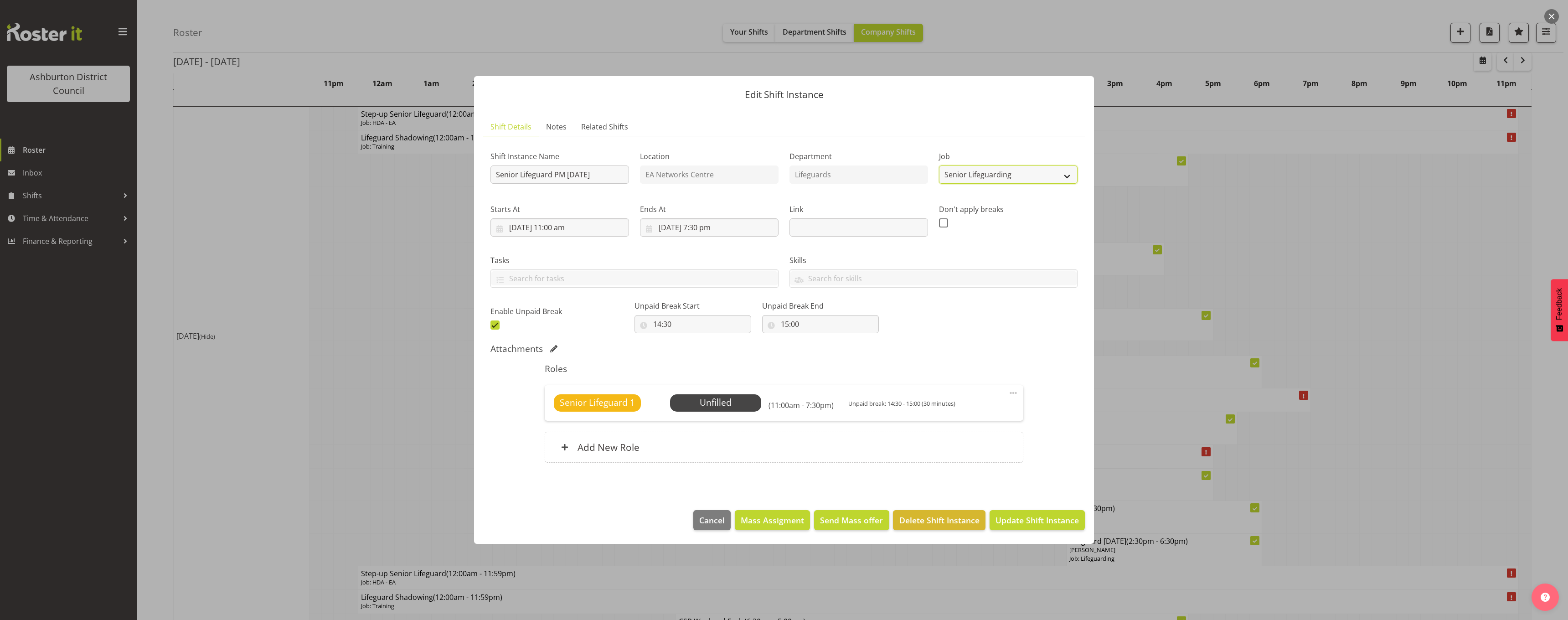
click at [1024, 181] on select "Create new job Casual HDA - CSR HDA - EA Lifeguarding LTS- Alt Duties Ordinary …" at bounding box center [1009, 175] width 139 height 18
select select "34"
click at [939, 166] on select "Create new job Casual HDA - CSR HDA - EA Lifeguarding LTS- Alt Duties Ordinary …" at bounding box center [1009, 175] width 139 height 18
click at [1014, 396] on span at bounding box center [1013, 393] width 11 height 11
click at [981, 415] on link "Edit" at bounding box center [975, 413] width 88 height 16
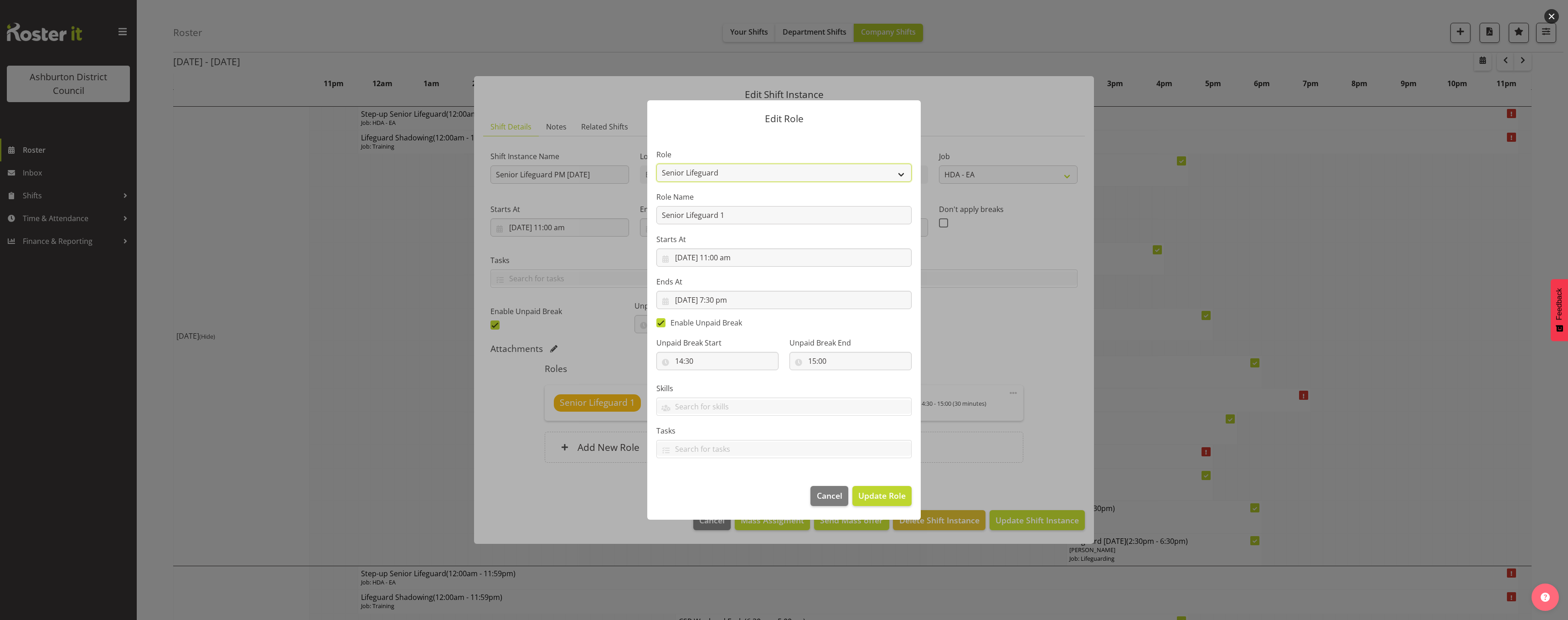
click at [724, 172] on select "AAGM Deputy Director AAGM Director Archivist Childrens Librarian Collections & …" at bounding box center [783, 173] width 255 height 18
select select "64"
click at [656, 164] on select "AAGM Deputy Director AAGM Director Archivist Childrens Librarian Collections & …" at bounding box center [783, 173] width 255 height 18
click at [878, 489] on button "Update Role" at bounding box center [881, 496] width 59 height 20
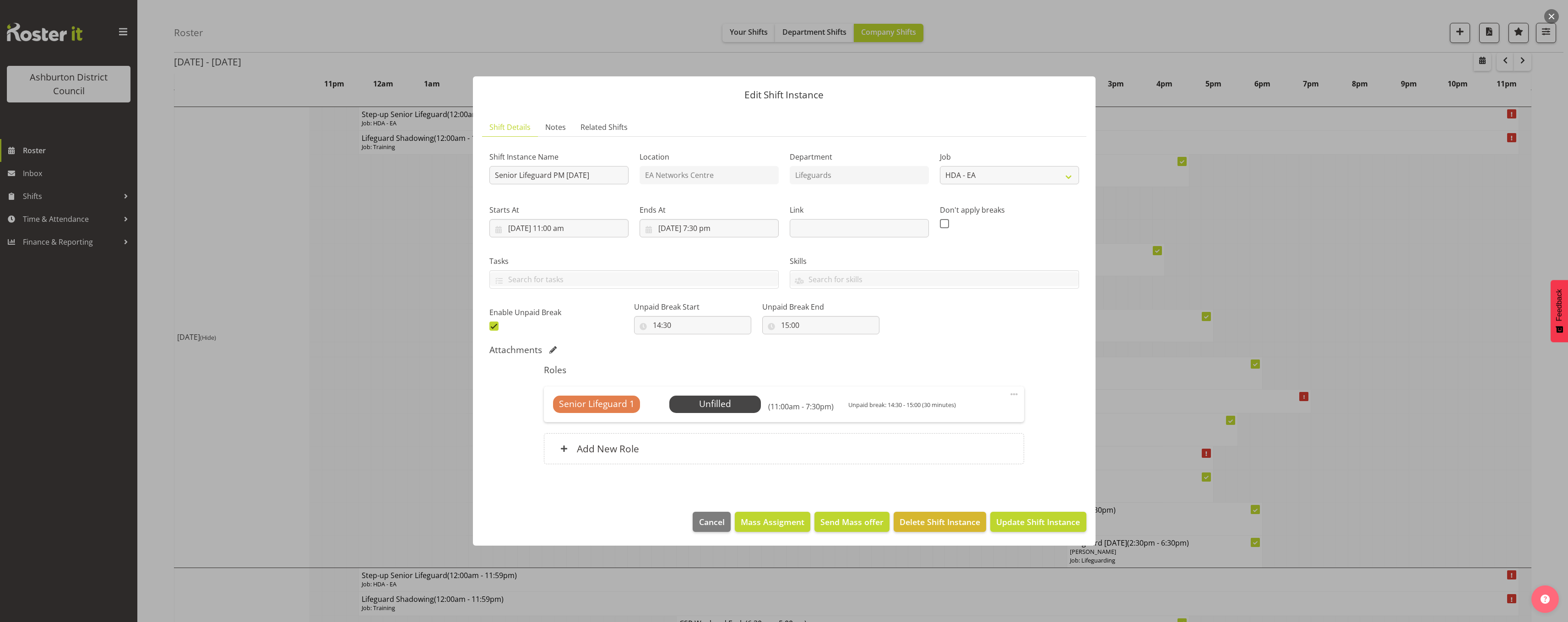
click at [493, 326] on span at bounding box center [494, 326] width 9 height 9
click at [493, 326] on input "checkbox" at bounding box center [493, 326] width 6 height 6
checkbox input "false"
click at [570, 229] on input "[DATE] 11:00 am" at bounding box center [559, 229] width 139 height 18
drag, startPoint x: 559, startPoint y: 423, endPoint x: 563, endPoint y: 415, distance: 8.9
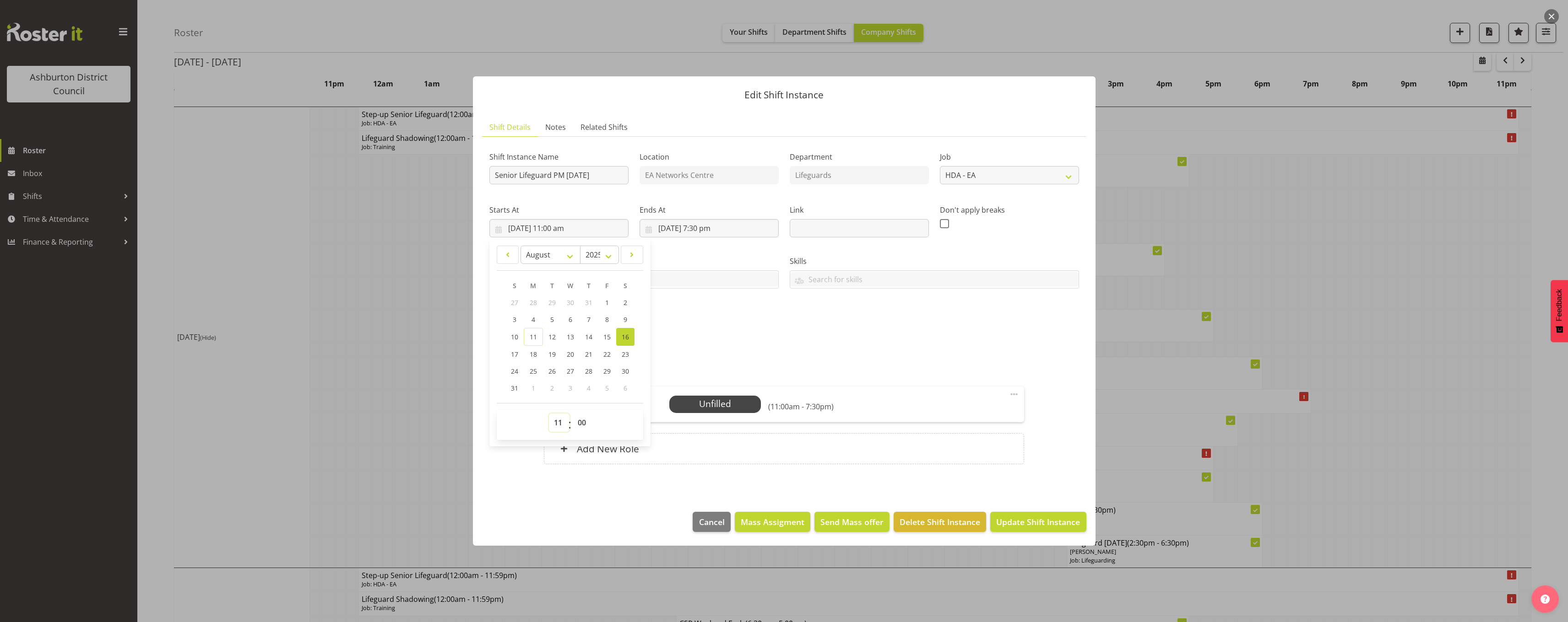
click at [559, 423] on select "00 01 02 03 04 05 06 07 08 09 10 11 12 13 14 15 16 17 18 19 20 21 22 23" at bounding box center [559, 423] width 21 height 18
select select "14"
click at [549, 414] on select "00 01 02 03 04 05 06 07 08 09 10 11 12 13 14 15 16 17 18 19 20 21 22 23" at bounding box center [559, 423] width 21 height 18
type input "[DATE] 2:00 pm"
click at [584, 423] on select "00 01 02 03 04 05 06 07 08 09 10 11 12 13 14 15 16 17 18 19 20 21 22 23 24 25 2…" at bounding box center [583, 423] width 21 height 18
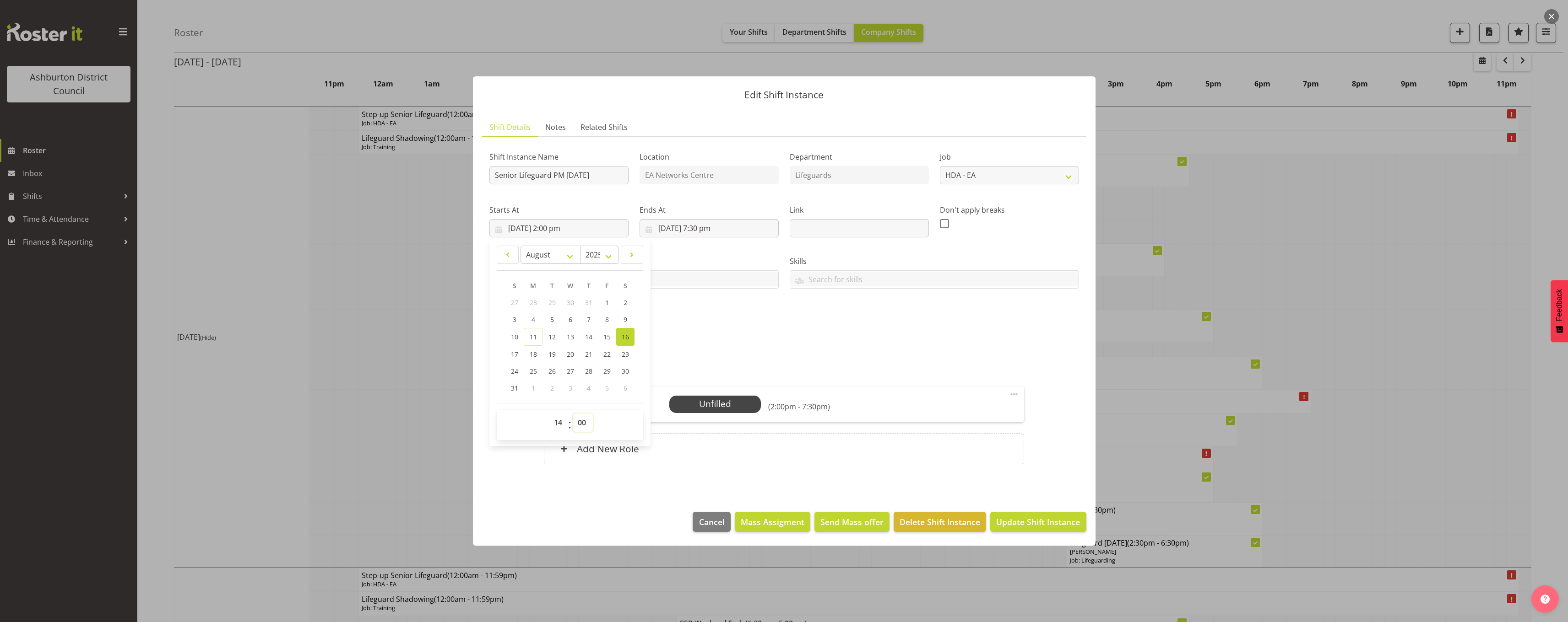
select select "30"
click at [573, 414] on select "00 01 02 03 04 05 06 07 08 09 10 11 12 13 14 15 16 17 18 19 20 21 22 23 24 25 2…" at bounding box center [583, 423] width 21 height 18
type input "[DATE] 2:30 pm"
click at [708, 229] on input "[DATE] 7:30 pm" at bounding box center [709, 229] width 139 height 18
click at [704, 420] on select "00 01 02 03 04 05 06 07 08 09 10 11 12 13 14 15 16 17 18 19 20 21 22 23" at bounding box center [709, 423] width 21 height 18
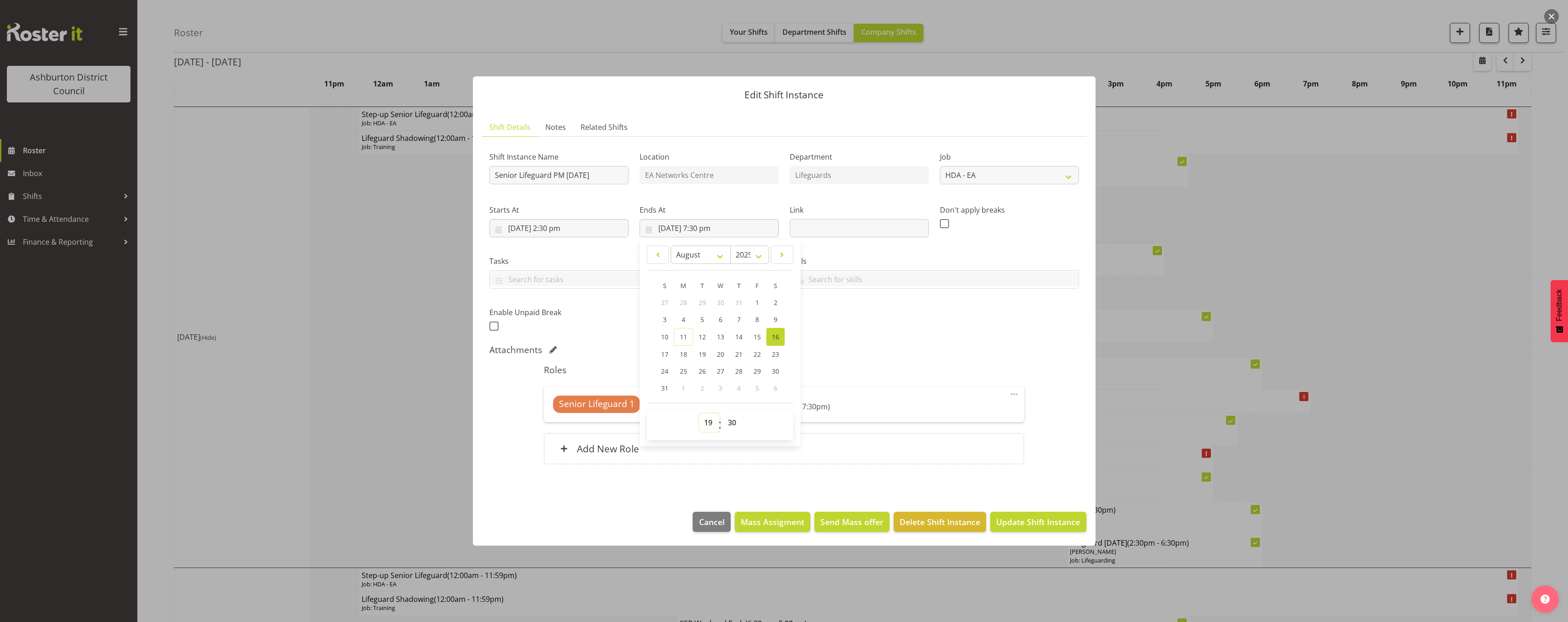
select select "17"
click at [699, 414] on select "00 01 02 03 04 05 06 07 08 09 10 11 12 13 14 15 16 17 18 19 20 21 22 23" at bounding box center [709, 423] width 21 height 18
type input "[DATE] 5:30 pm"
click at [922, 373] on h5 "Roles" at bounding box center [784, 370] width 480 height 11
click at [725, 409] on span "Select Employee" at bounding box center [715, 404] width 68 height 13
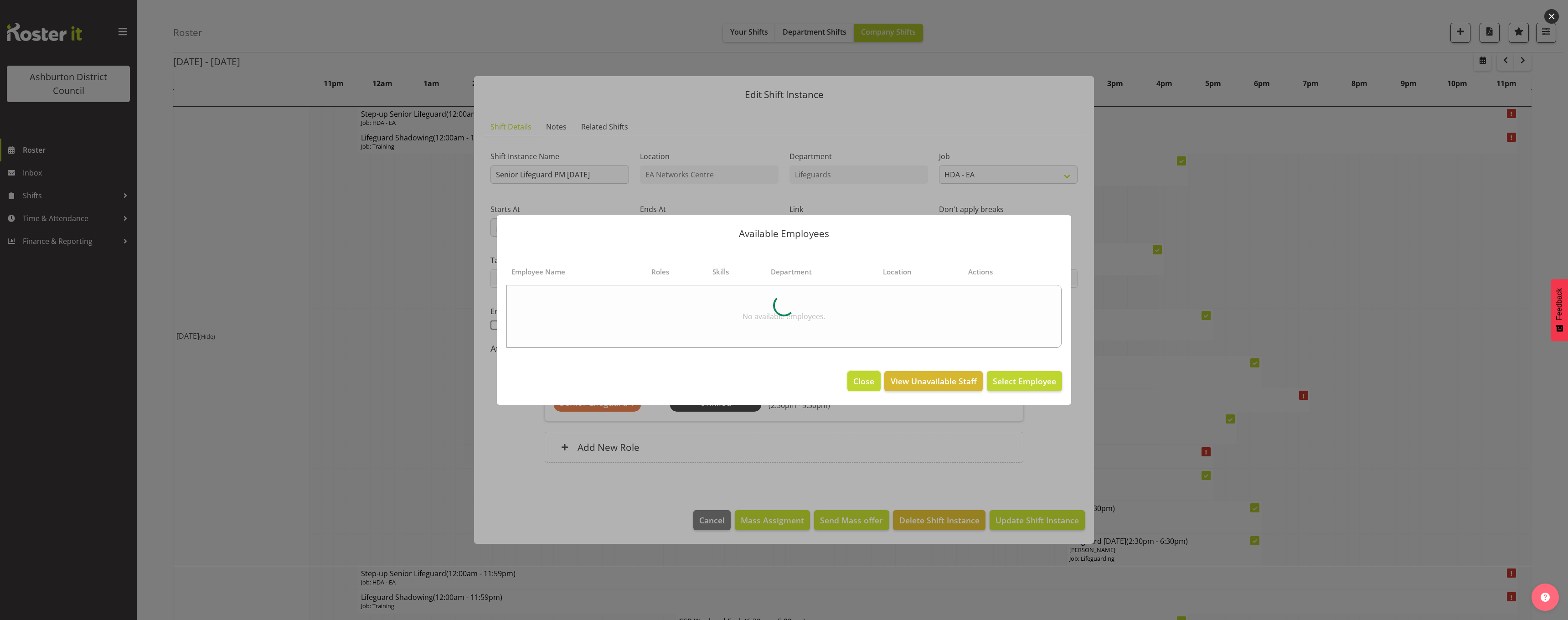
click at [861, 383] on span "Close" at bounding box center [864, 381] width 21 height 12
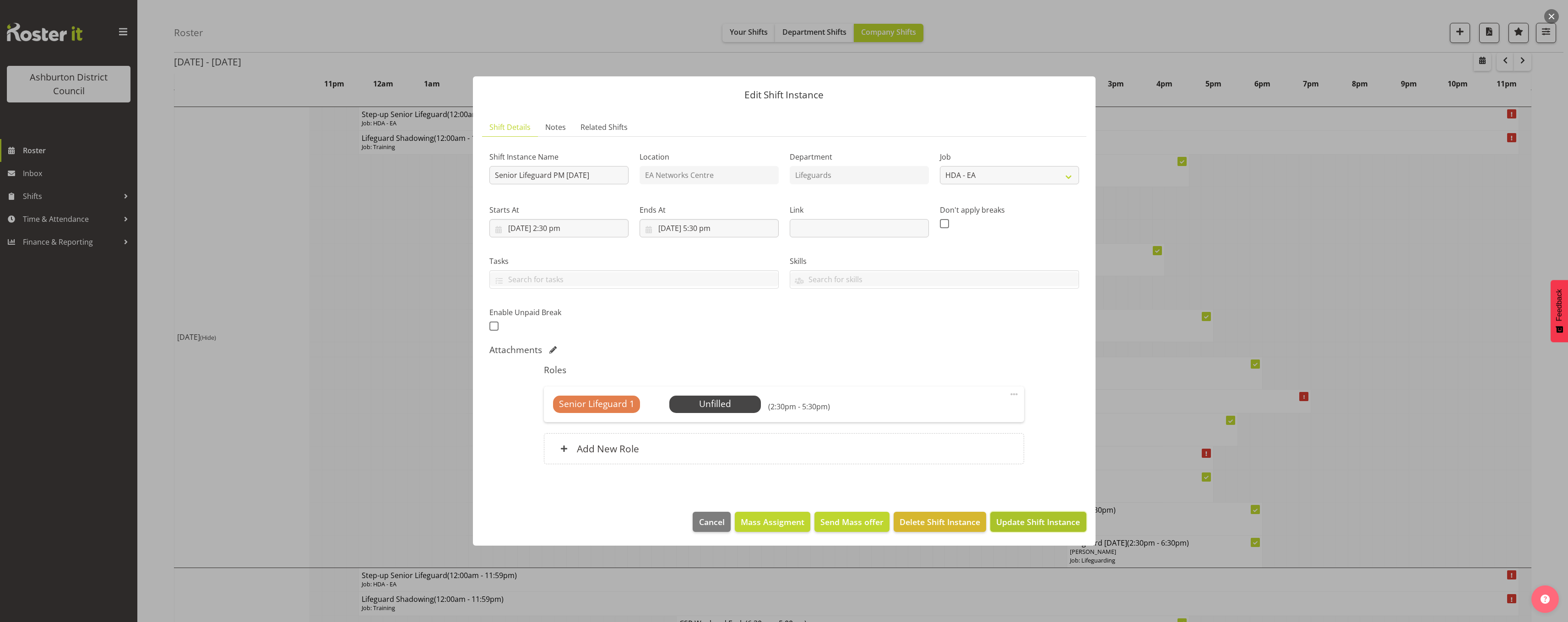
click at [1020, 520] on span "Update Shift Instance" at bounding box center [1037, 522] width 84 height 12
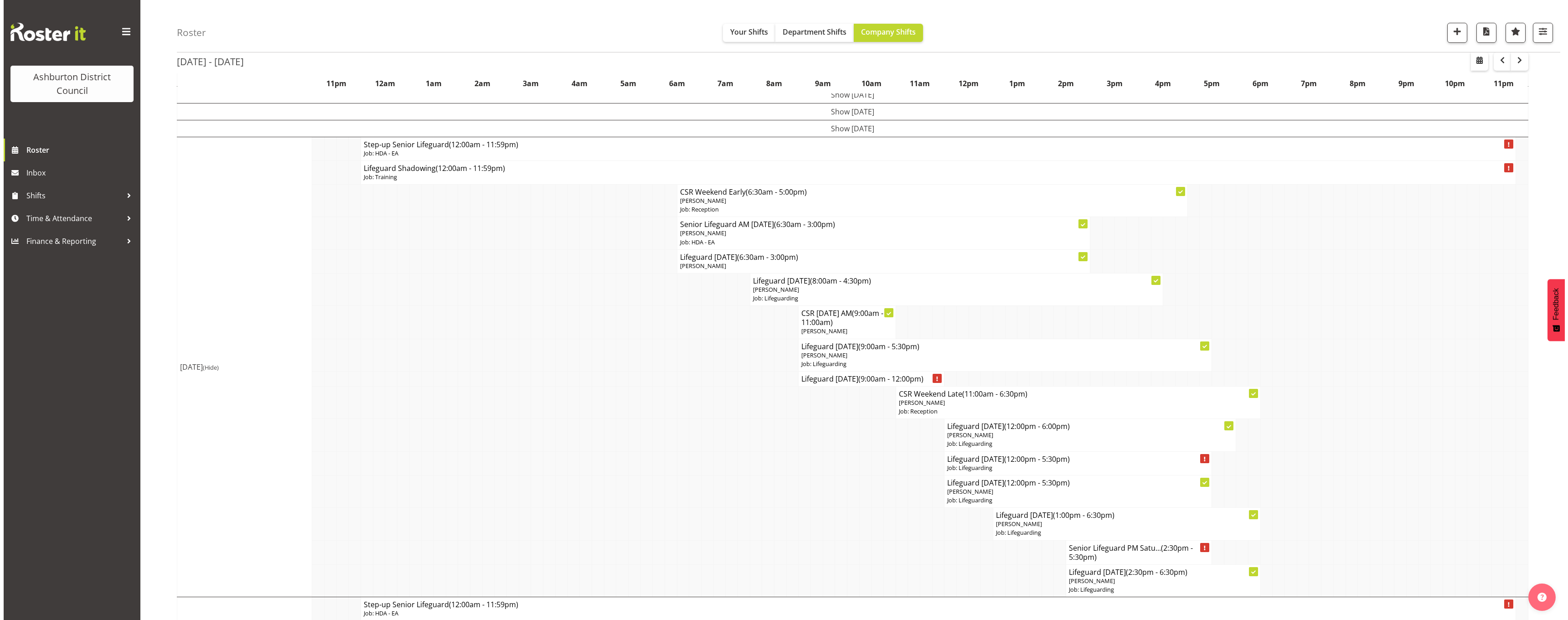
scroll to position [183, 0]
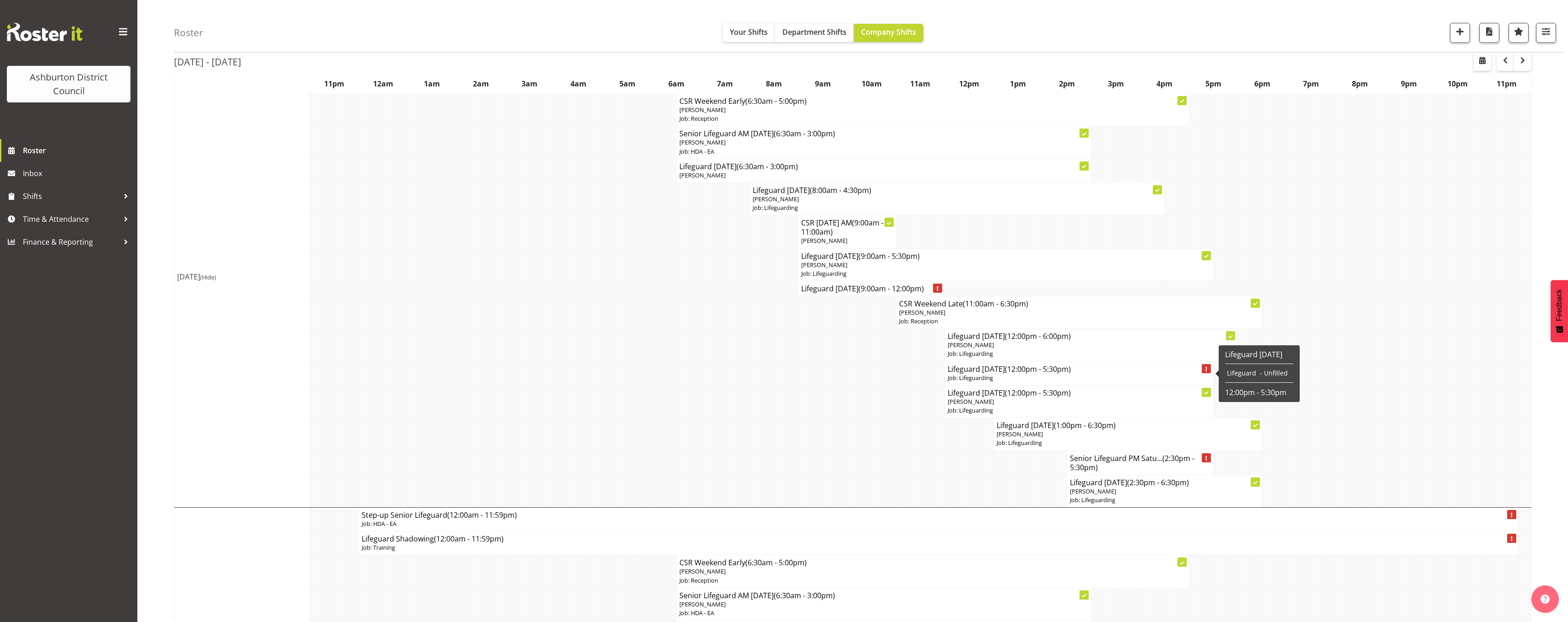
click at [1021, 375] on p "Job: Lifeguarding" at bounding box center [1079, 378] width 263 height 9
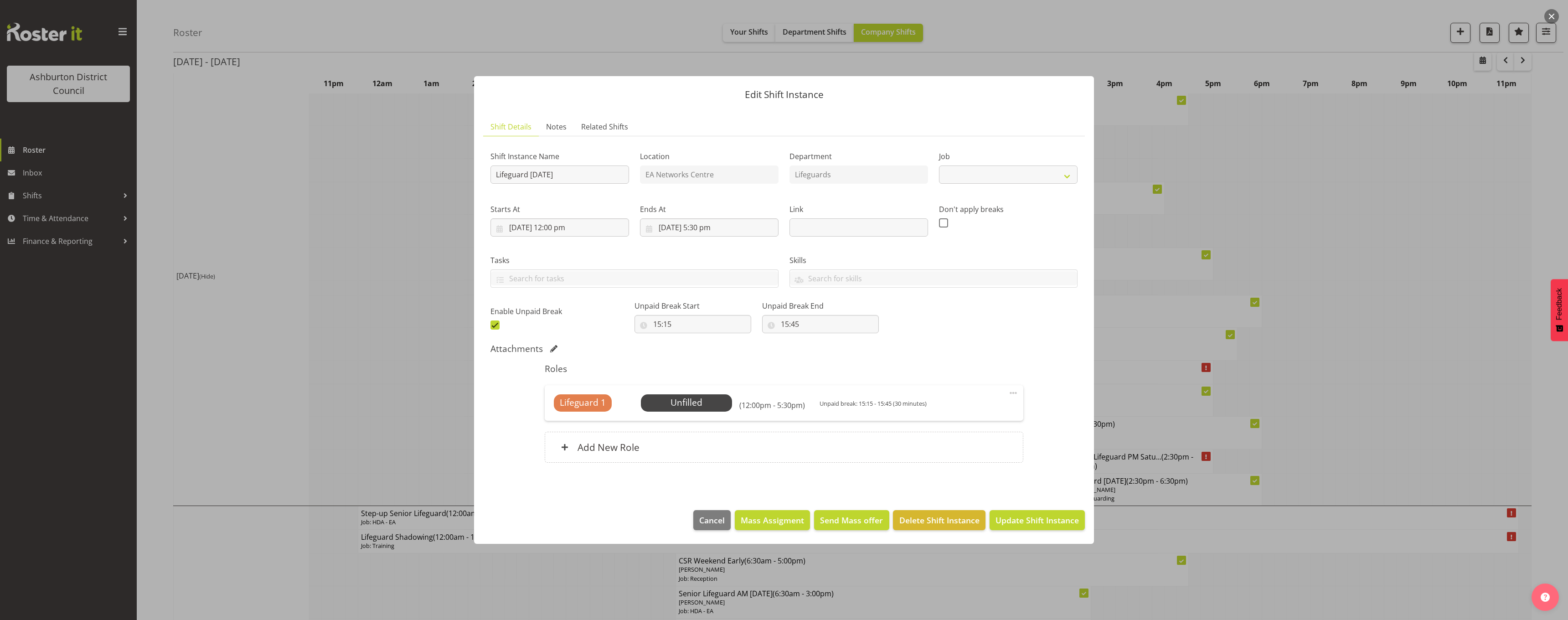
select select "38"
click at [410, 355] on div at bounding box center [784, 310] width 1568 height 620
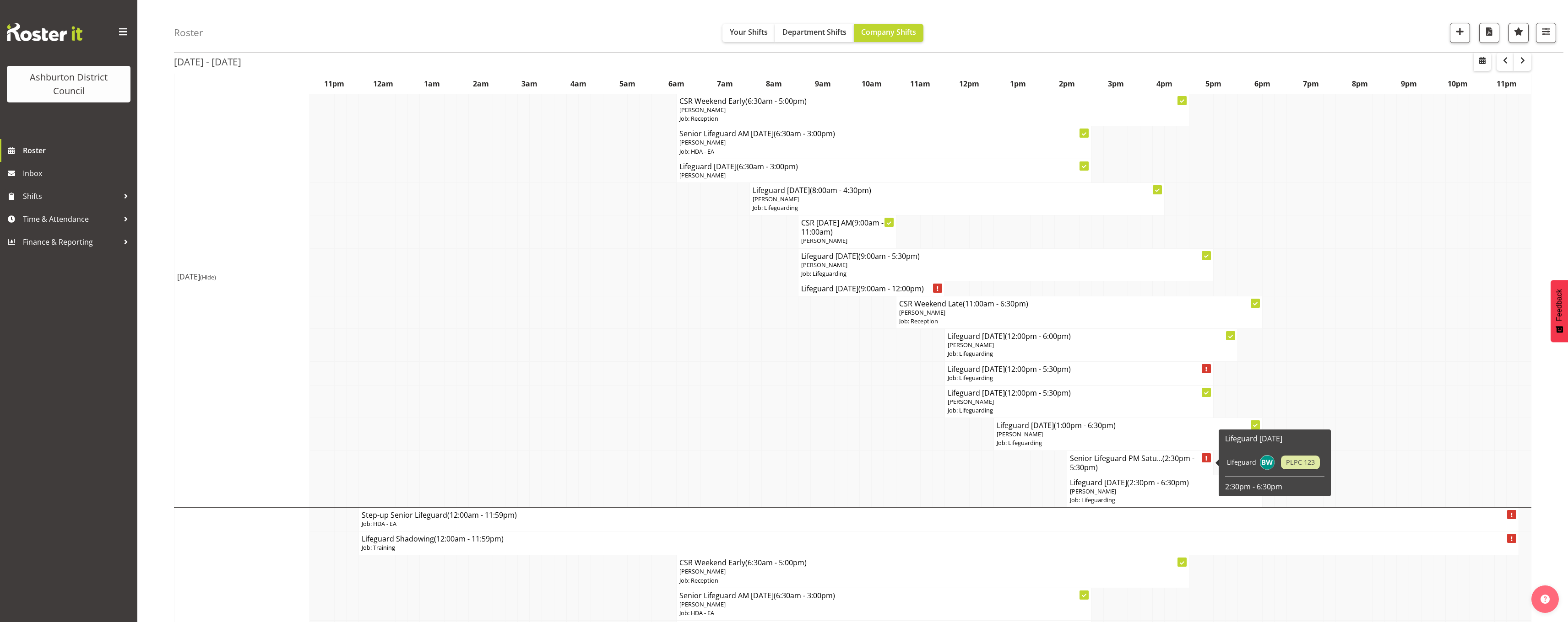
click at [1105, 463] on h4 "Senior Lifeguard PM Satu... (2:30pm - 5:30pm)" at bounding box center [1140, 463] width 141 height 18
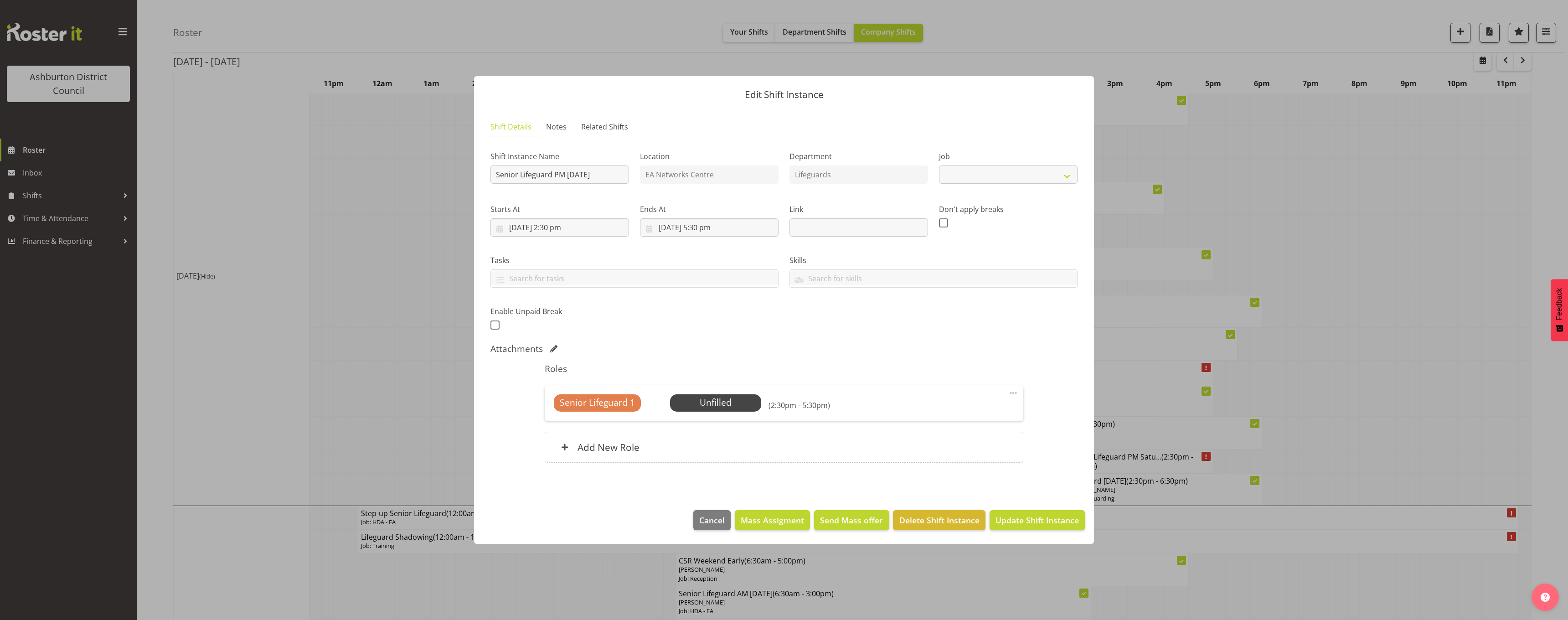
select select "34"
click at [704, 402] on span "Select Employee" at bounding box center [716, 403] width 68 height 13
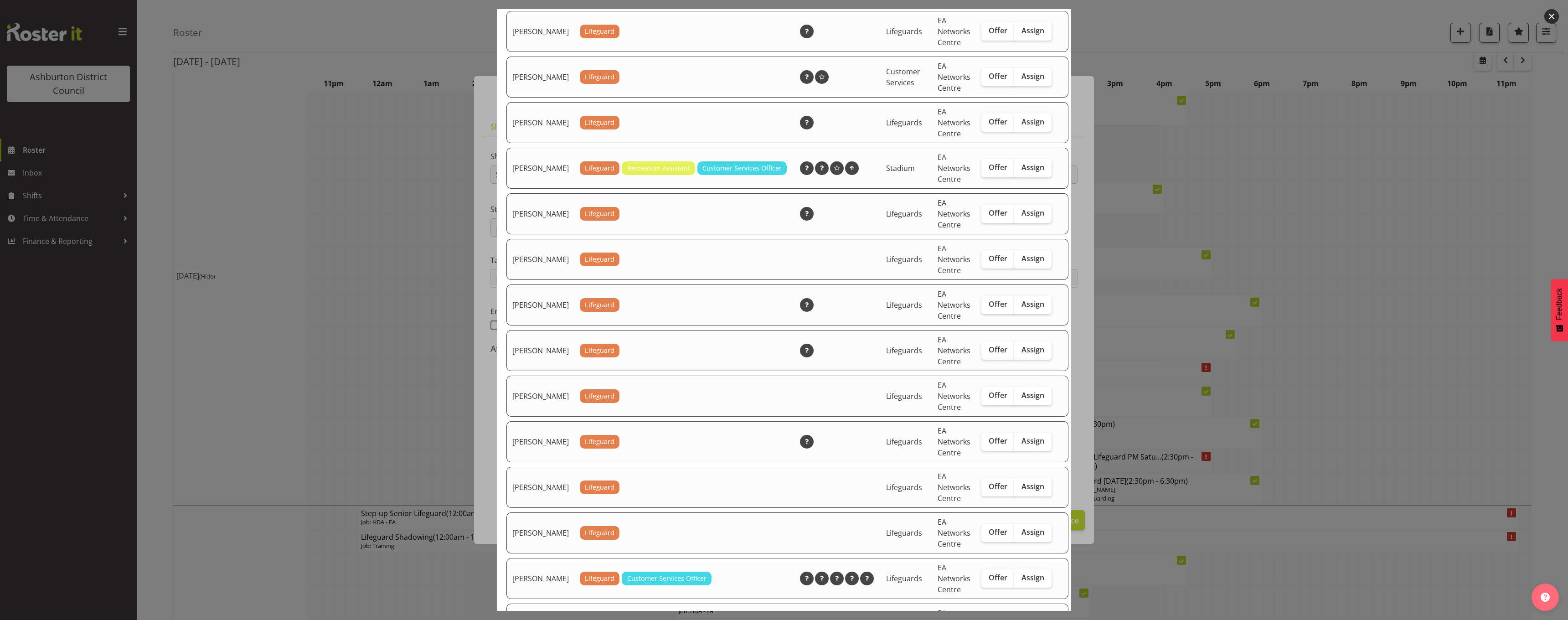
scroll to position [775, 0]
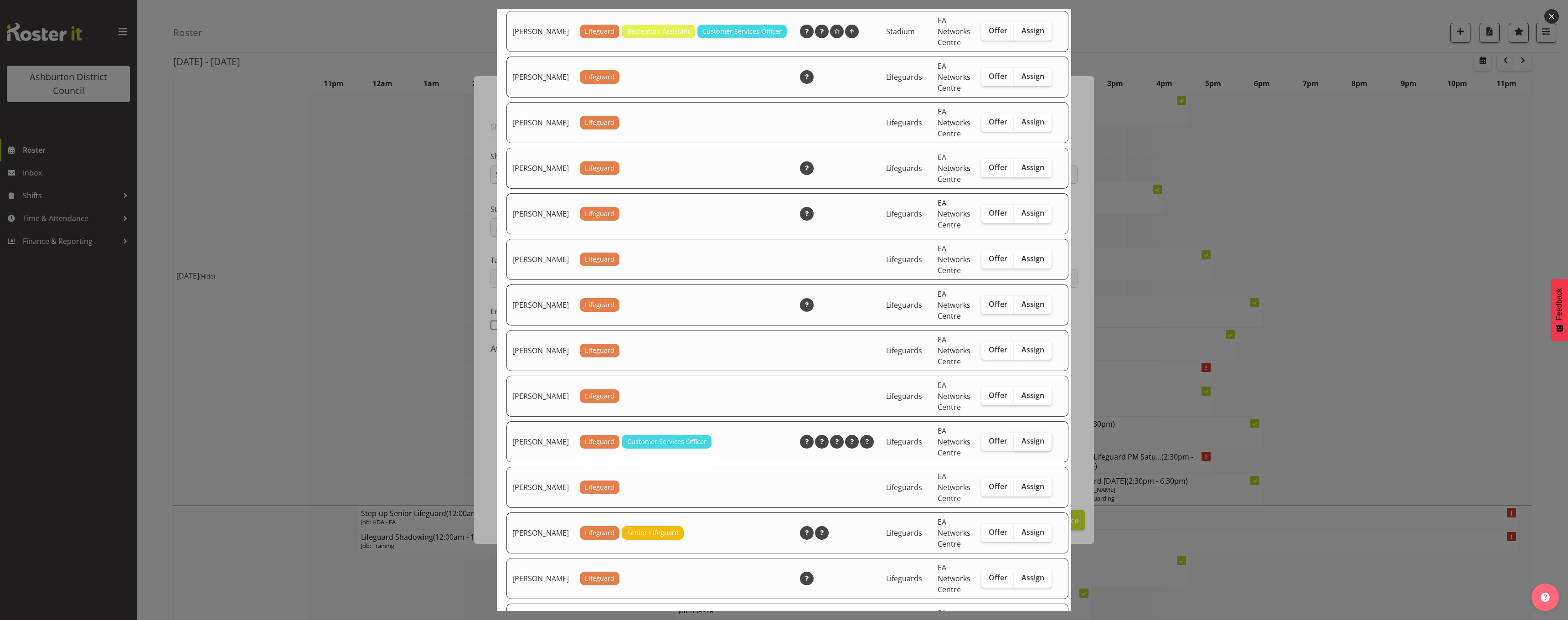
click at [1025, 446] on span "Assign" at bounding box center [1032, 441] width 23 height 9
click at [1020, 444] on input "Assign" at bounding box center [1017, 442] width 6 height 6
checkbox input "true"
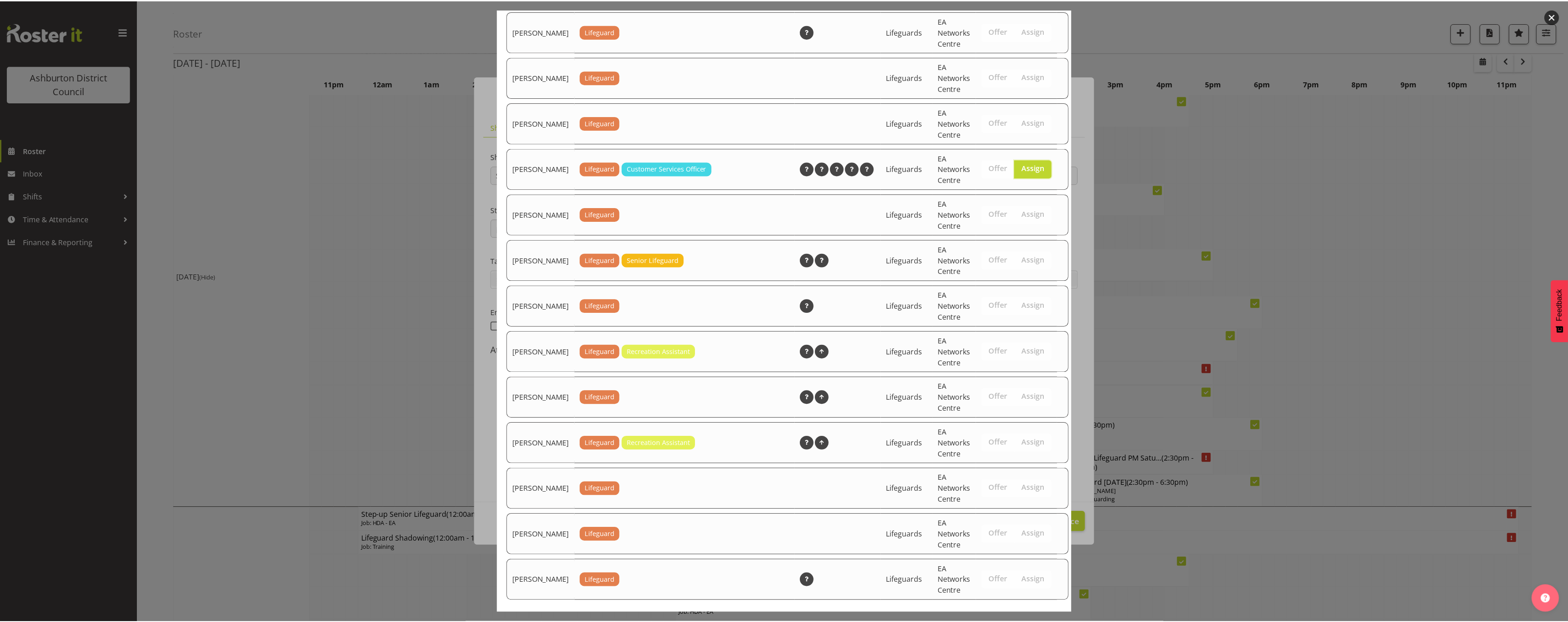
scroll to position [1108, 0]
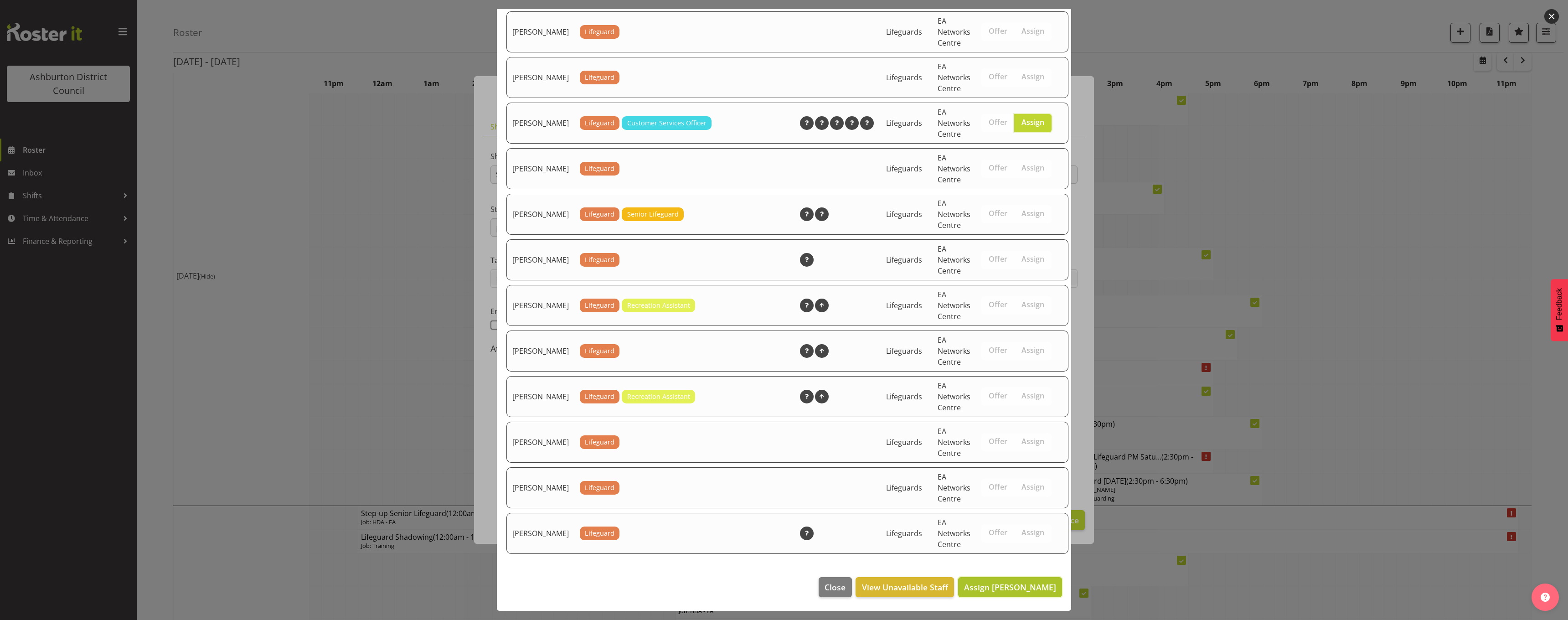
click at [1013, 589] on span "Assign [PERSON_NAME]" at bounding box center [1010, 588] width 92 height 11
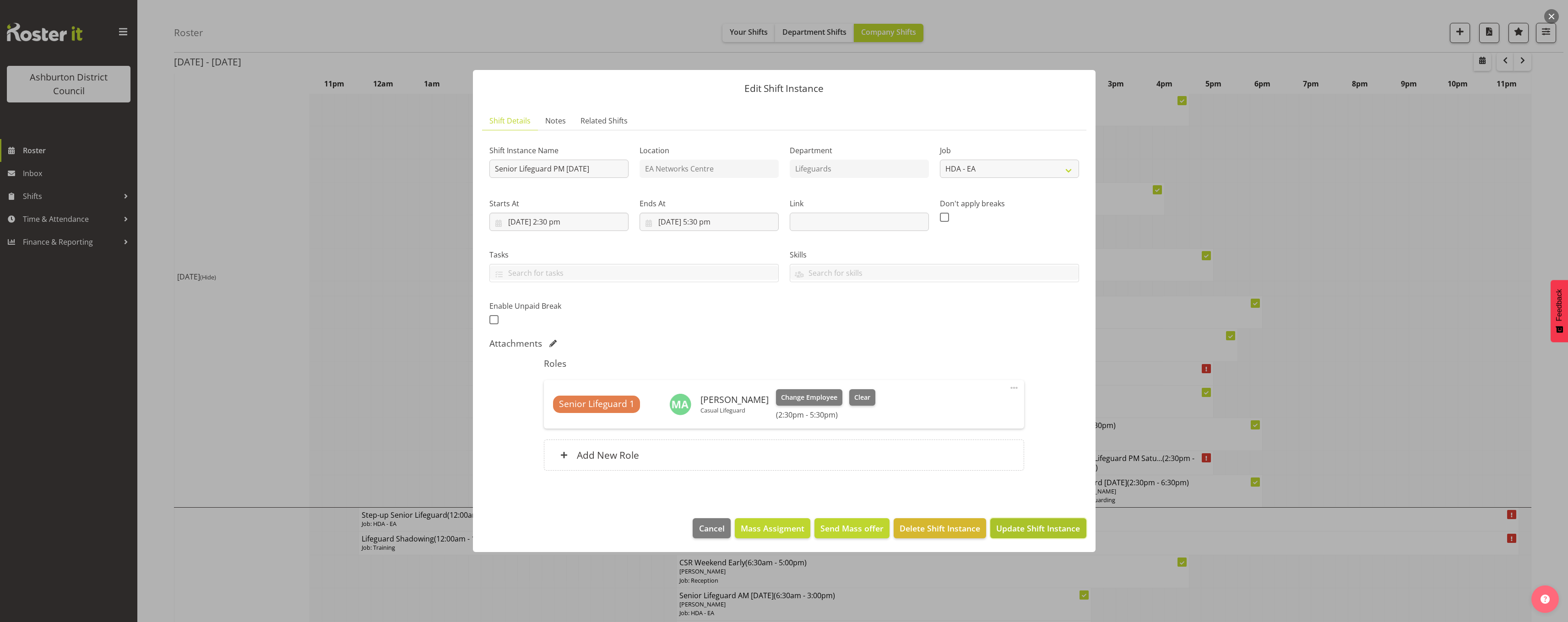
click at [1027, 536] on button "Update Shift Instance" at bounding box center [1038, 528] width 96 height 20
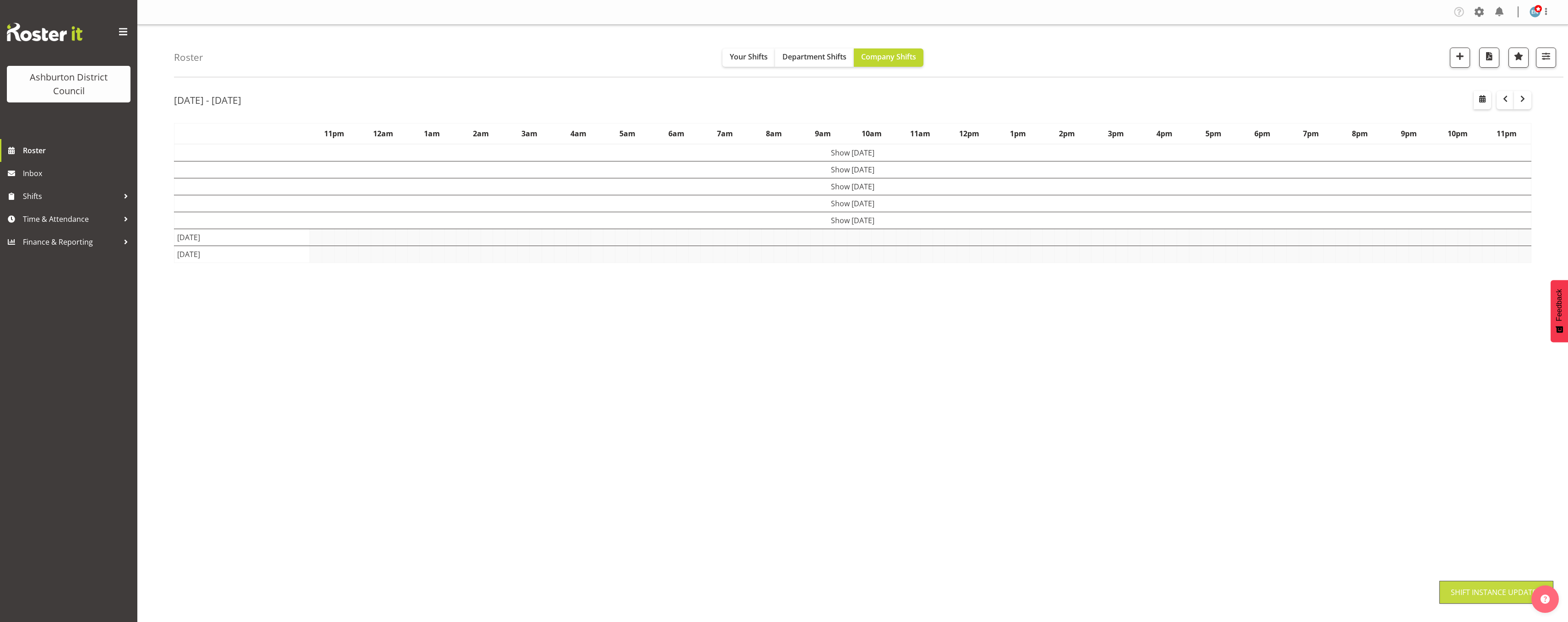
scroll to position [0, 0]
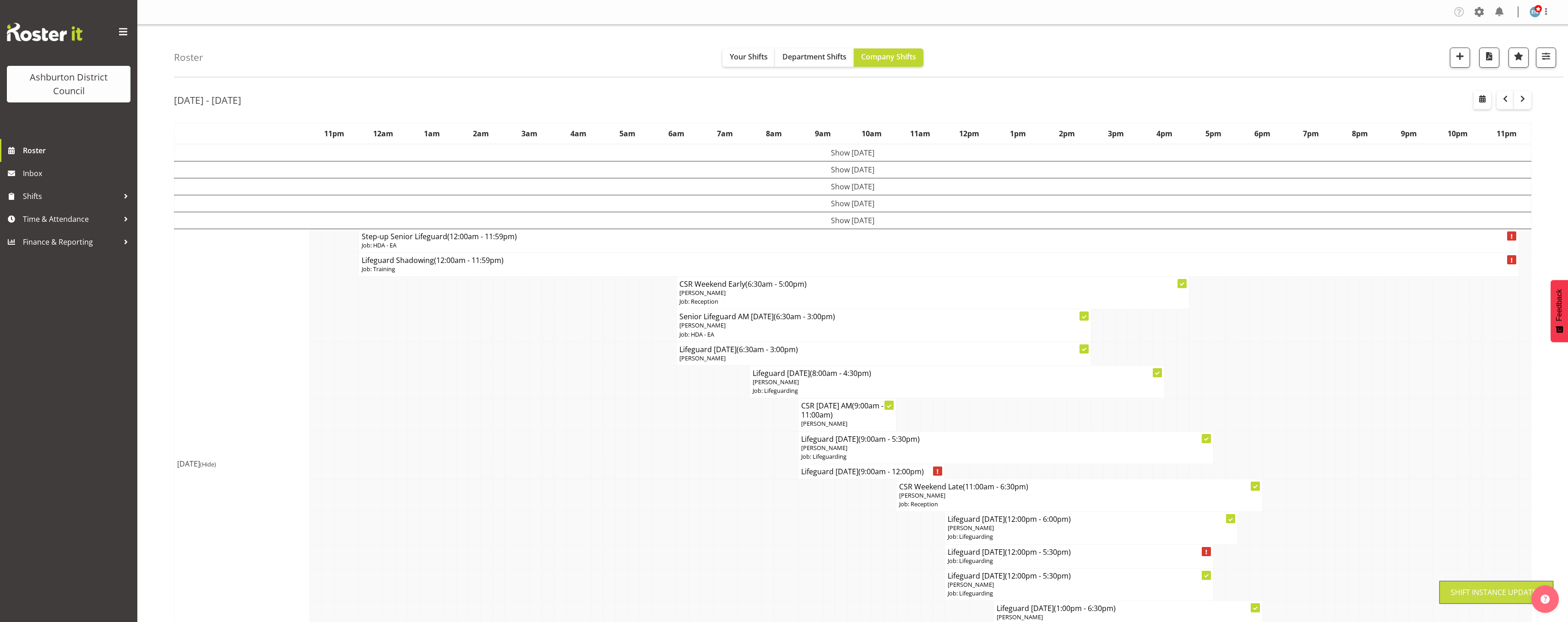
click at [1538, 443] on div "[DATE] - [DATE] [DATE] - [DATE] [DATE] Day Week Fortnight Month calendar Month …" at bounding box center [871, 602] width 1394 height 1036
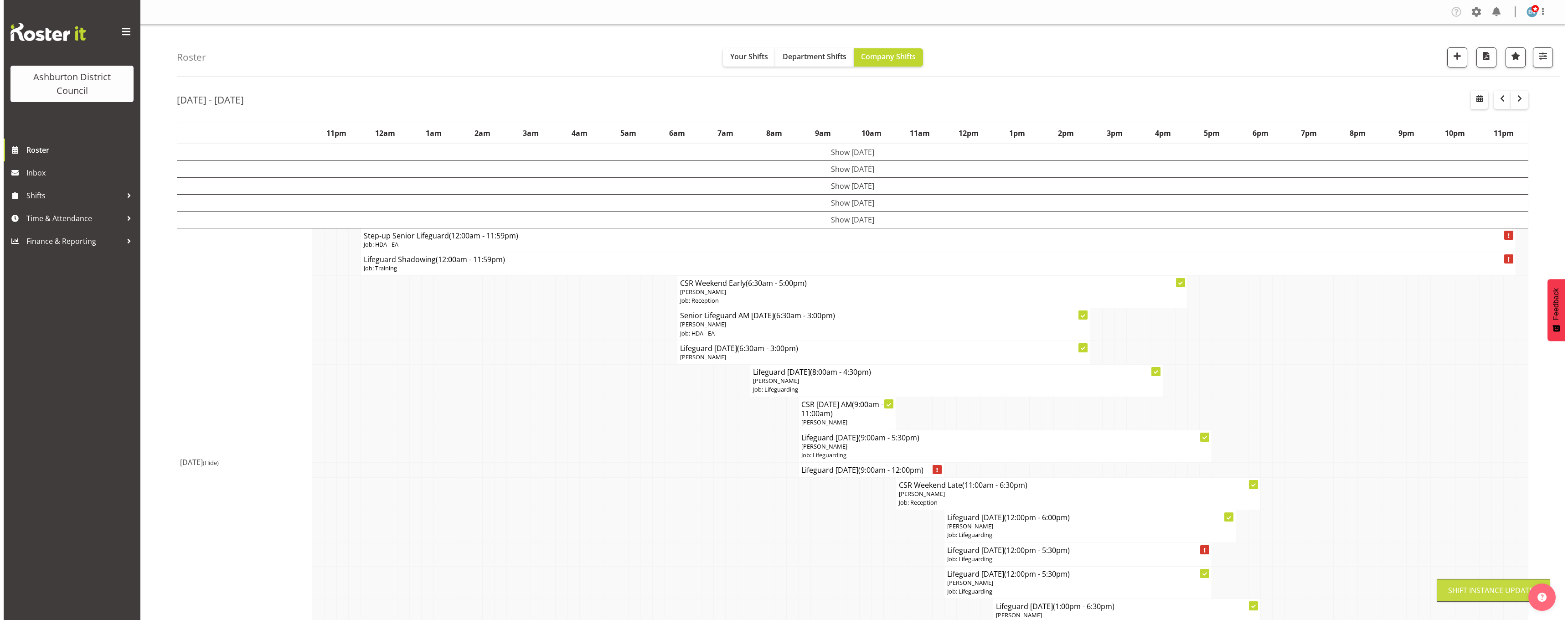
scroll to position [137, 0]
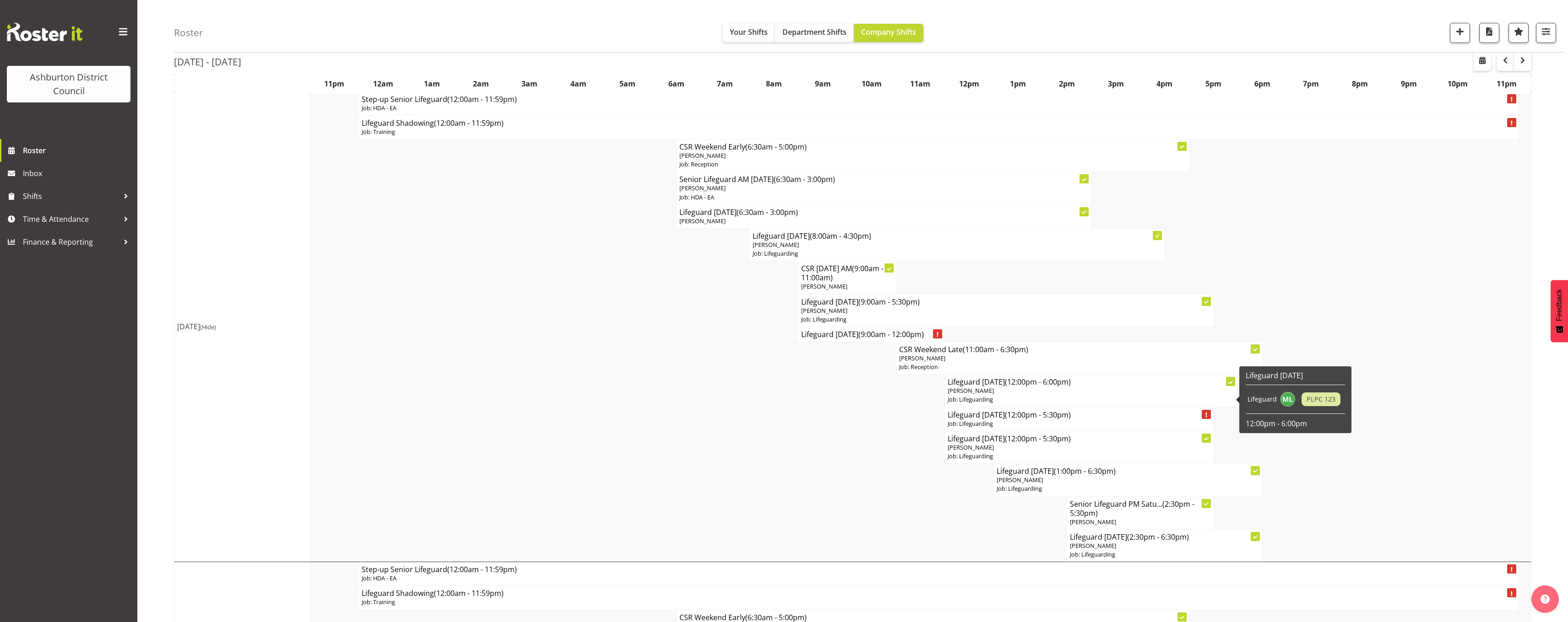
click at [1001, 399] on p "Job: Lifeguarding" at bounding box center [1091, 400] width 287 height 9
select select
select select "7"
select select "2025"
select select "12"
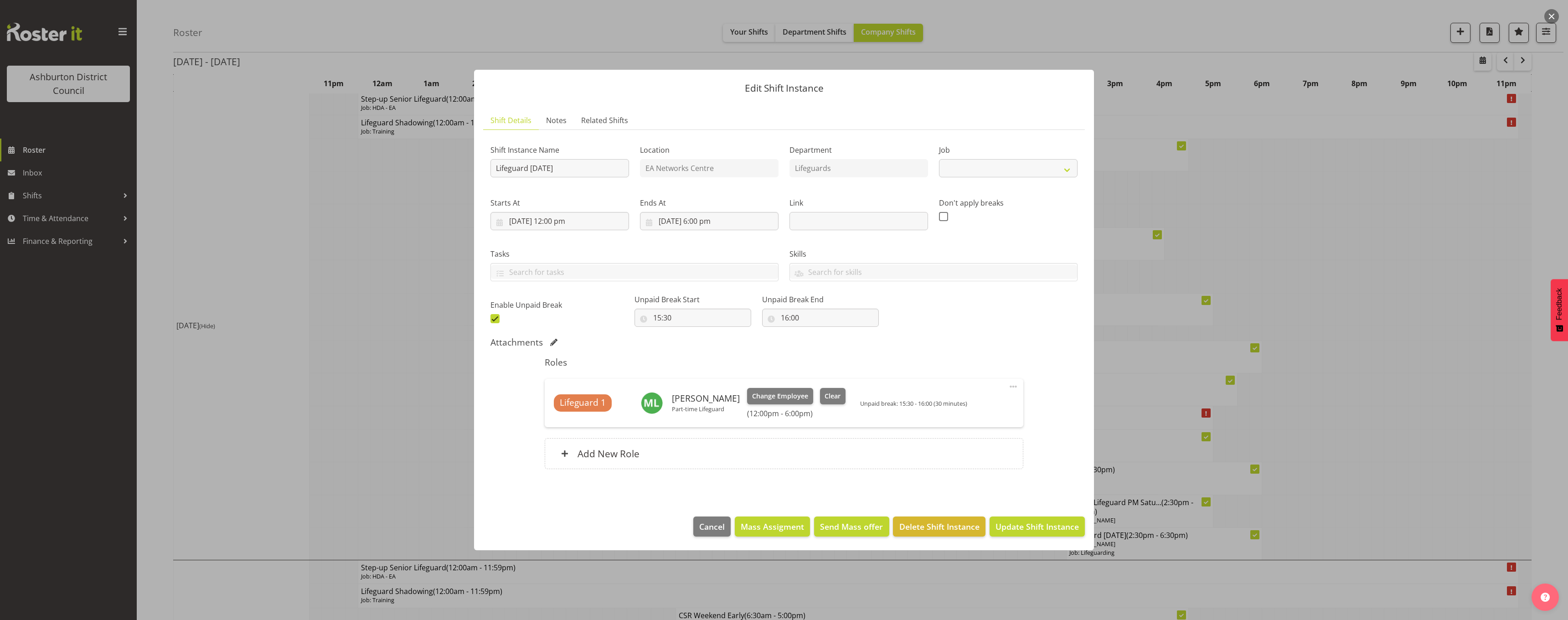
select select "38"
click at [666, 322] on input "15:30" at bounding box center [693, 318] width 117 height 18
click at [600, 331] on div "Shift Instance Name Lifeguard [DATE] Location EA Networks Centre Department Lif…" at bounding box center [784, 308] width 587 height 343
click at [563, 222] on input "[DATE] 12:00 pm" at bounding box center [560, 221] width 139 height 18
click at [562, 413] on select "00 01 02 03 04 05 06 07 08 09 10 11 12 13 14 15 16 17 18 19 20 21 22 23" at bounding box center [560, 415] width 21 height 18
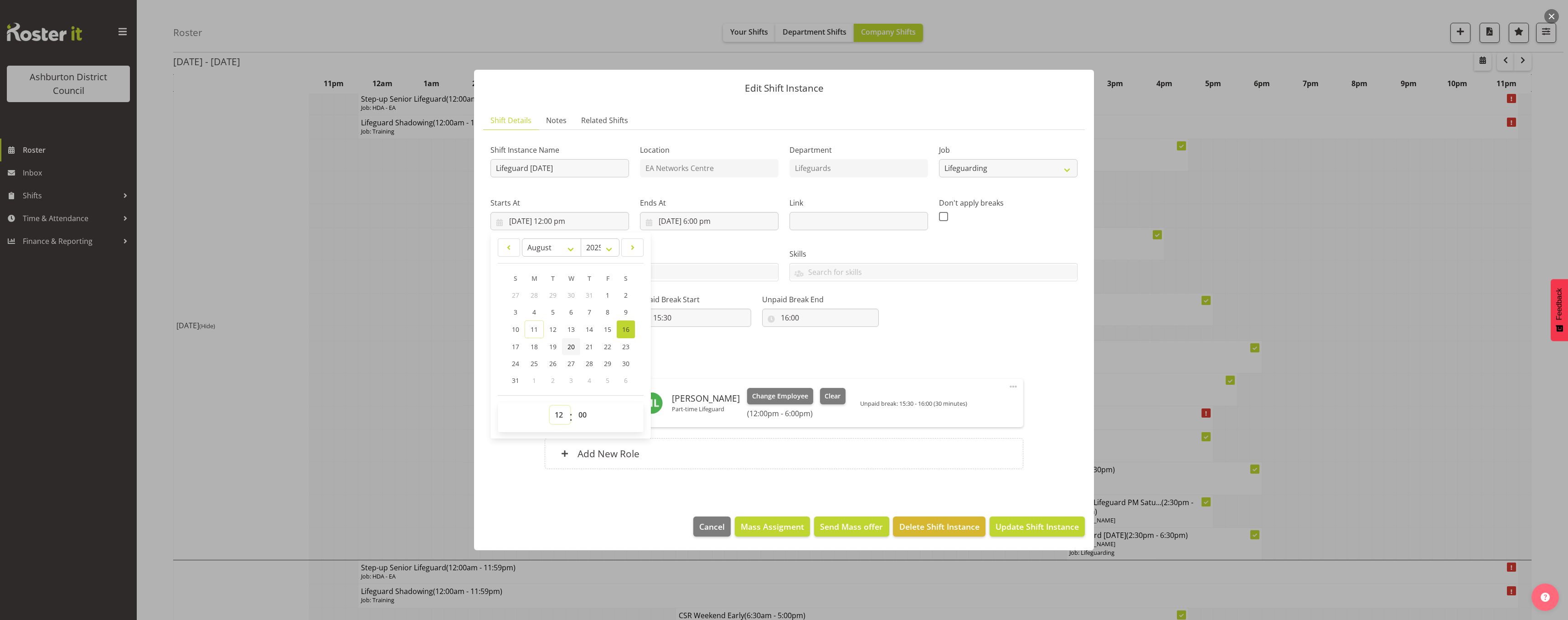
select select "11"
click at [550, 406] on select "00 01 02 03 04 05 06 07 08 09 10 11 12 13 14 15 16 17 18 19 20 21 22 23" at bounding box center [560, 415] width 21 height 18
type input "[DATE] 11:00 am"
drag, startPoint x: 584, startPoint y: 420, endPoint x: 586, endPoint y: 405, distance: 15.1
click at [584, 420] on select "00 01 02 03 04 05 06 07 08 09 10 11 12 13 14 15 16 17 18 19 20 21 22 23 24 25 2…" at bounding box center [584, 415] width 21 height 18
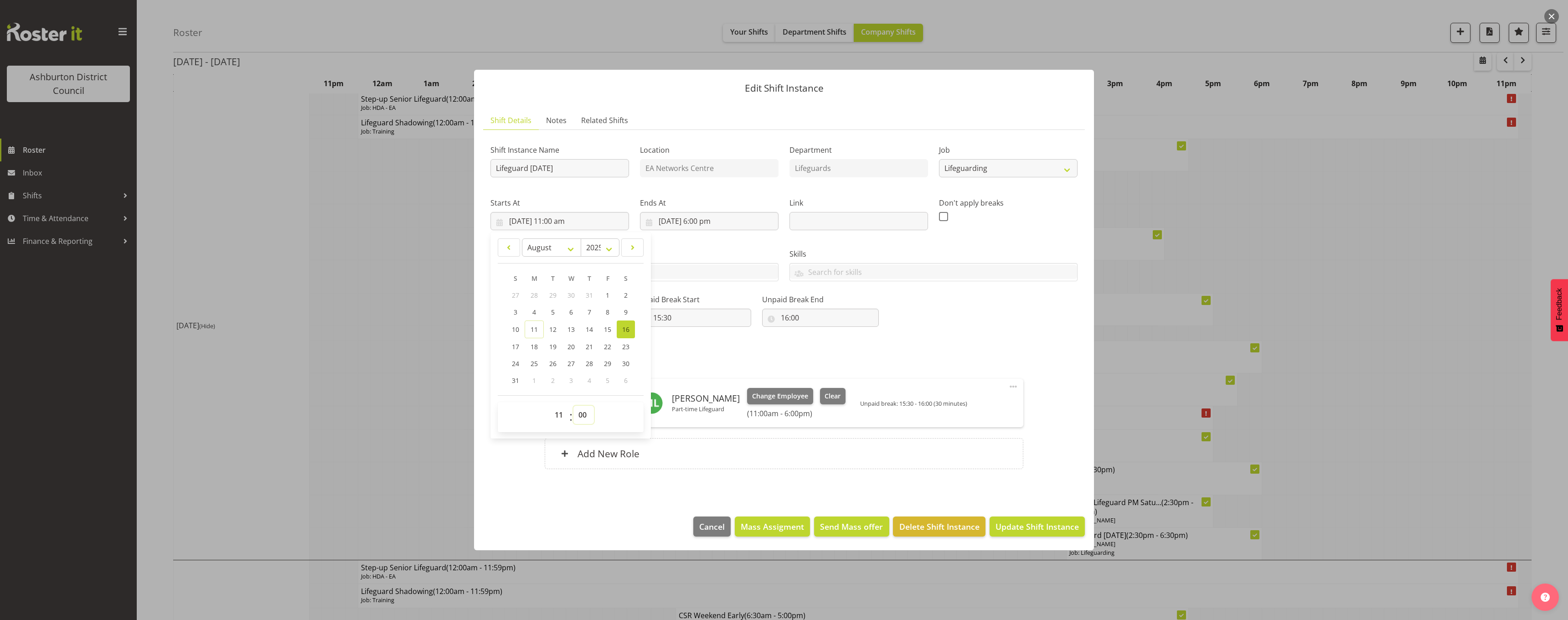
select select "30"
click at [573, 406] on select "00 01 02 03 04 05 06 07 08 09 10 11 12 13 14 15 16 17 18 19 20 21 22 23 24 25 2…" at bounding box center [584, 415] width 21 height 18
type input "[DATE] 11:30 am"
click at [715, 220] on input "[DATE] 6:00 pm" at bounding box center [709, 221] width 139 height 18
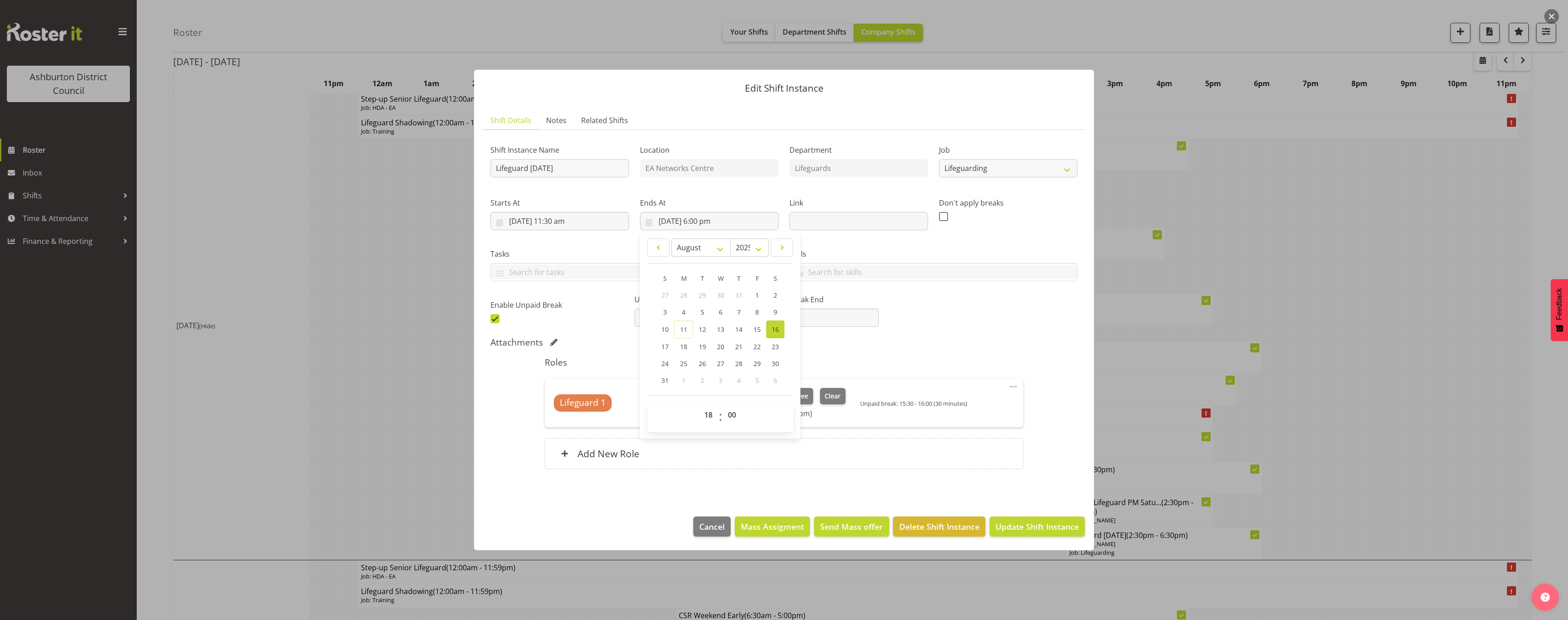
click at [705, 401] on footer "00 01 02 03 04 05 06 07 08 09 10 11 12 13 14 15 16 17 18 19 20 21 22 23 : 00 01…" at bounding box center [720, 414] width 146 height 37
click at [710, 415] on select "00 01 02 03 04 05 06 07 08 09 10 11 12 13 14 15 16 17 18 19 20 21 22 23" at bounding box center [710, 415] width 21 height 18
select select "17"
click at [699, 406] on select "00 01 02 03 04 05 06 07 08 09 10 11 12 13 14 15 16 17 18 19 20 21 22 23" at bounding box center [710, 415] width 21 height 18
type input "[DATE] 5:00 pm"
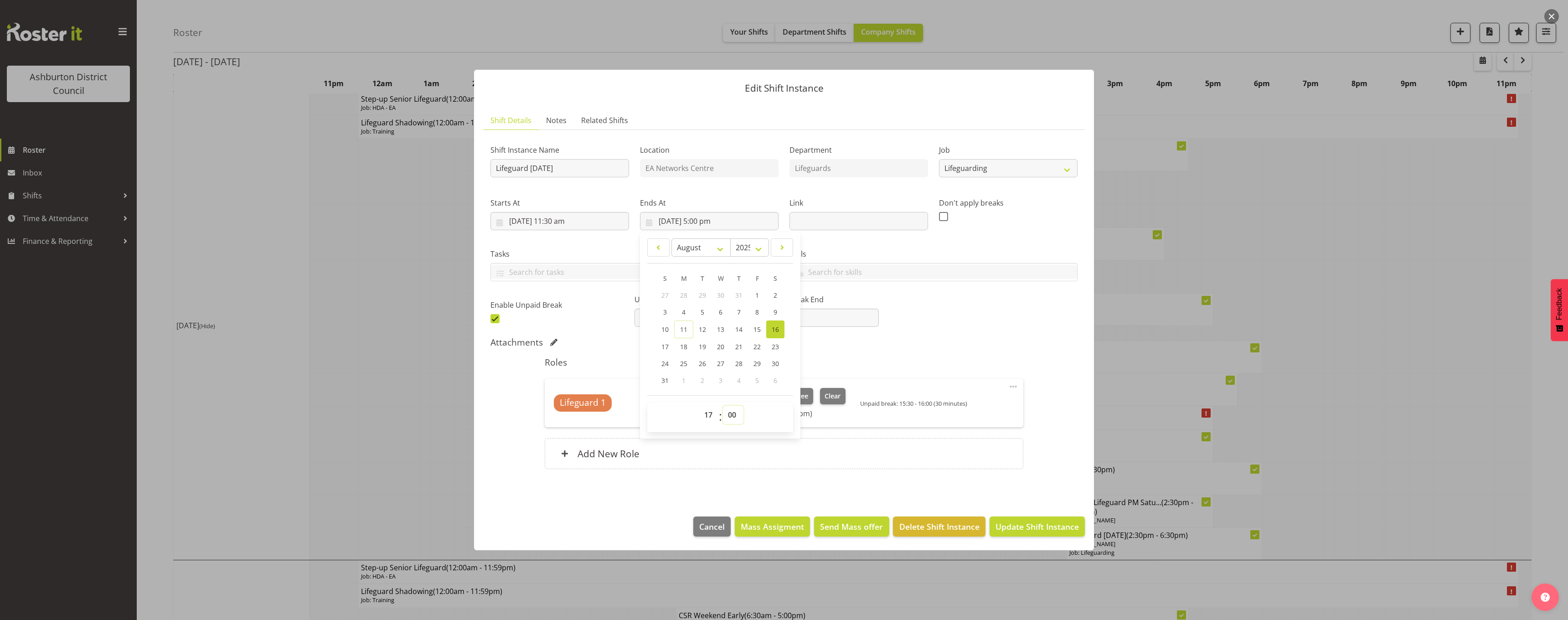
click at [732, 411] on select "00 01 02 03 04 05 06 07 08 09 10 11 12 13 14 15 16 17 18 19 20 21 22 23 24 25 2…" at bounding box center [733, 415] width 21 height 18
select select "30"
click at [723, 406] on select "00 01 02 03 04 05 06 07 08 09 10 11 12 13 14 15 16 17 18 19 20 21 22 23 24 25 2…" at bounding box center [733, 415] width 21 height 18
type input "[DATE] 5:30 pm"
click at [894, 326] on div "Shift Instance Name Lifeguard [DATE] Location EA Networks Centre Department Lif…" at bounding box center [784, 231] width 598 height 200
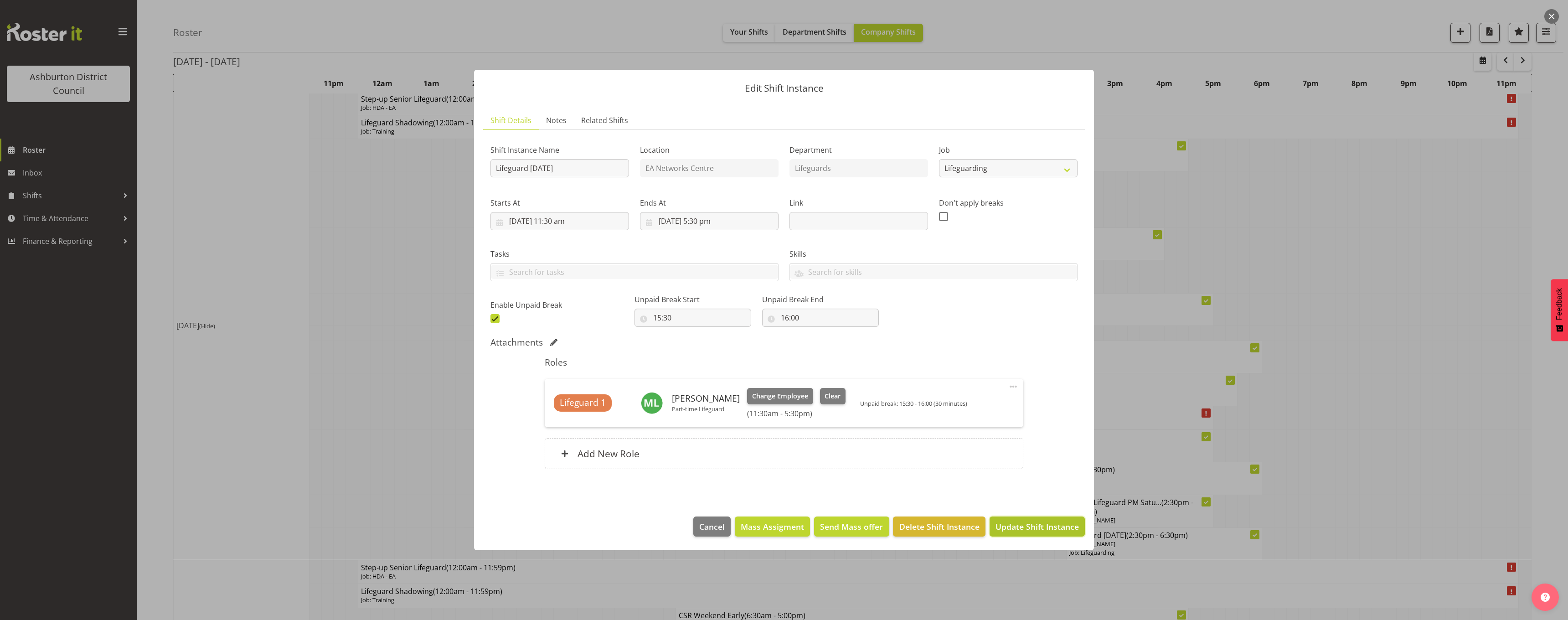
click at [1032, 527] on span "Update Shift Instance" at bounding box center [1037, 526] width 83 height 12
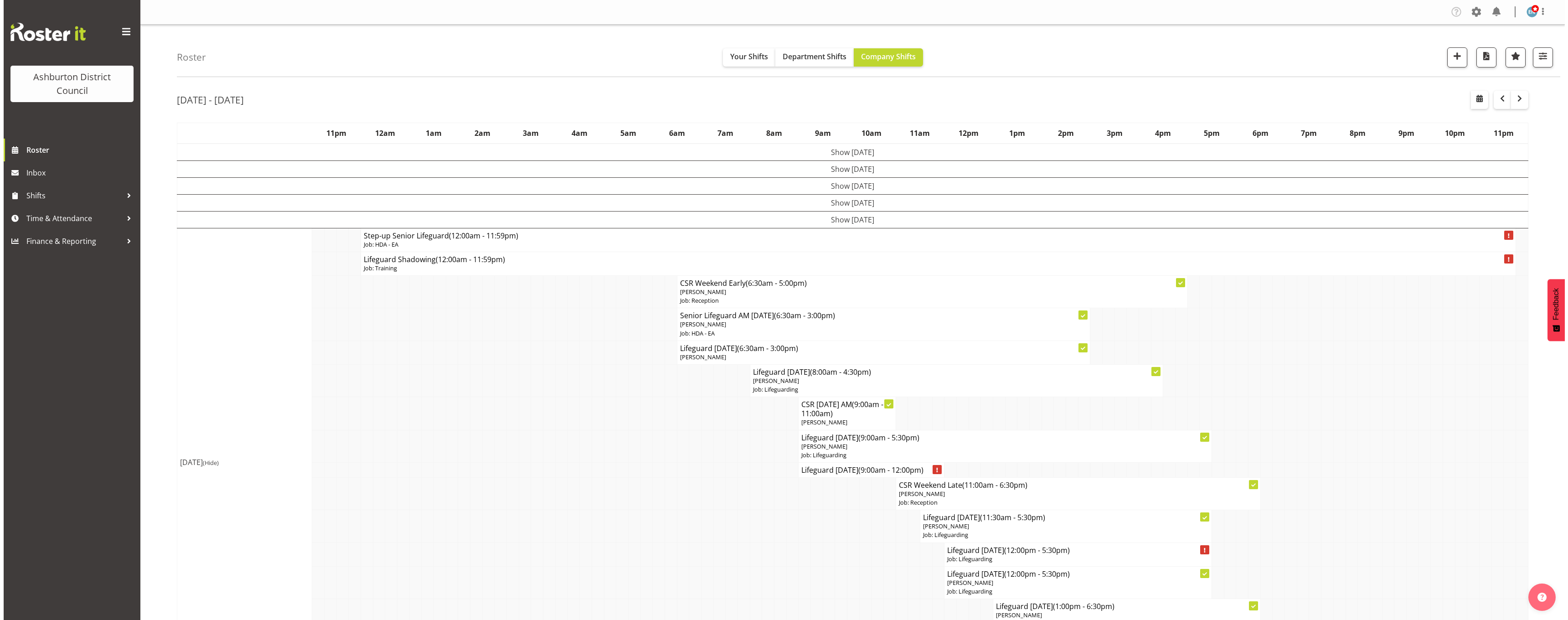
scroll to position [91, 0]
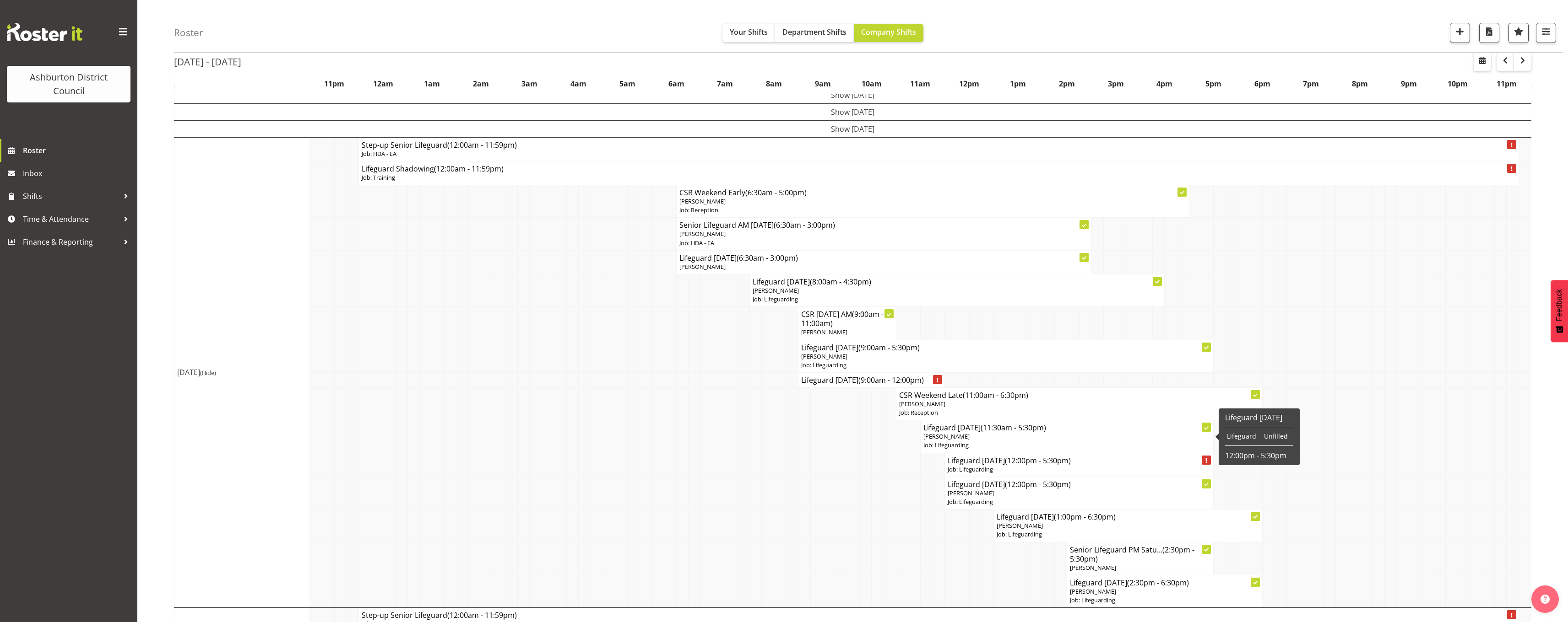
click at [984, 447] on p "Job: Lifeguarding" at bounding box center [1067, 445] width 287 height 9
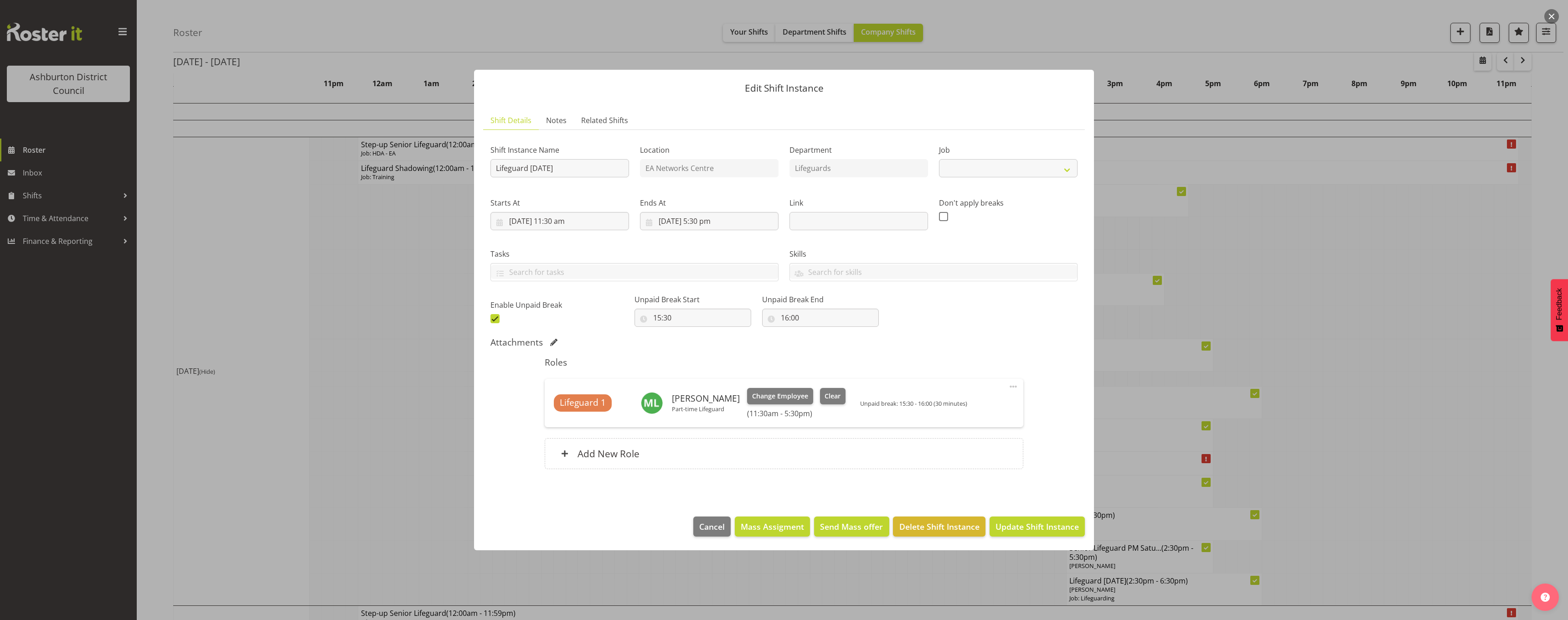
select select "38"
click at [659, 319] on input "15:30" at bounding box center [693, 318] width 117 height 18
click at [719, 340] on select "00 01 02 03 04 05 06 07 08 09 10 11 12 13 14 15 16 17 18 19 20 21 22 23 24 25 2…" at bounding box center [721, 342] width 21 height 18
select select "0"
click at [710, 333] on select "00 01 02 03 04 05 06 07 08 09 10 11 12 13 14 15 16 17 18 19 20 21 22 23 24 25 2…" at bounding box center [721, 342] width 21 height 18
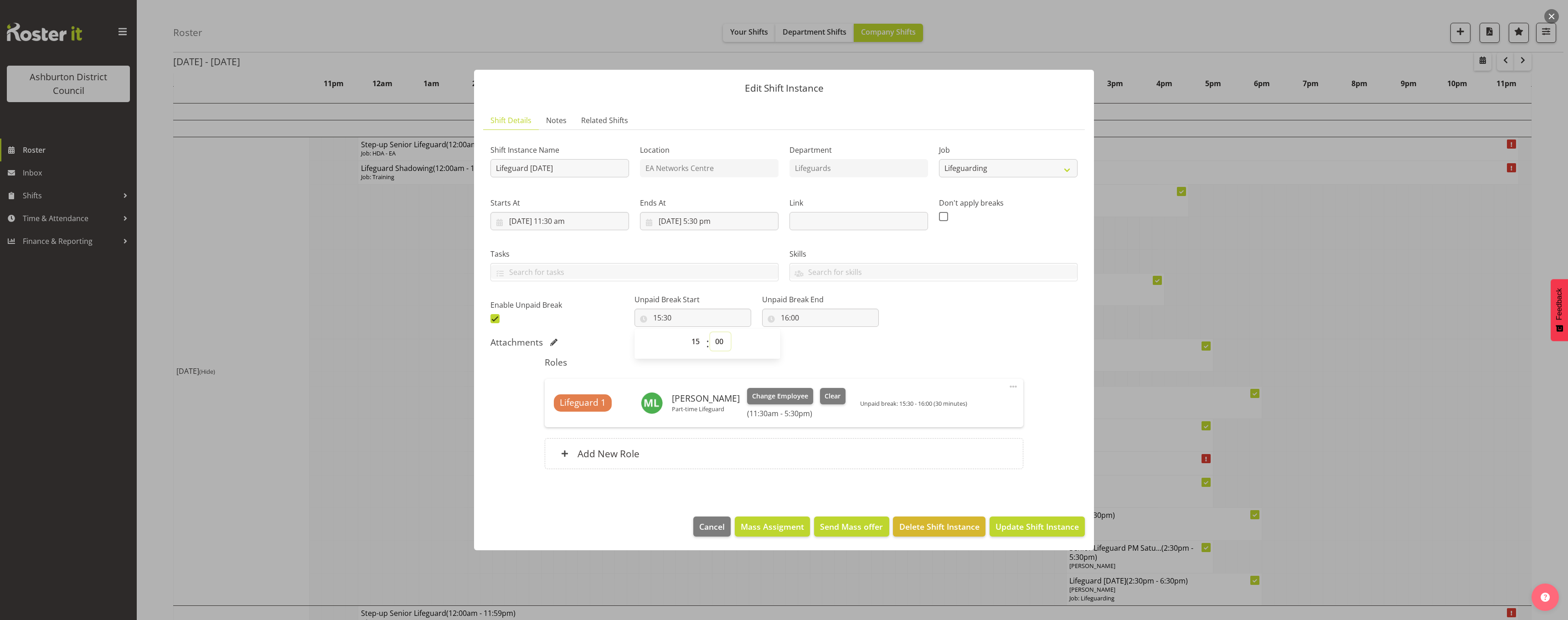
type input "15:00"
click at [779, 322] on input "16:00" at bounding box center [821, 318] width 117 height 18
click at [815, 346] on select "00 01 02 03 04 05 06 07 08 09 10 11 12 13 14 15 16 17 18 19 20 21 22 23" at bounding box center [824, 342] width 21 height 18
select select "15"
click at [814, 333] on select "00 01 02 03 04 05 06 07 08 09 10 11 12 13 14 15 16 17 18 19 20 21 22 23" at bounding box center [824, 342] width 21 height 18
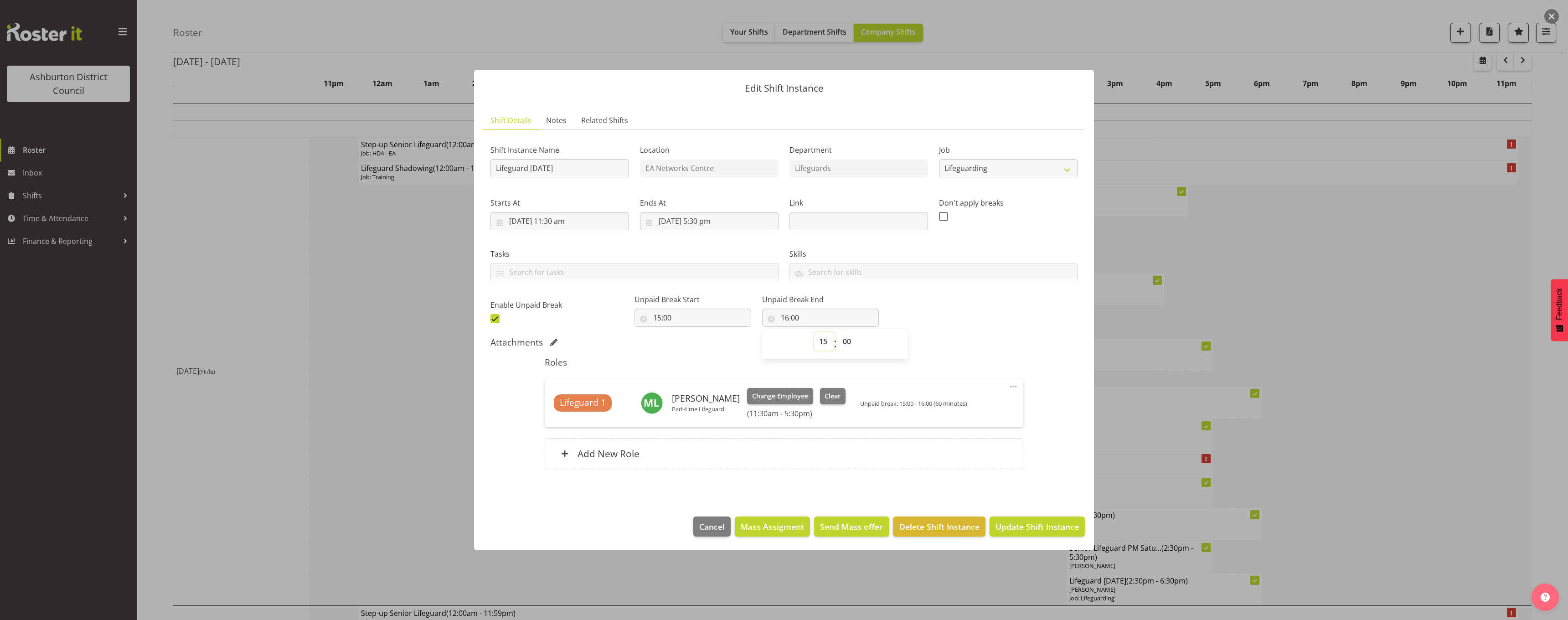
type input "15:00"
click at [840, 342] on select "00 01 02 03 04 05 06 07 08 09 10 11 12 13 14 15 16 17 18 19 20 21 22 23 24 25 2…" at bounding box center [848, 342] width 21 height 18
select select "30"
click at [838, 333] on select "00 01 02 03 04 05 06 07 08 09 10 11 12 13 14 15 16 17 18 19 20 21 22 23 24 25 2…" at bounding box center [848, 342] width 21 height 18
type input "15:30"
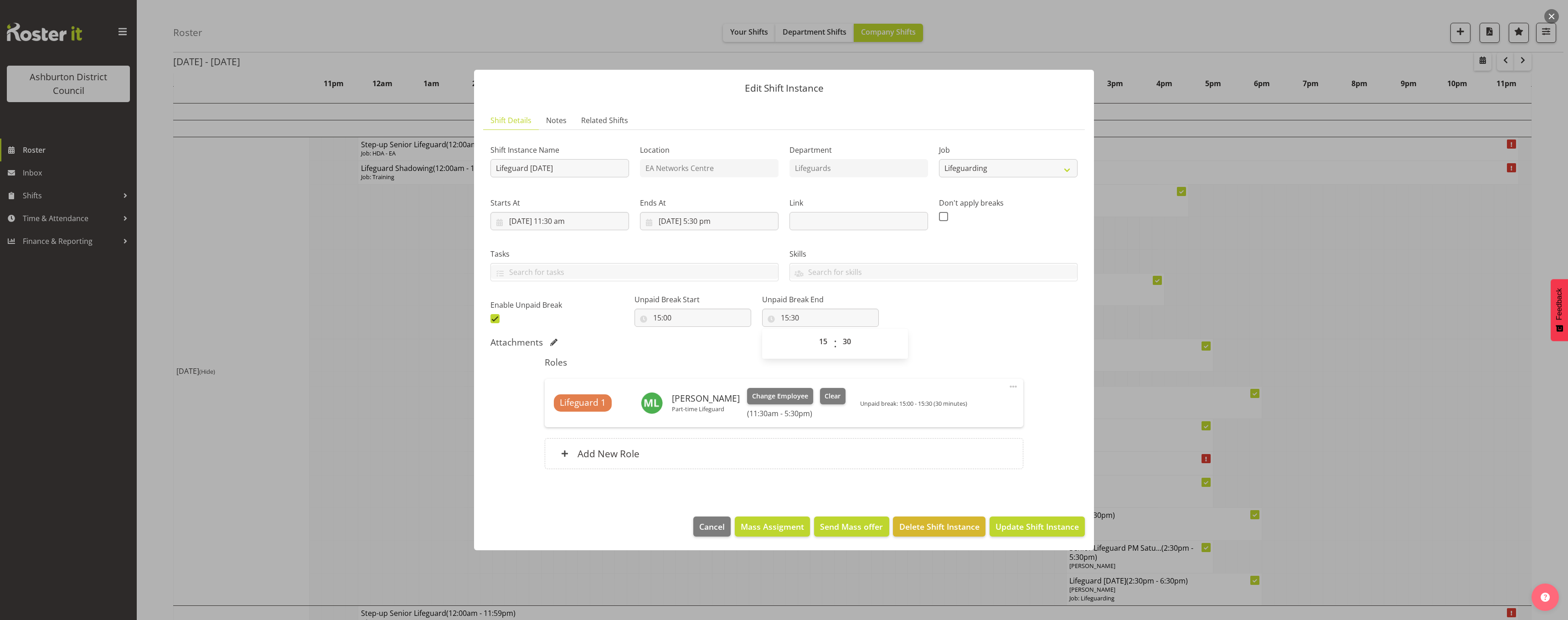
click at [985, 309] on div "Shift Instance Name Lifeguard [DATE] Location EA Networks Centre Department Lif…" at bounding box center [784, 231] width 598 height 200
click at [1039, 525] on span "Update Shift Instance" at bounding box center [1037, 526] width 83 height 12
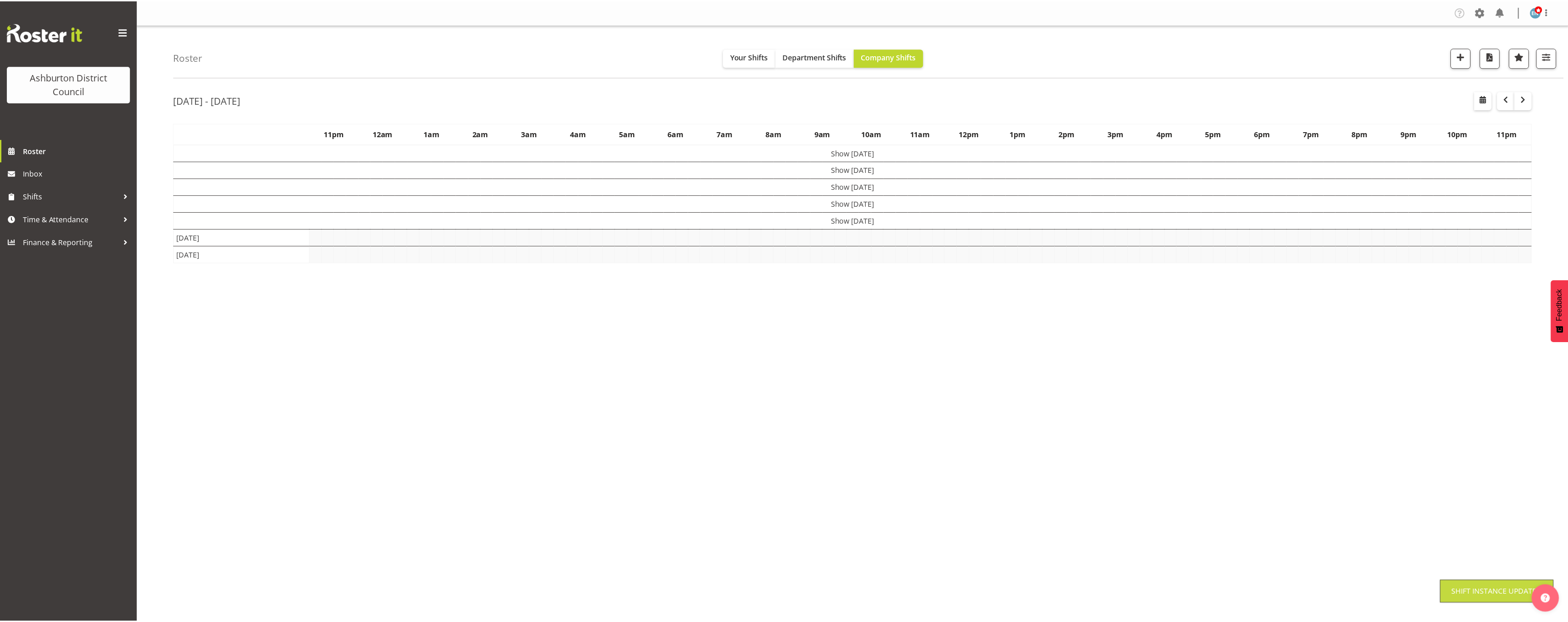
scroll to position [0, 0]
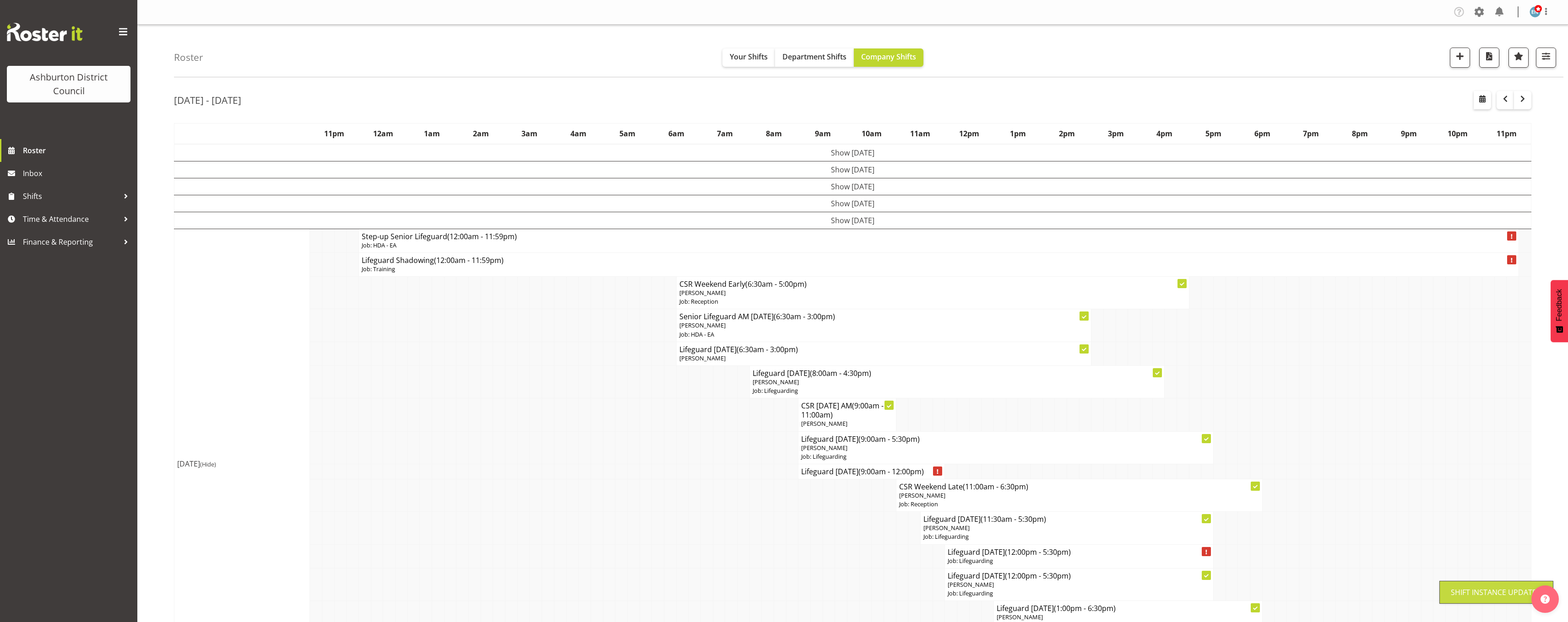
click at [1542, 450] on div "[DATE] - [DATE] [DATE] - [DATE] [DATE] Day Week Fortnight Month calendar Month …" at bounding box center [871, 602] width 1394 height 1036
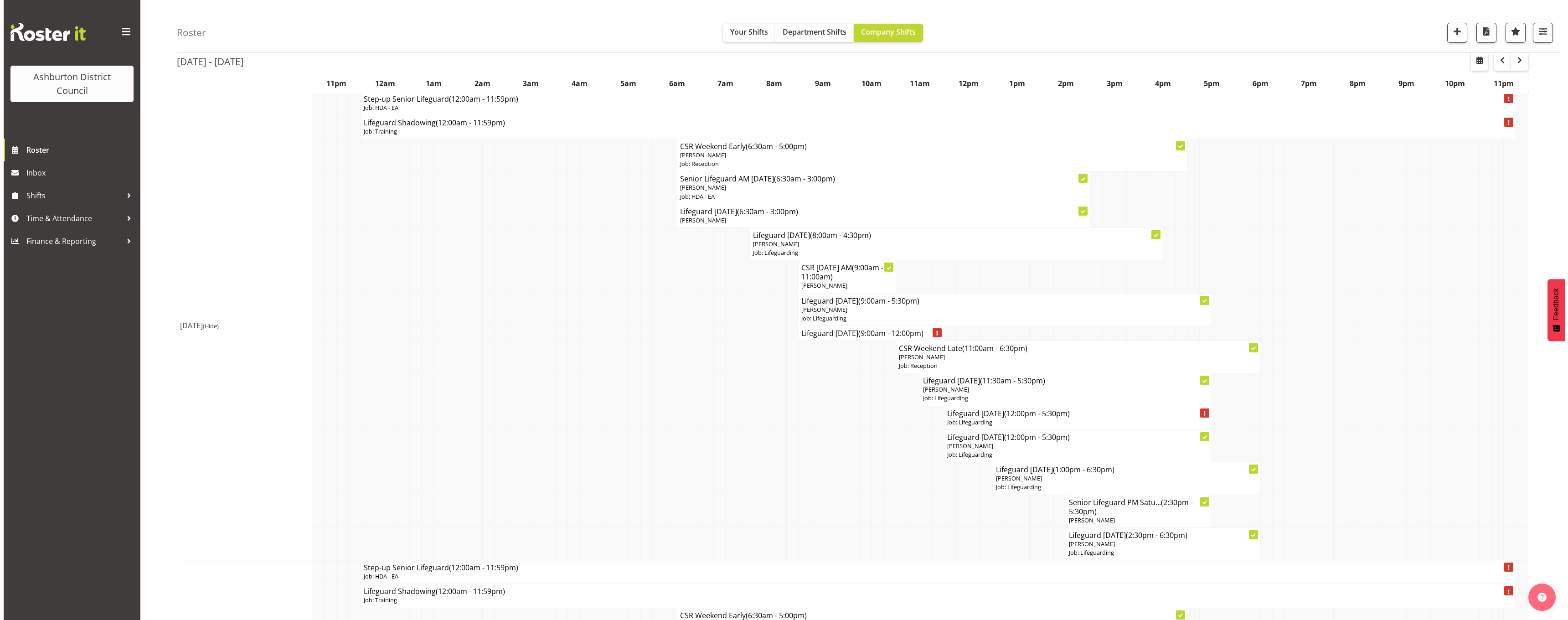
scroll to position [183, 0]
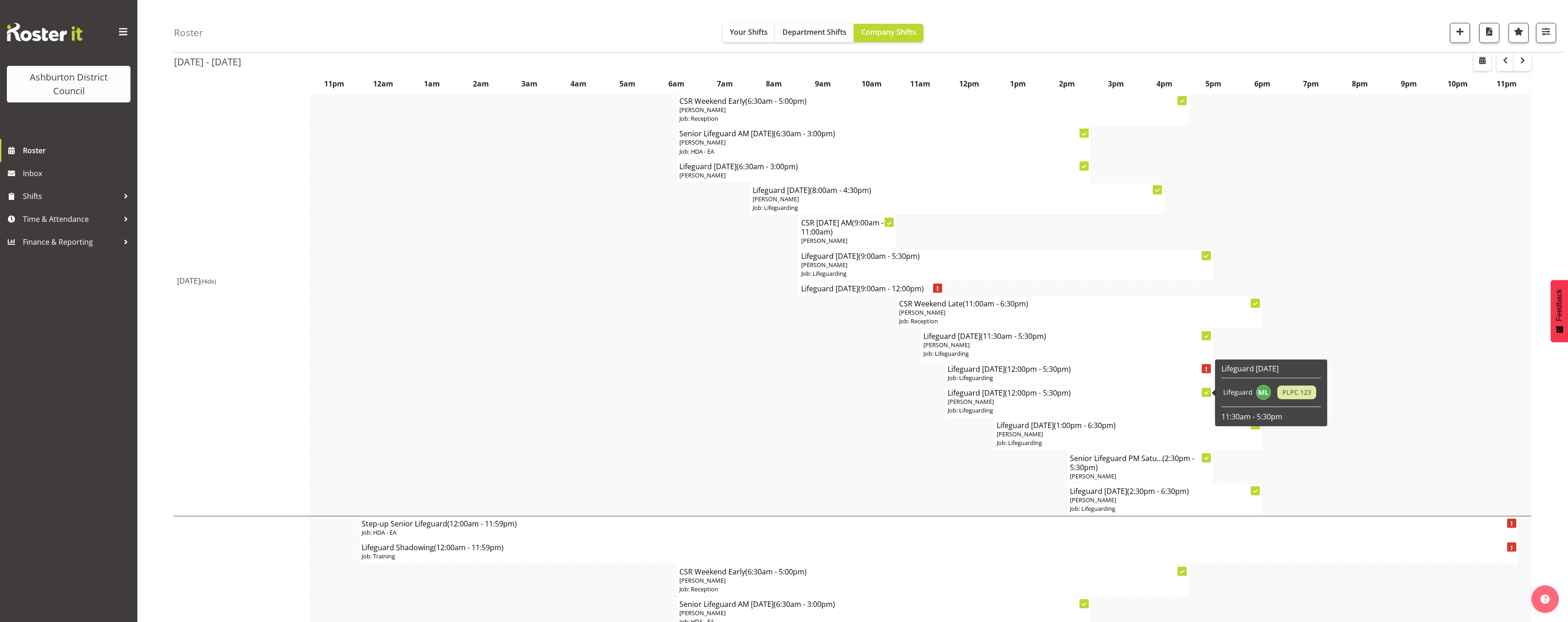
click at [993, 404] on p "[PERSON_NAME]" at bounding box center [1079, 402] width 263 height 9
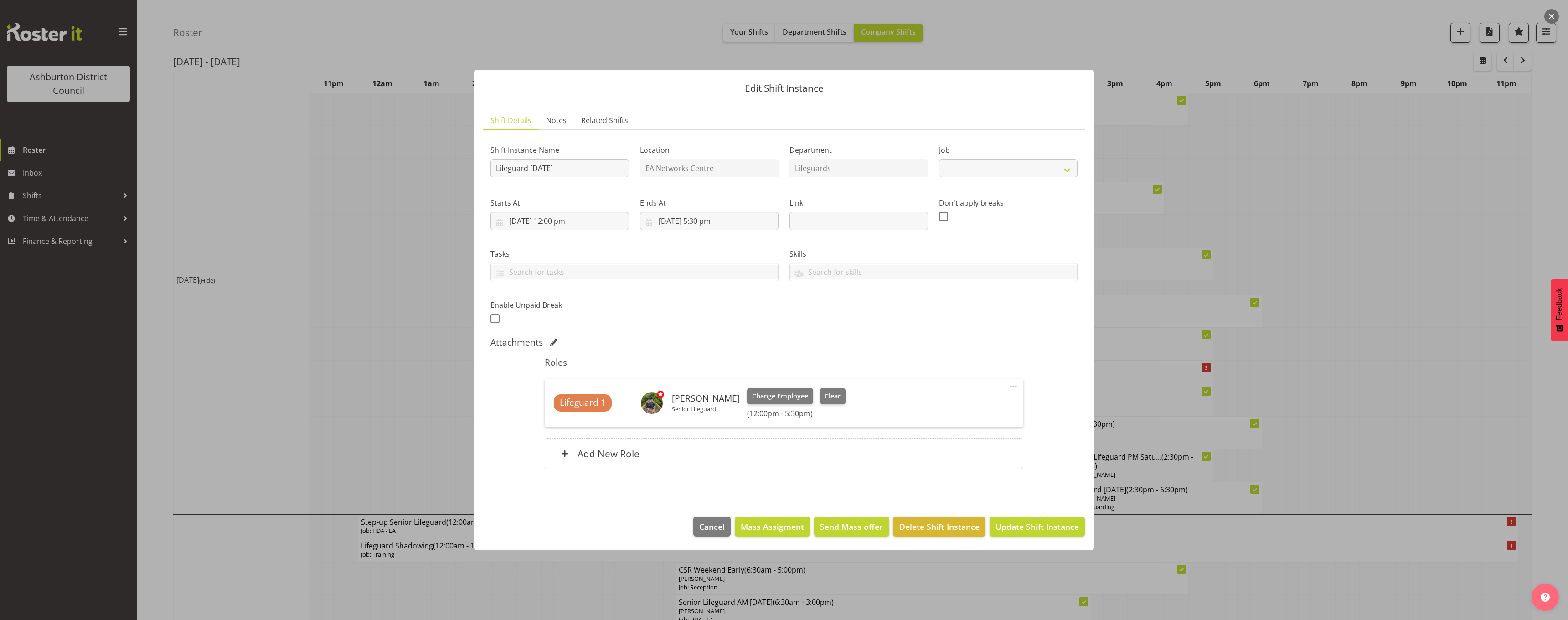
select select "38"
click at [438, 384] on div at bounding box center [784, 310] width 1568 height 620
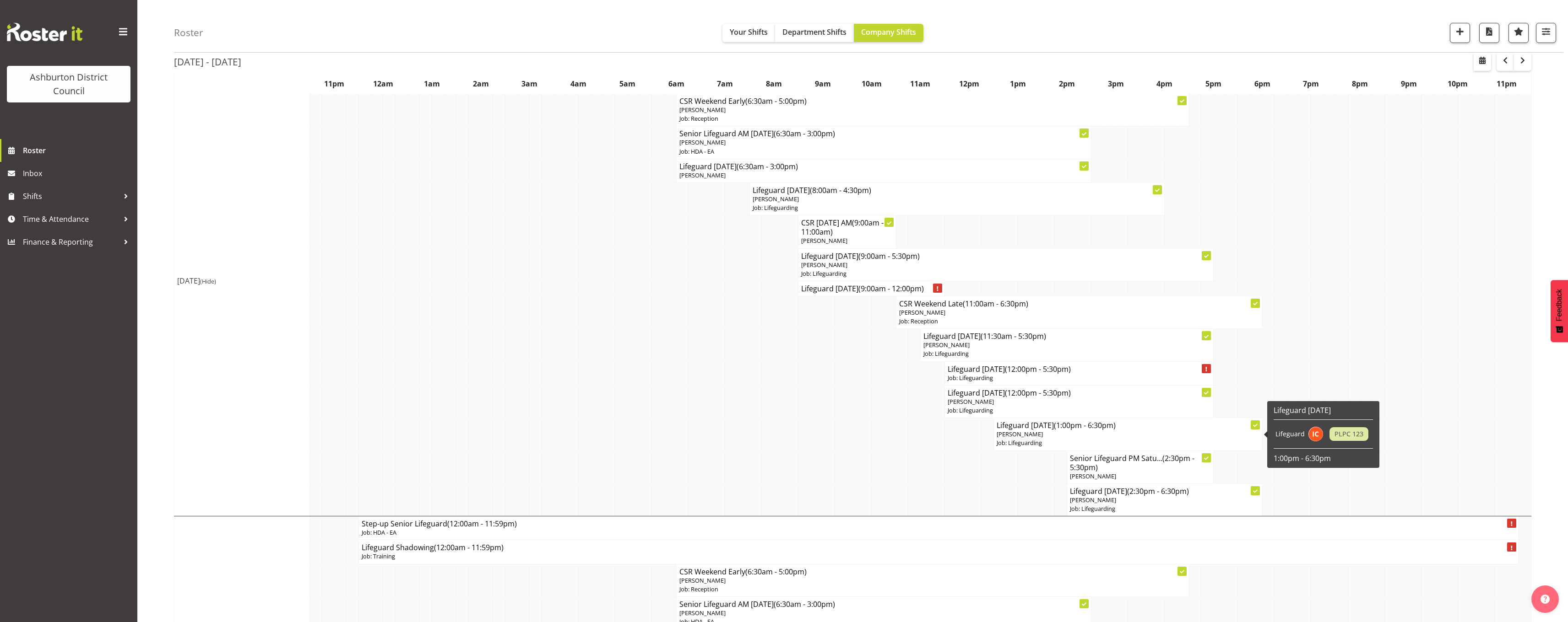
click at [1067, 435] on p "[PERSON_NAME]" at bounding box center [1128, 434] width 263 height 9
select select
select select "7"
select select "2025"
select select "13"
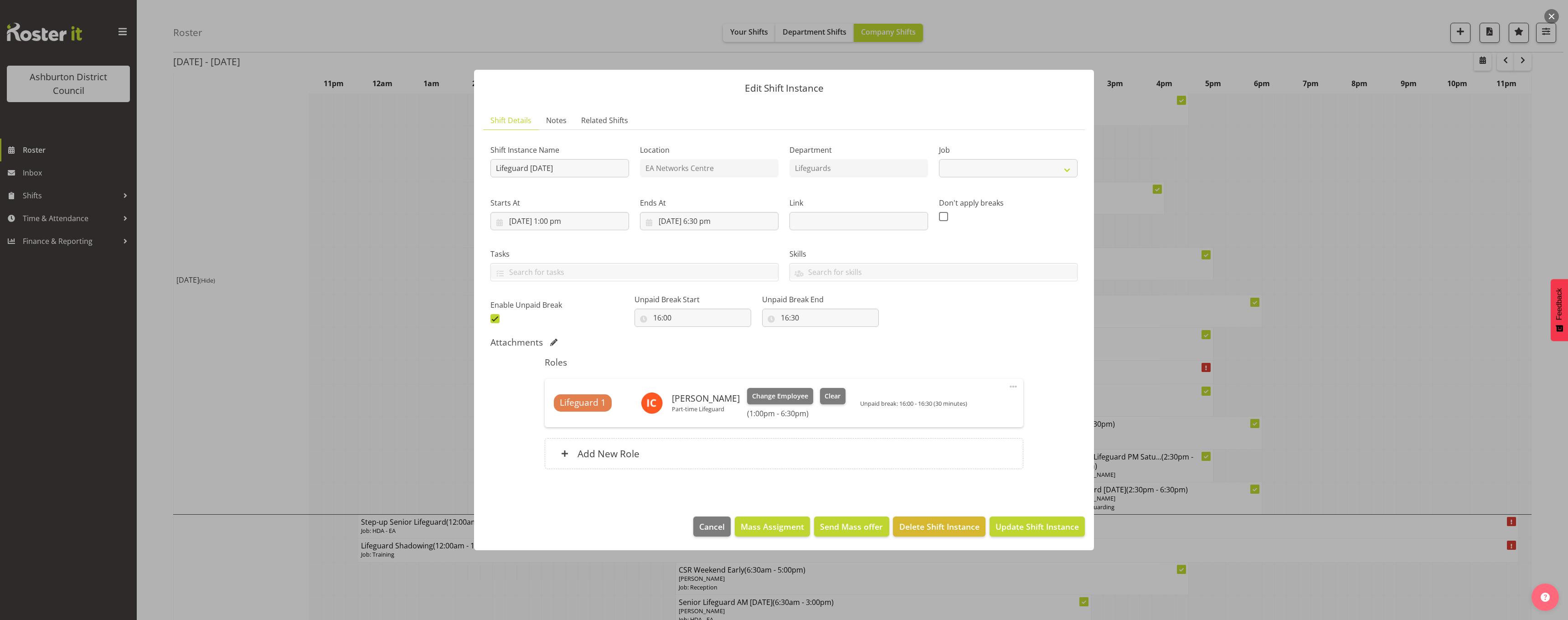
select select "38"
click at [559, 225] on input "[DATE] 1:00 pm" at bounding box center [560, 221] width 139 height 18
click at [556, 416] on select "00 01 02 03 04 05 06 07 08 09 10 11 12 13 14 15 16 17 18 19 20 21 22 23" at bounding box center [560, 415] width 21 height 18
select select "12"
click at [550, 406] on select "00 01 02 03 04 05 06 07 08 09 10 11 12 13 14 15 16 17 18 19 20 21 22 23" at bounding box center [560, 415] width 21 height 18
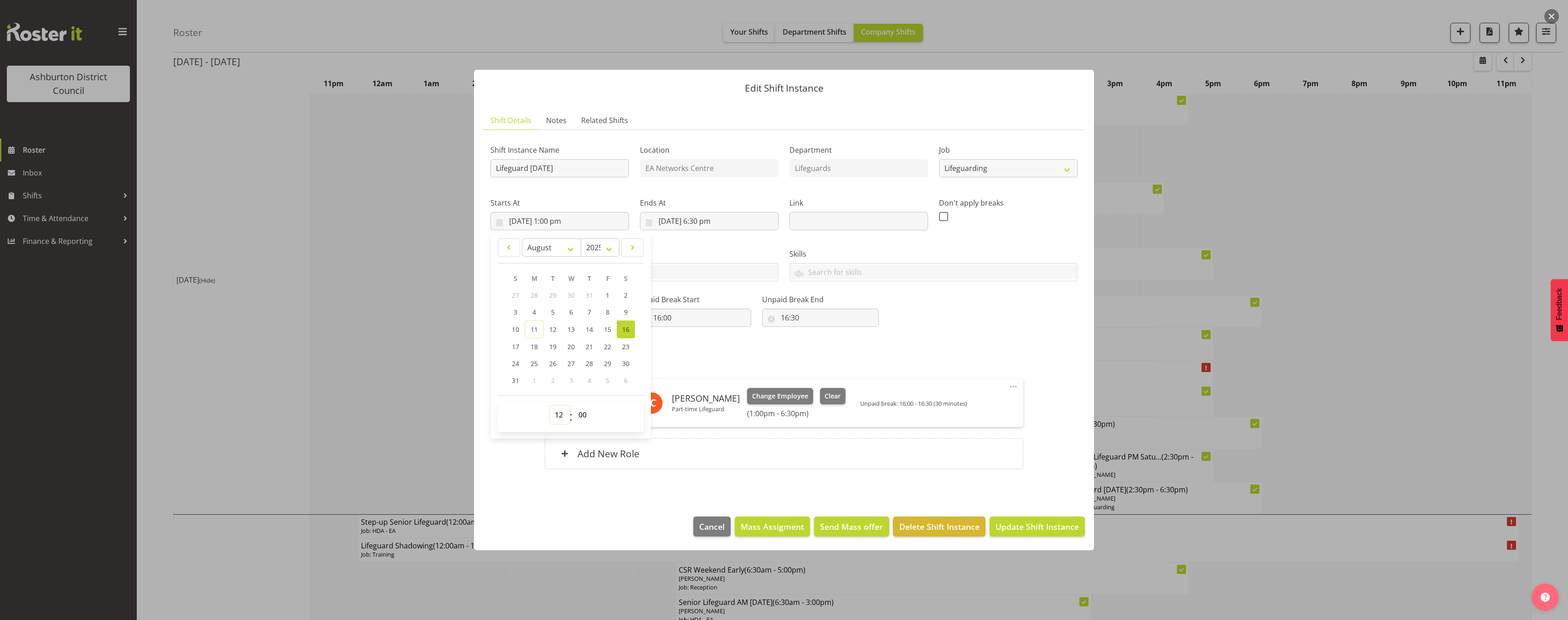
type input "[DATE] 12:00 pm"
click at [707, 224] on input "[DATE] 6:30 pm" at bounding box center [709, 221] width 139 height 18
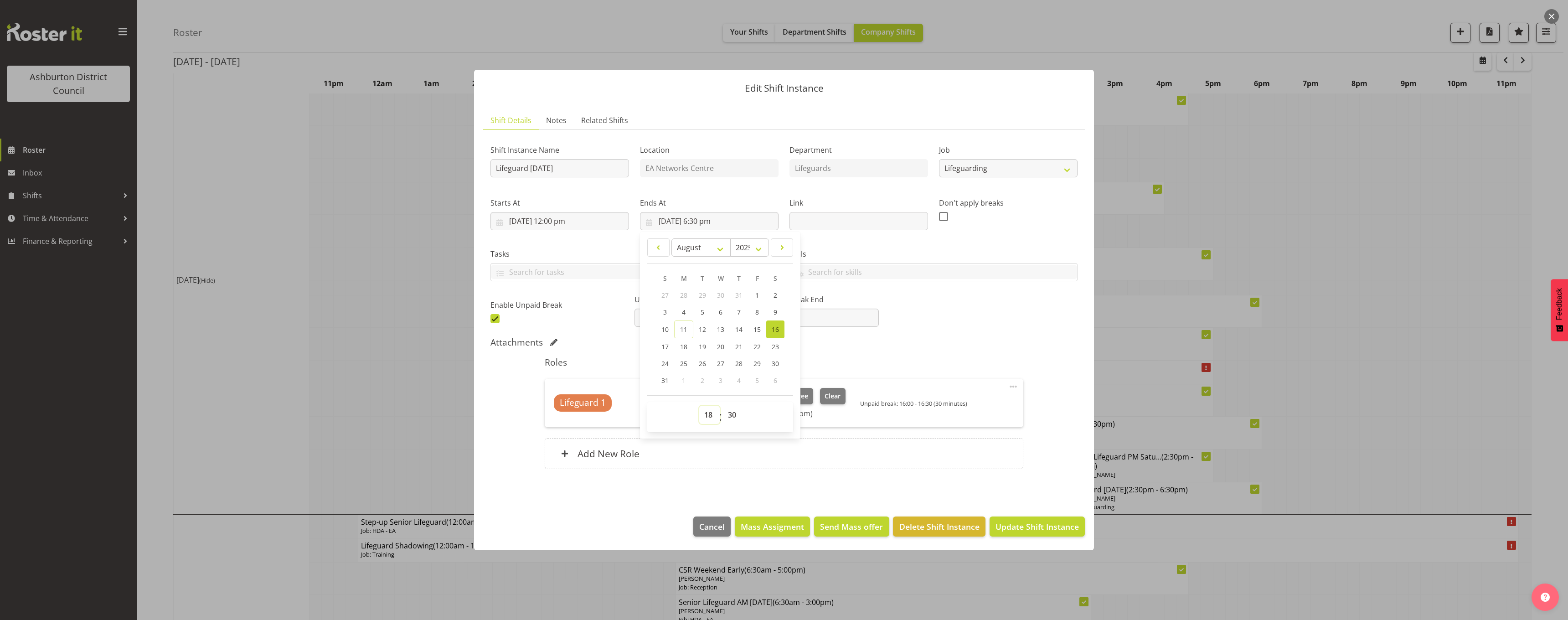
click at [710, 410] on select "00 01 02 03 04 05 06 07 08 09 10 11 12 13 14 15 16 17 18 19 20 21 22 23" at bounding box center [710, 415] width 21 height 18
select select "17"
click at [699, 406] on select "00 01 02 03 04 05 06 07 08 09 10 11 12 13 14 15 16 17 18 19 20 21 22 23" at bounding box center [710, 415] width 21 height 18
type input "[DATE] 5:30 pm"
click at [939, 356] on div "Roles Lifeguard 1 [PERSON_NAME] Part-time Lifeguard Change Employee Clear (12:0…" at bounding box center [784, 415] width 489 height 129
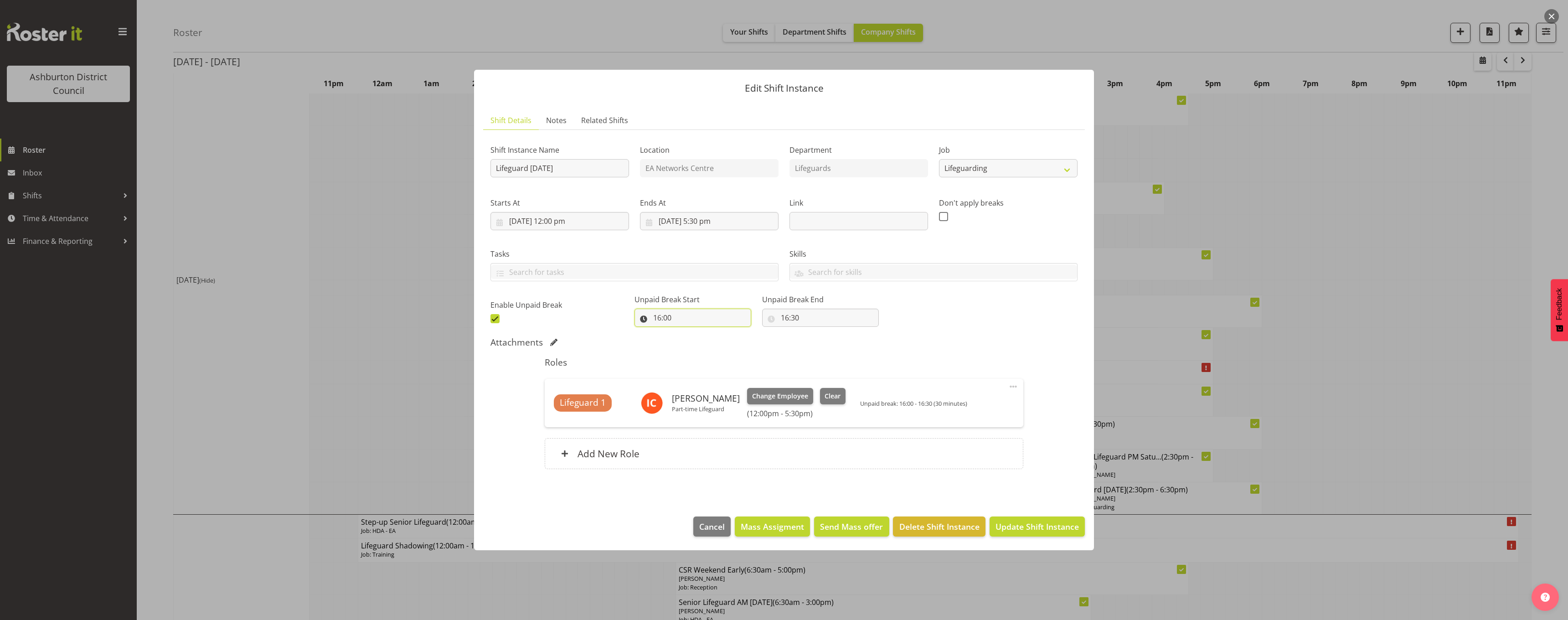
click at [662, 322] on input "16:00" at bounding box center [693, 318] width 117 height 18
click at [694, 333] on select "00 01 02 03 04 05 06 07 08 09 10 11 12 13 14 15 16 17 18 19 20 21 22 23" at bounding box center [697, 342] width 21 height 18
select select "15"
click at [687, 333] on select "00 01 02 03 04 05 06 07 08 09 10 11 12 13 14 15 16 17 18 19 20 21 22 23" at bounding box center [697, 342] width 21 height 18
type input "15:00"
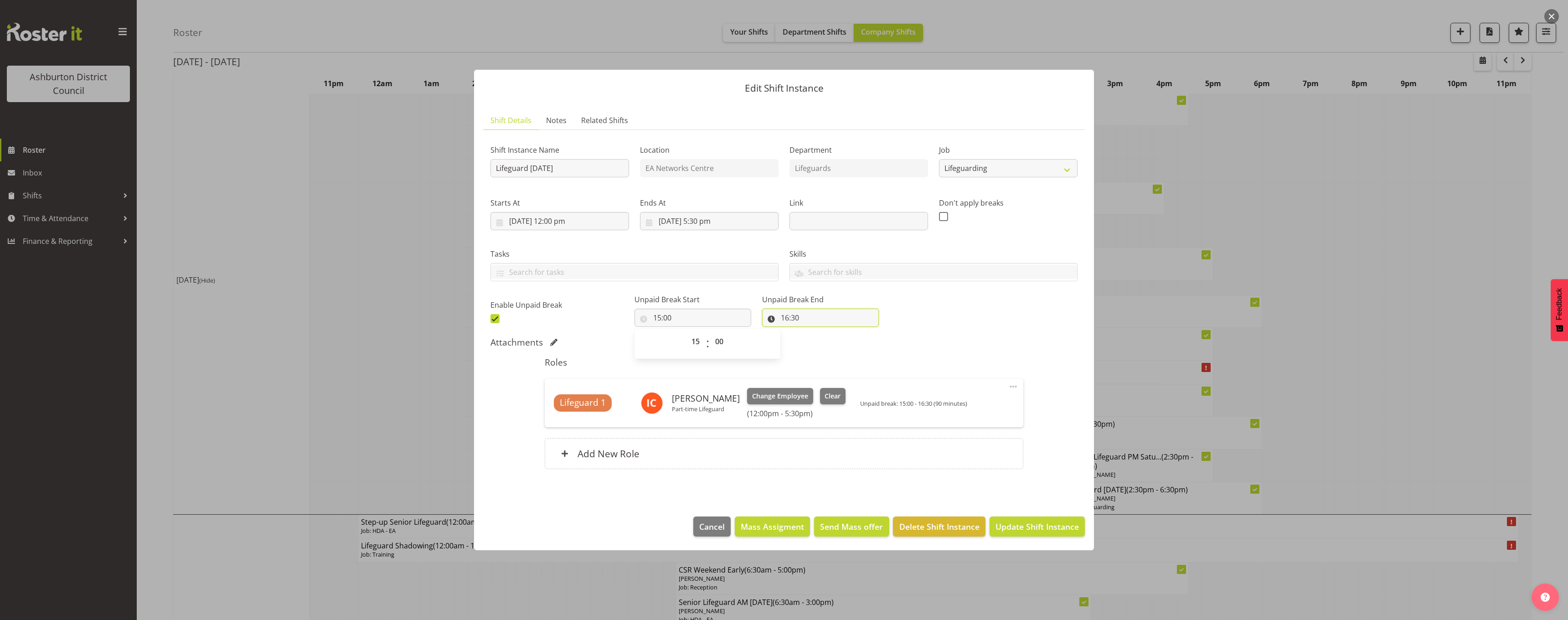
click at [780, 317] on input "16:30" at bounding box center [821, 318] width 117 height 18
click at [814, 340] on select "00 01 02 03 04 05 06 07 08 09 10 11 12 13 14 15 16 17 18 19 20 21 22 23" at bounding box center [824, 342] width 21 height 18
click at [1026, 298] on div "Shift Instance Name Lifeguard [DATE] Location EA Networks Centre Department Lif…" at bounding box center [784, 231] width 598 height 200
click at [1046, 530] on span "Update Shift Instance" at bounding box center [1037, 526] width 83 height 12
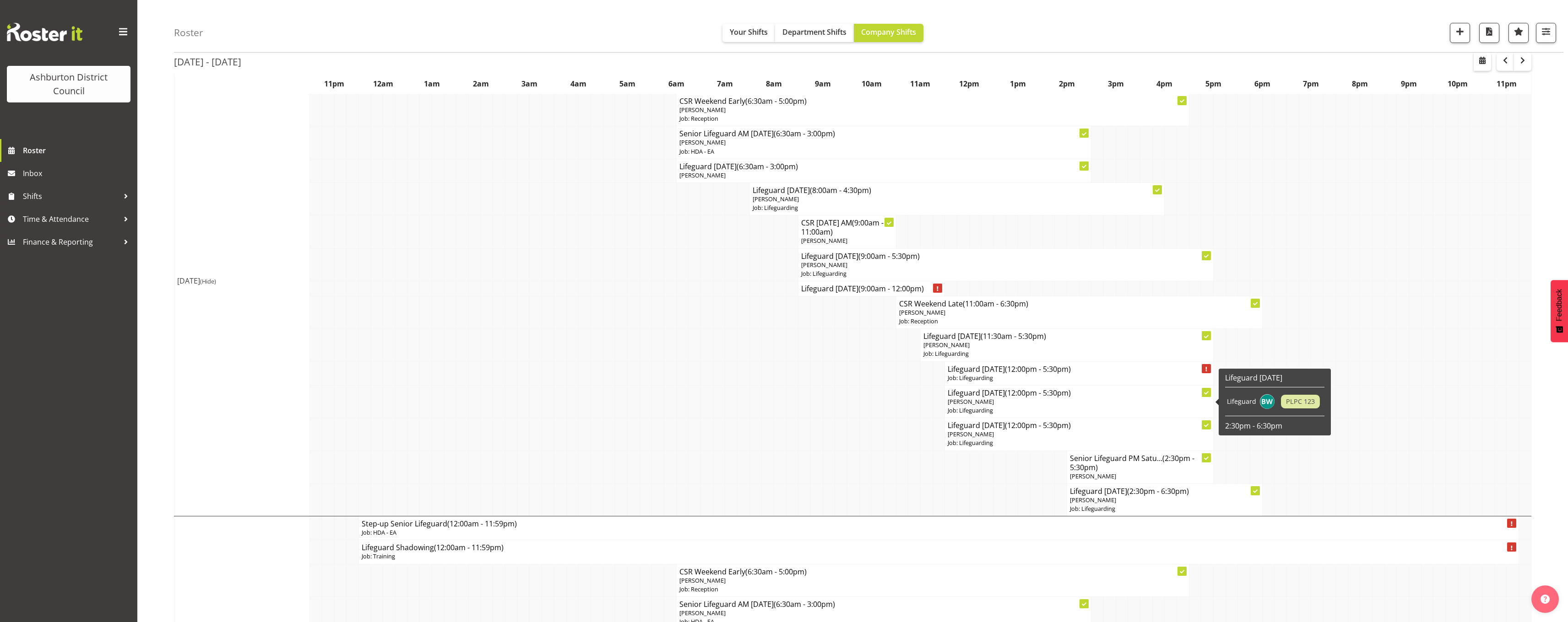
click at [982, 405] on p "[PERSON_NAME]" at bounding box center [1079, 402] width 263 height 9
select select
select select "16"
select select "30"
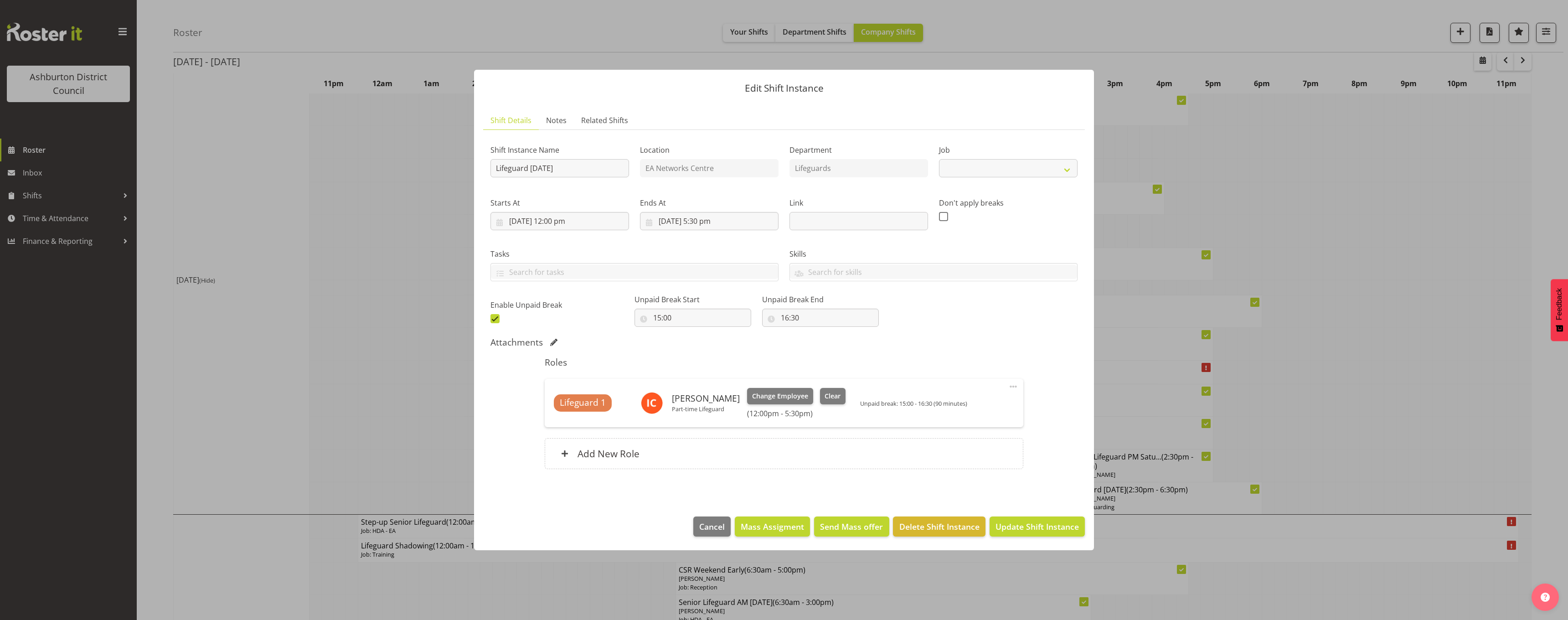
select select "38"
click at [774, 319] on input "16:30" at bounding box center [821, 318] width 117 height 18
drag, startPoint x: 809, startPoint y: 346, endPoint x: 814, endPoint y: 333, distance: 13.9
click at [814, 346] on select "00 01 02 03 04 05 06 07 08 09 10 11 12 13 14 15 16 17 18 19 20 21 22 23" at bounding box center [824, 342] width 21 height 18
select select "15"
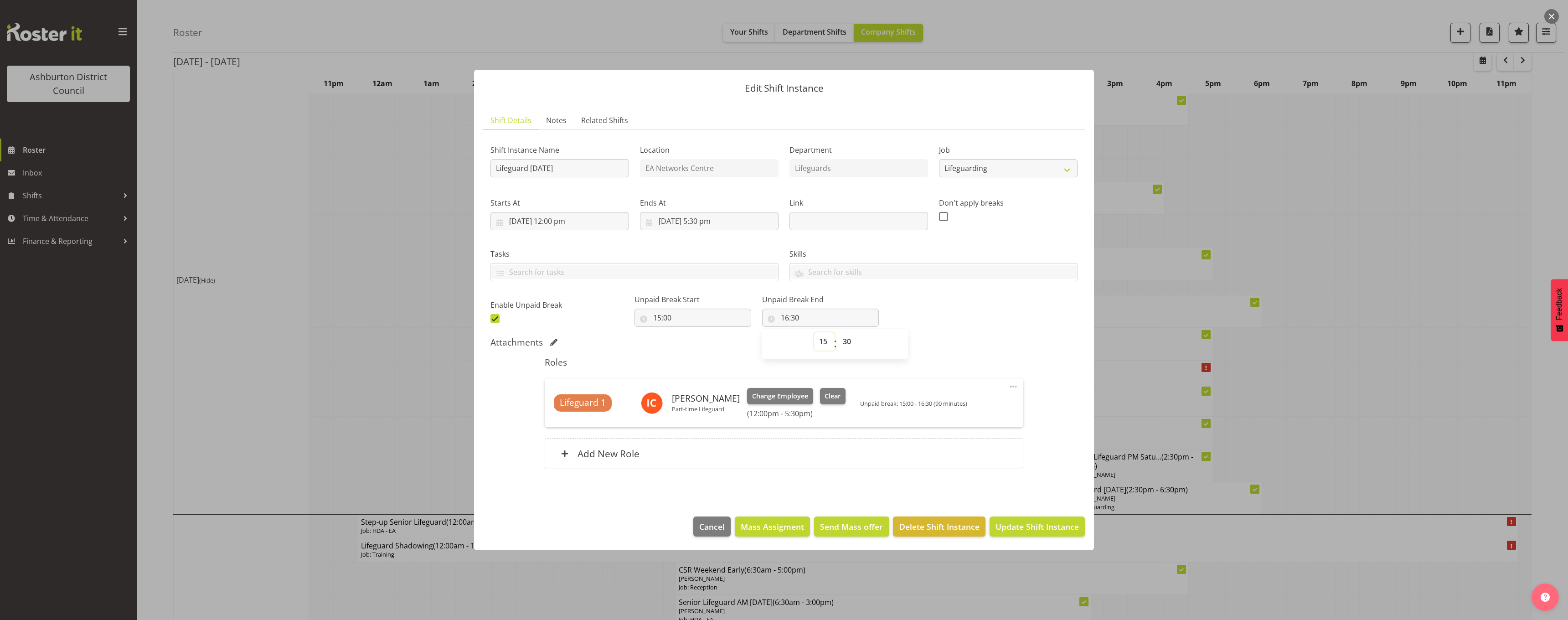
click at [814, 333] on select "00 01 02 03 04 05 06 07 08 09 10 11 12 13 14 15 16 17 18 19 20 21 22 23" at bounding box center [824, 342] width 21 height 18
type input "15:30"
click at [953, 315] on div "Shift Instance Name Lifeguard [DATE] Location EA Networks Centre Department Lif…" at bounding box center [784, 231] width 598 height 200
click at [1029, 525] on span "Update Shift Instance" at bounding box center [1037, 526] width 83 height 12
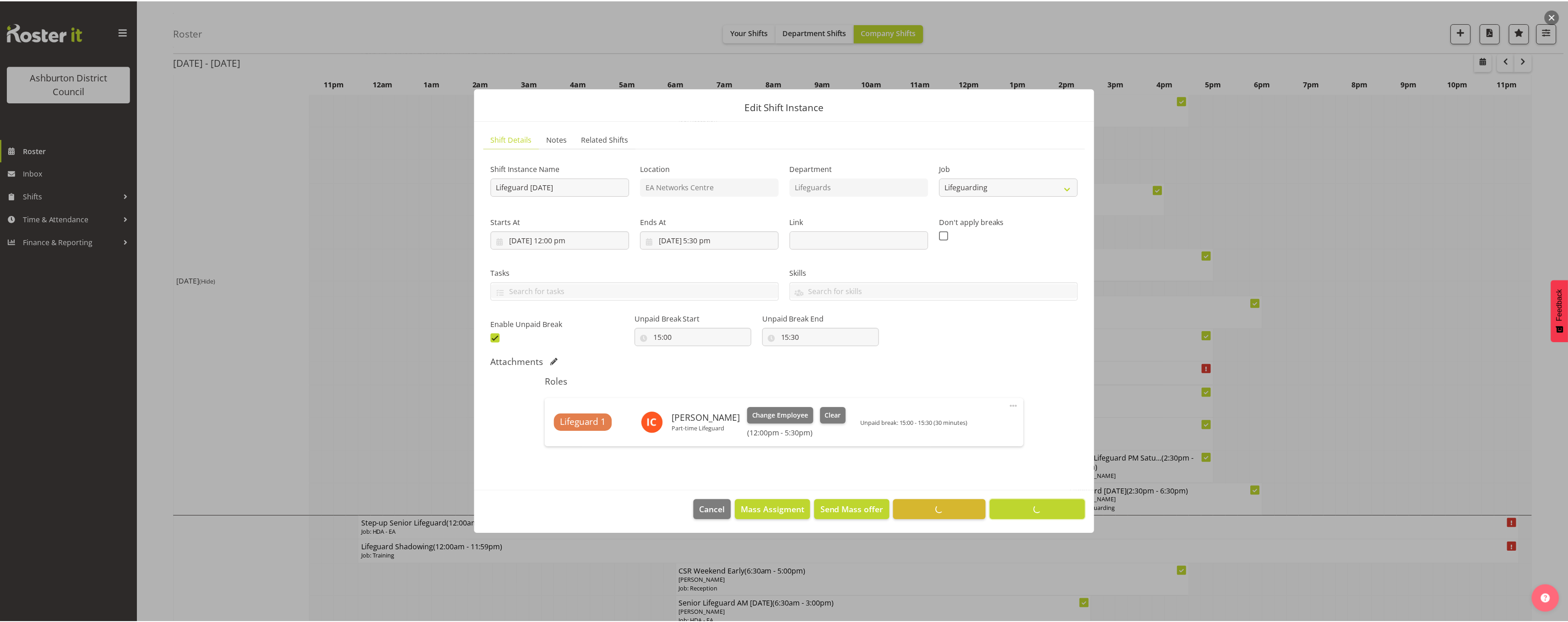
scroll to position [0, 0]
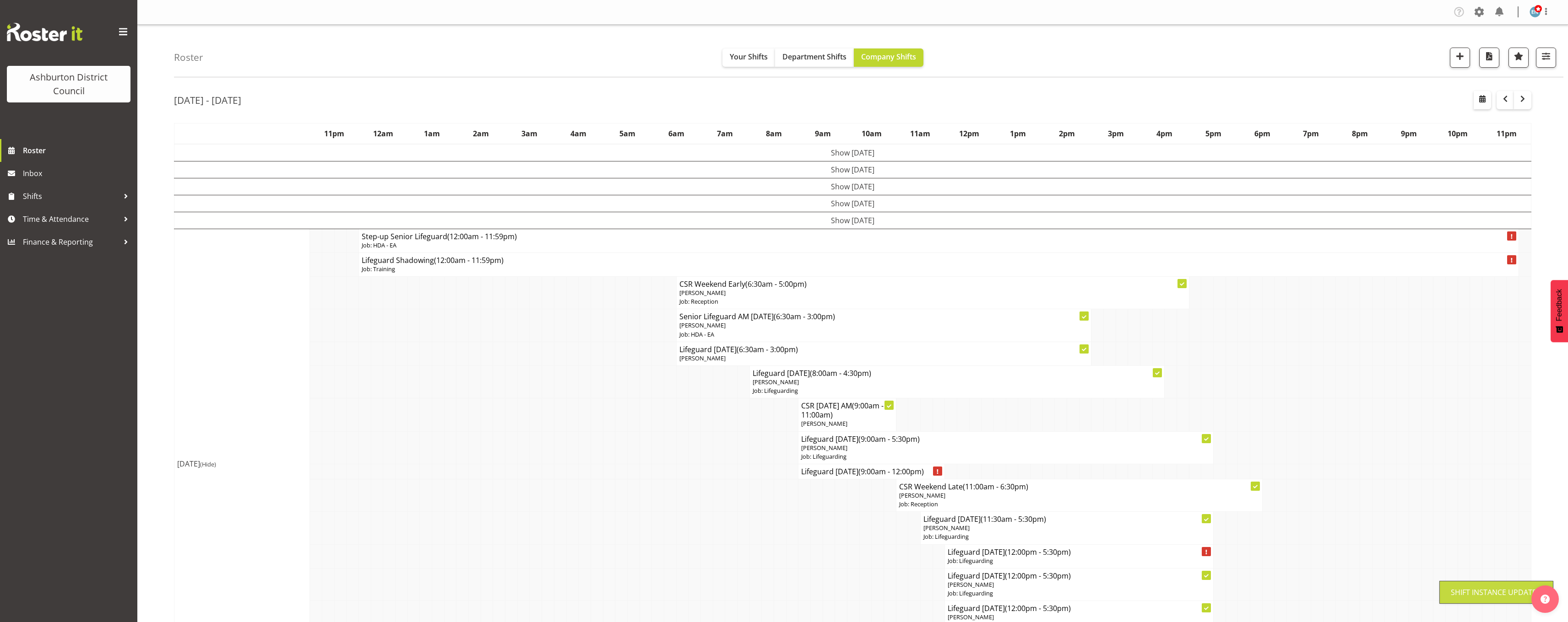
click at [1536, 384] on div "[DATE] - [DATE] [DATE] - [DATE] [DATE] Day Week Fortnight Month calendar Month …" at bounding box center [871, 602] width 1394 height 1036
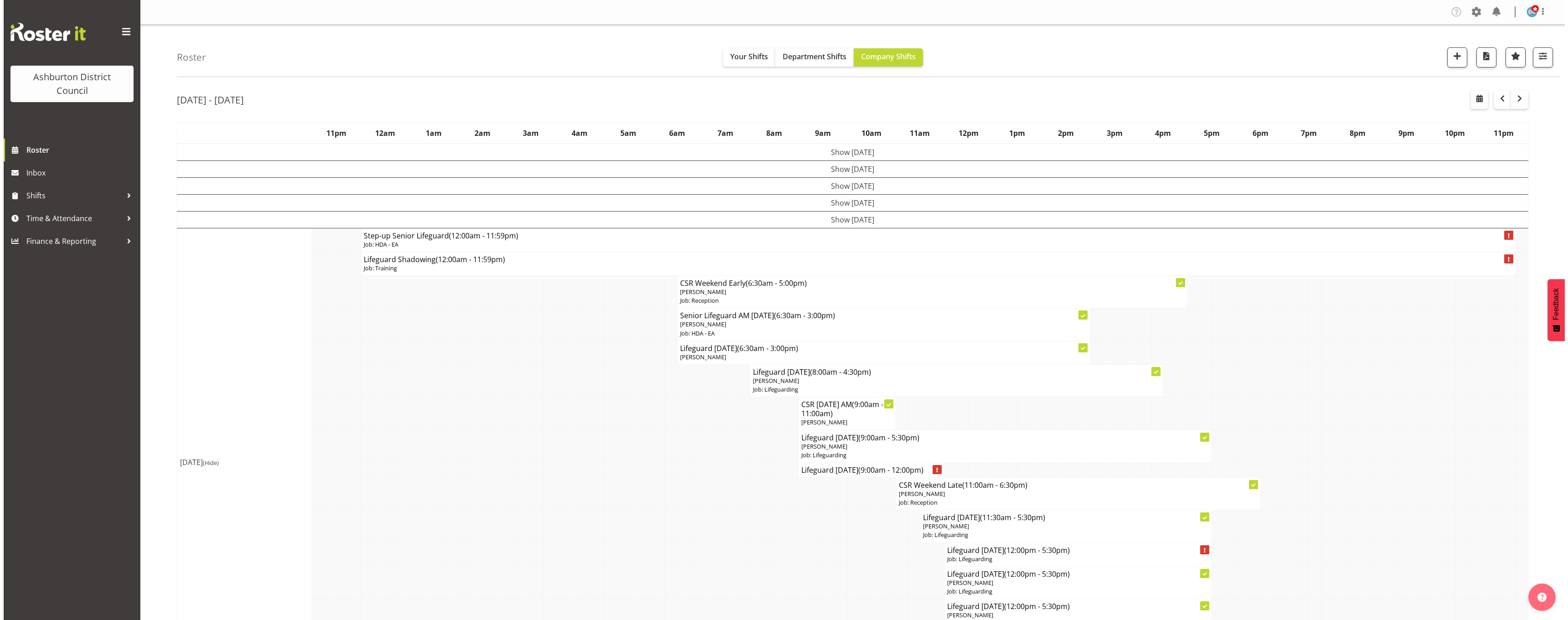
scroll to position [137, 0]
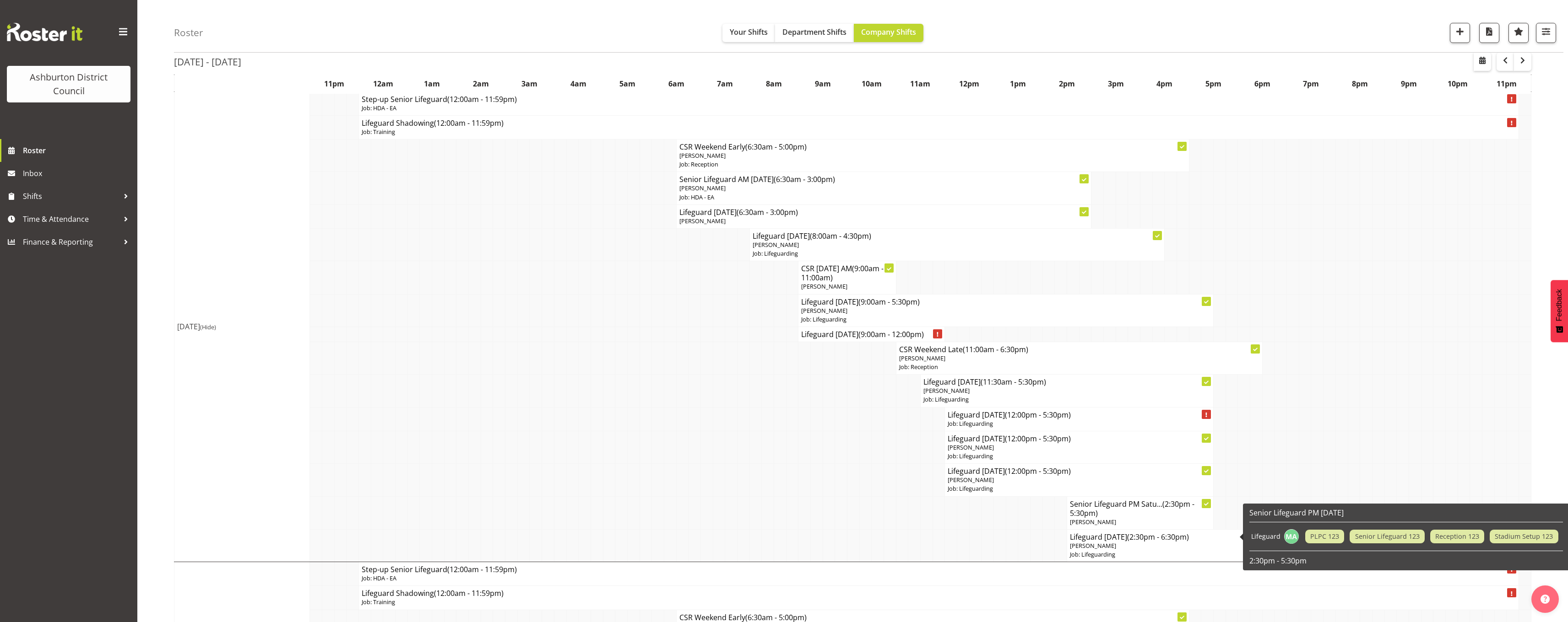
click at [1125, 547] on p "[PERSON_NAME]" at bounding box center [1165, 546] width 190 height 9
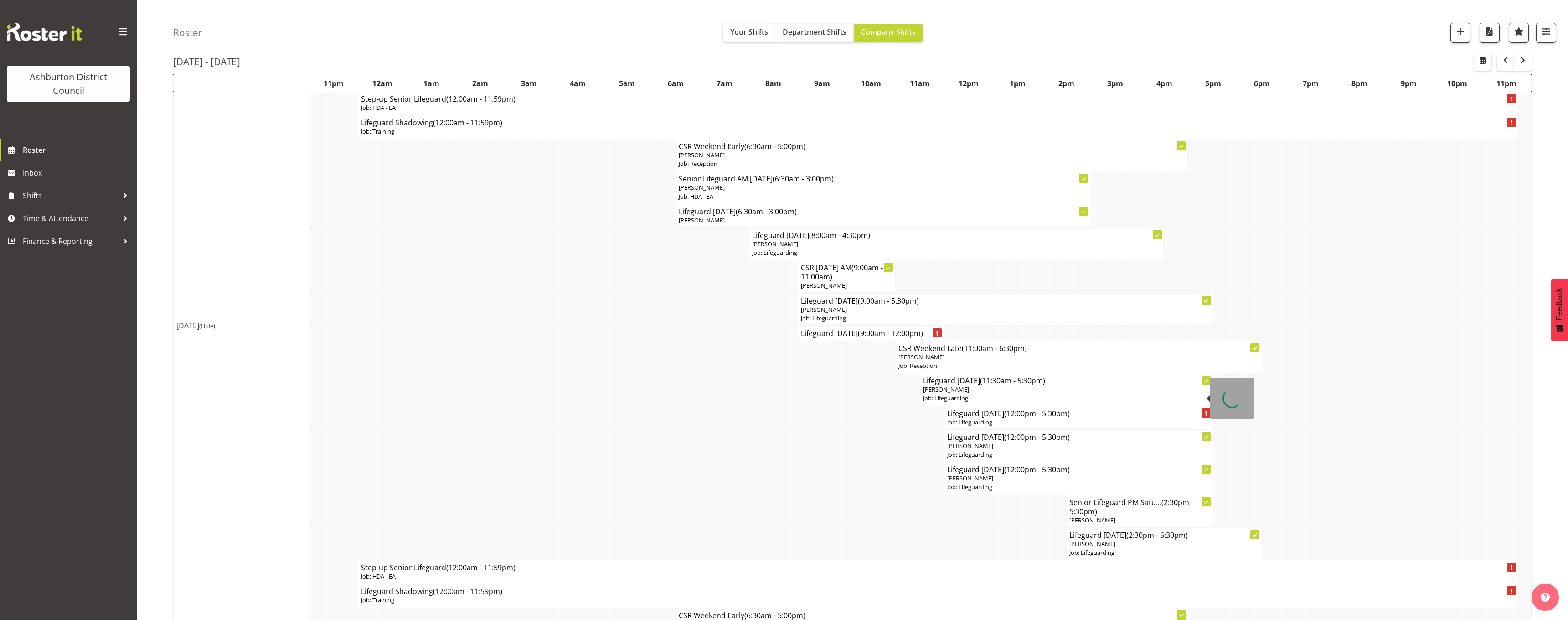
select select
select select "7"
select select "2025"
select select "14"
select select "30"
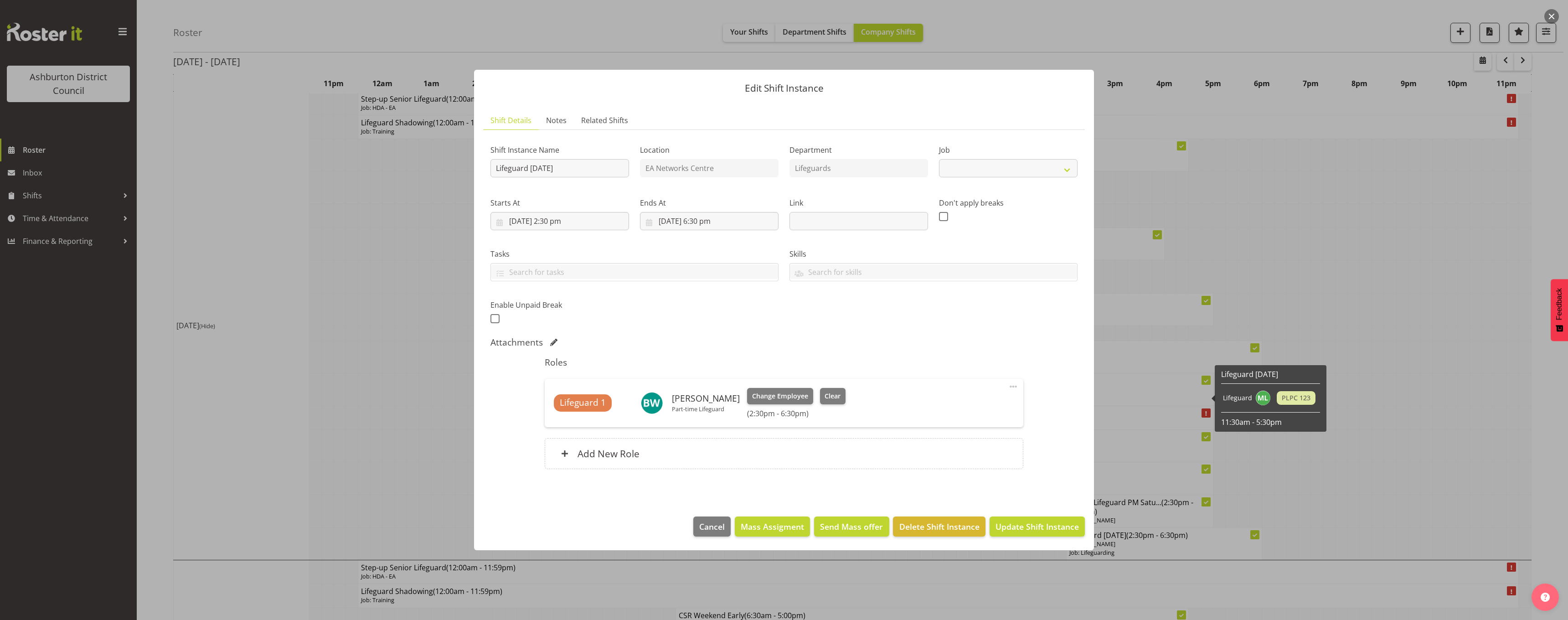
select select "38"
click at [555, 220] on input "[DATE] 2:30 pm" at bounding box center [560, 221] width 139 height 18
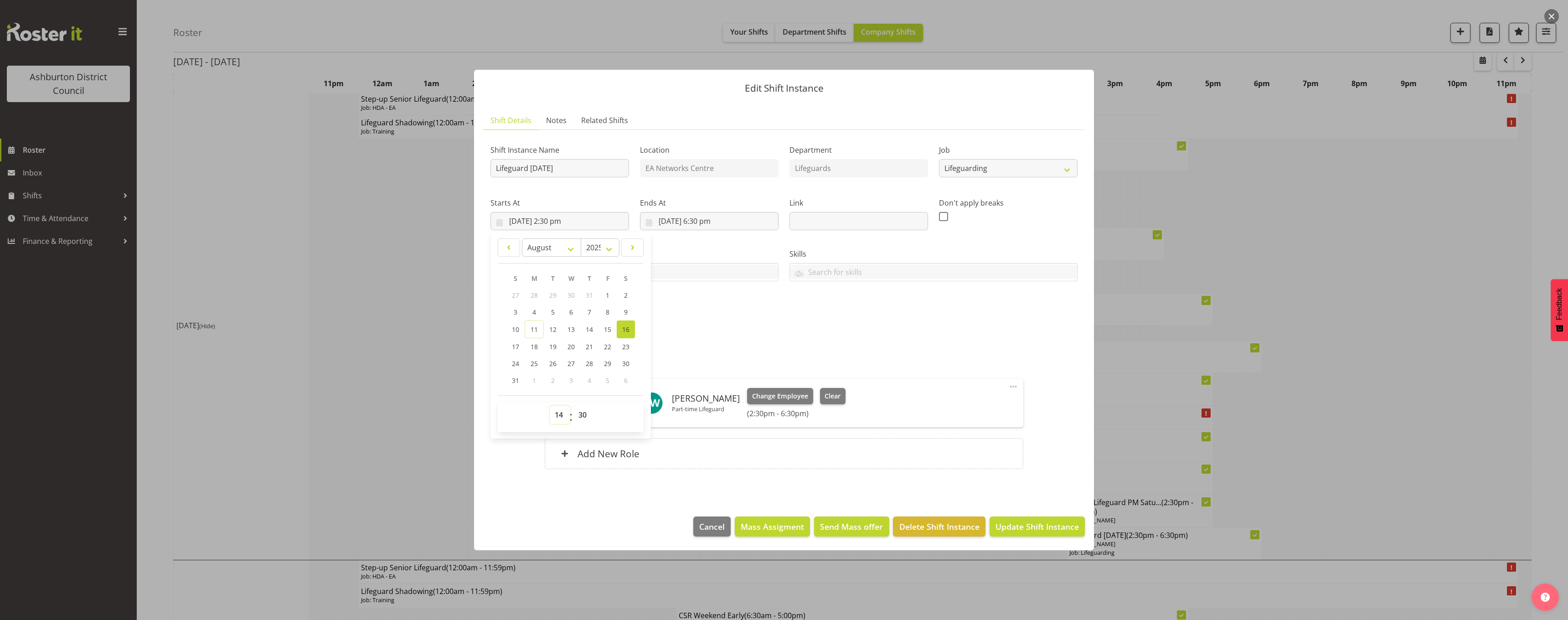
click at [562, 414] on select "00 01 02 03 04 05 06 07 08 09 10 11 12 13 14 15 16 17 18 19 20 21 22 23" at bounding box center [560, 415] width 21 height 18
select select "13"
click at [550, 406] on select "00 01 02 03 04 05 06 07 08 09 10 11 12 13 14 15 16 17 18 19 20 21 22 23" at bounding box center [560, 415] width 21 height 18
type input "[DATE] 1:30 pm"
click at [701, 220] on input "[DATE] 6:30 pm" at bounding box center [709, 221] width 139 height 18
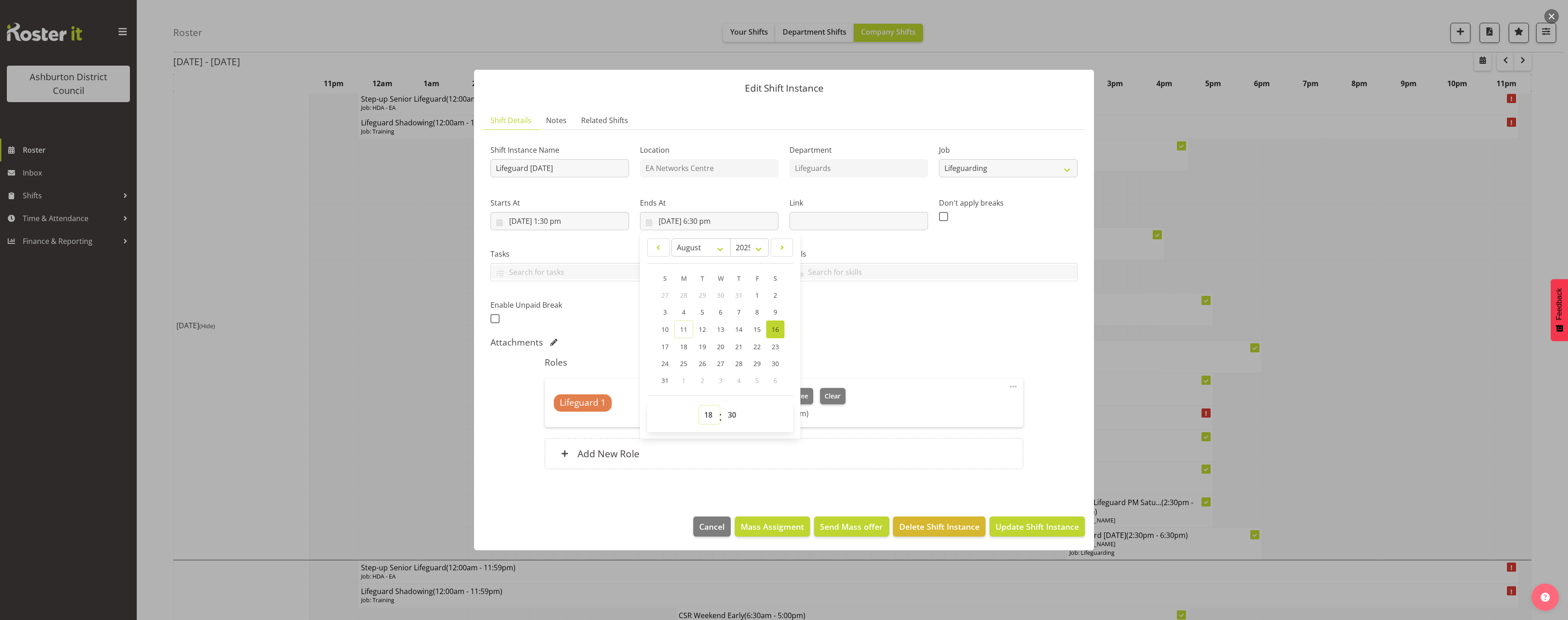
click at [708, 421] on select "00 01 02 03 04 05 06 07 08 09 10 11 12 13 14 15 16 17 18 19 20 21 22 23" at bounding box center [710, 415] width 21 height 18
select select "17"
click at [699, 406] on select "00 01 02 03 04 05 06 07 08 09 10 11 12 13 14 15 16 17 18 19 20 21 22 23" at bounding box center [710, 415] width 21 height 18
type input "[DATE] 5:30 pm"
click at [937, 364] on h5 "Roles" at bounding box center [784, 362] width 478 height 11
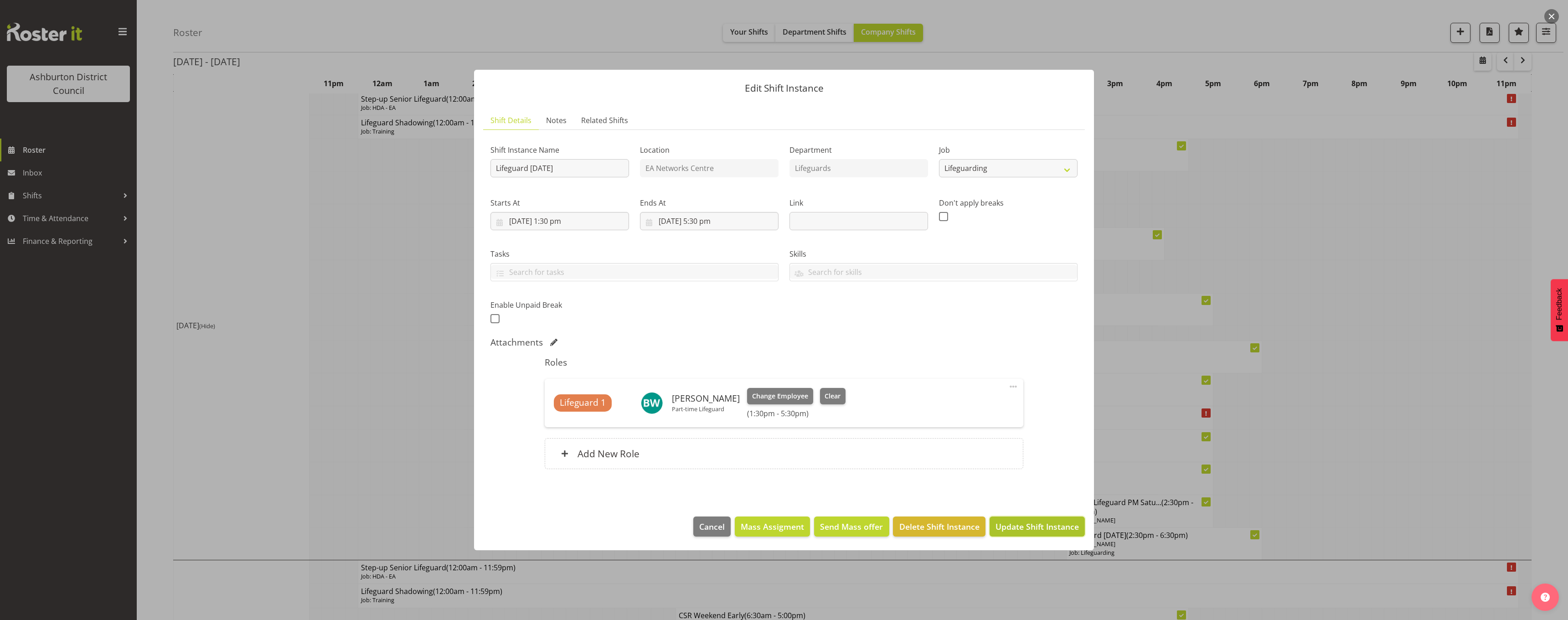
click at [1023, 523] on span "Update Shift Instance" at bounding box center [1037, 526] width 83 height 12
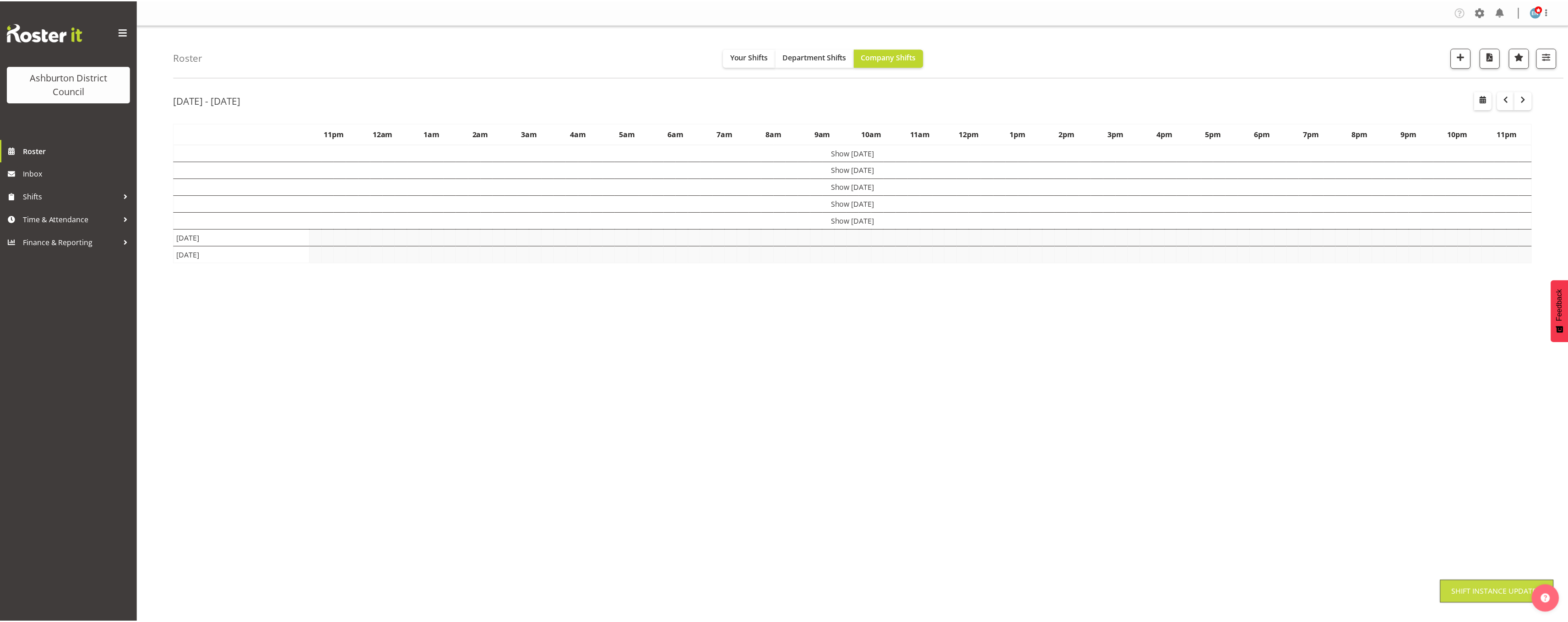
scroll to position [0, 0]
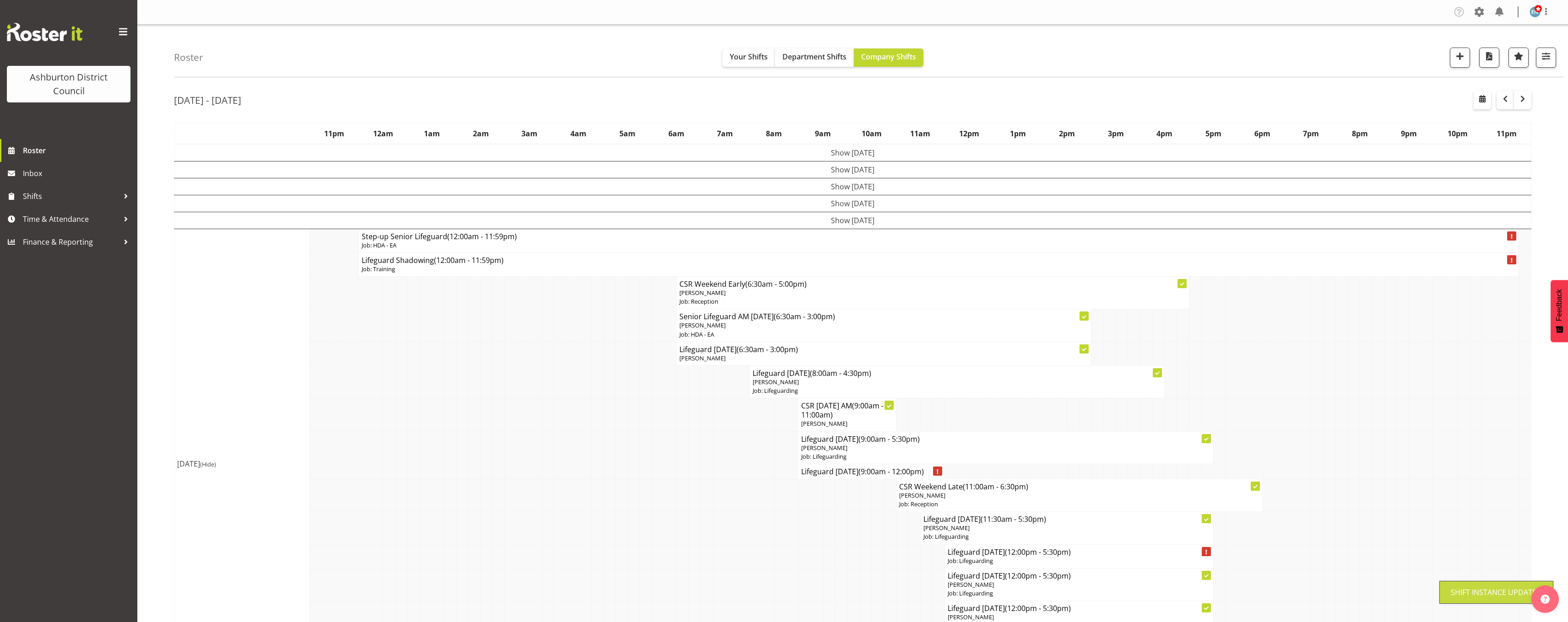
click at [1550, 445] on div "[DATE] - [DATE] [DATE] - [DATE] [DATE] Day Week Fortnight Month calendar Month …" at bounding box center [871, 602] width 1394 height 1036
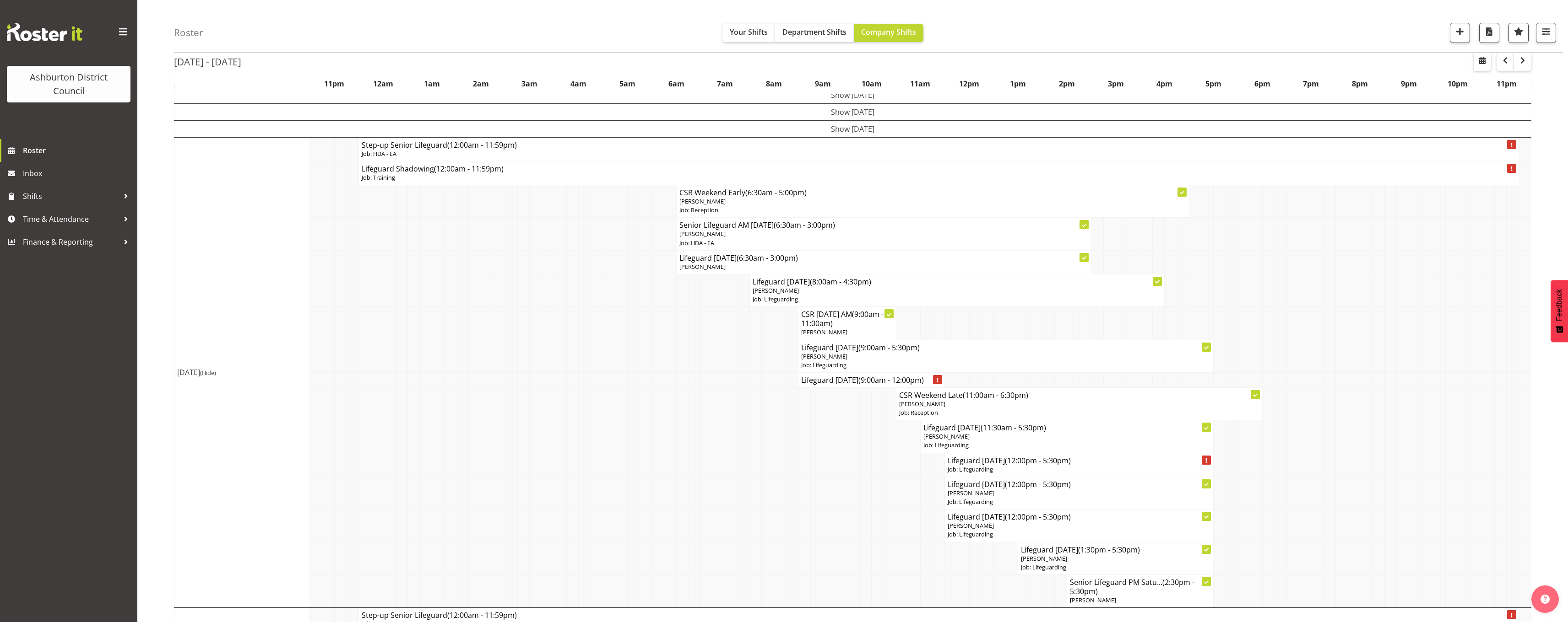
scroll to position [137, 0]
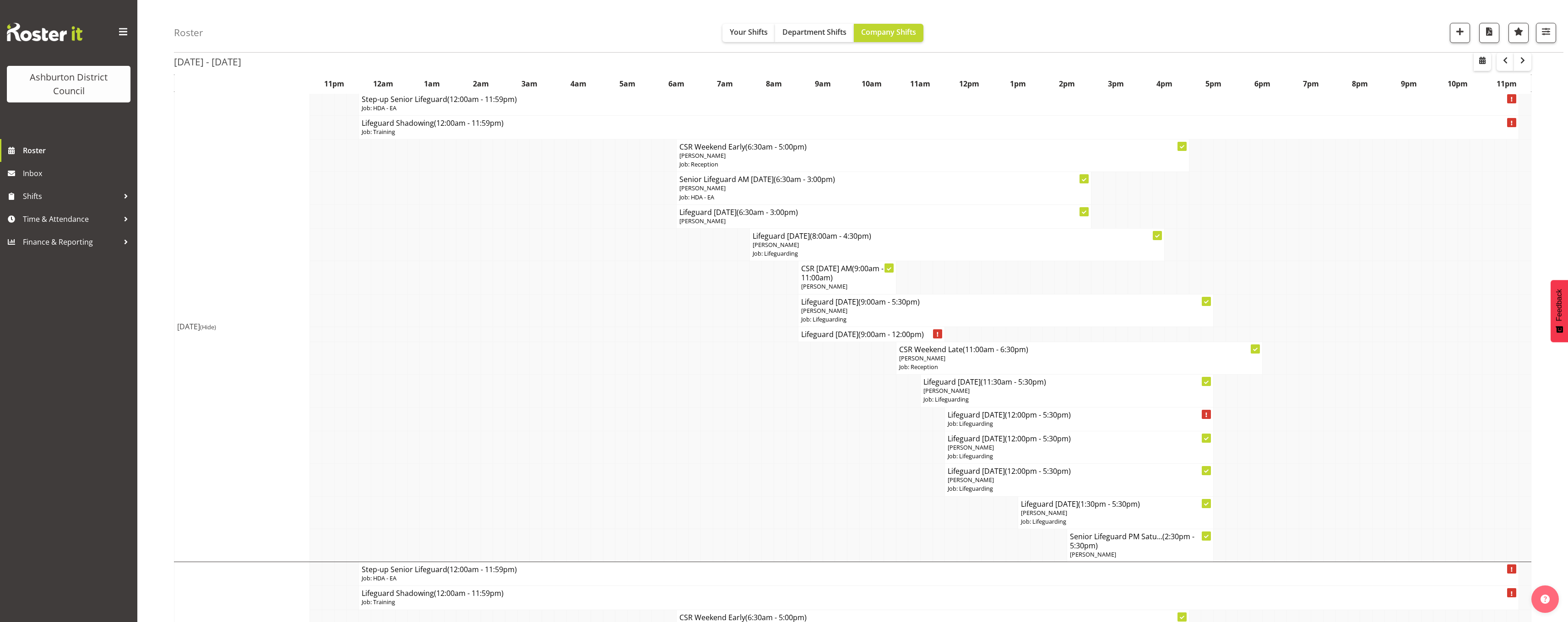
click at [1550, 445] on div "[DATE] - [DATE] [DATE] - [DATE] [DATE] Day Week Fortnight Month calendar Month …" at bounding box center [871, 464] width 1394 height 1036
